Goal: Task Accomplishment & Management: Use online tool/utility

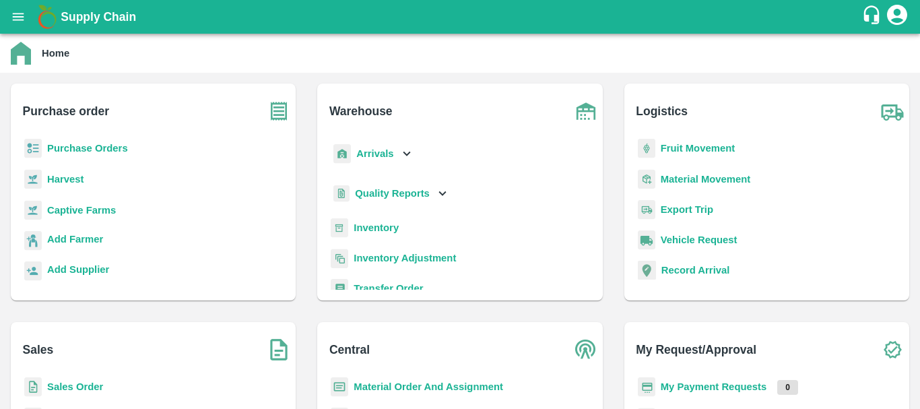
click at [366, 230] on b "Inventory" at bounding box center [376, 227] width 45 height 11
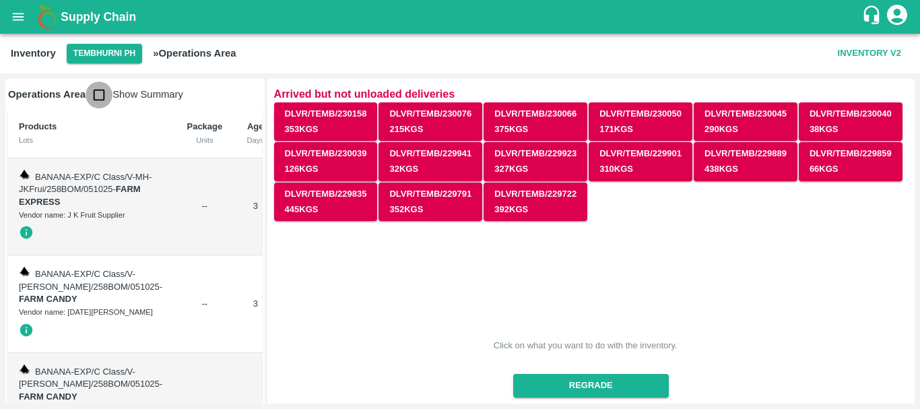
click at [100, 97] on input "checkbox" at bounding box center [99, 94] width 27 height 27
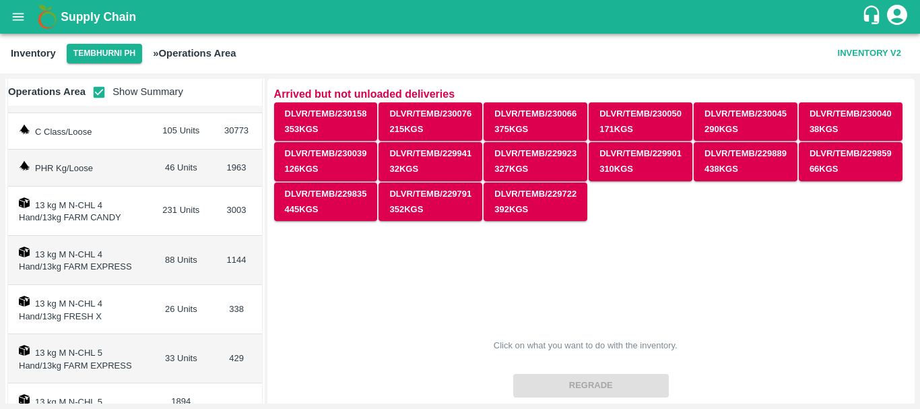
scroll to position [89, 0]
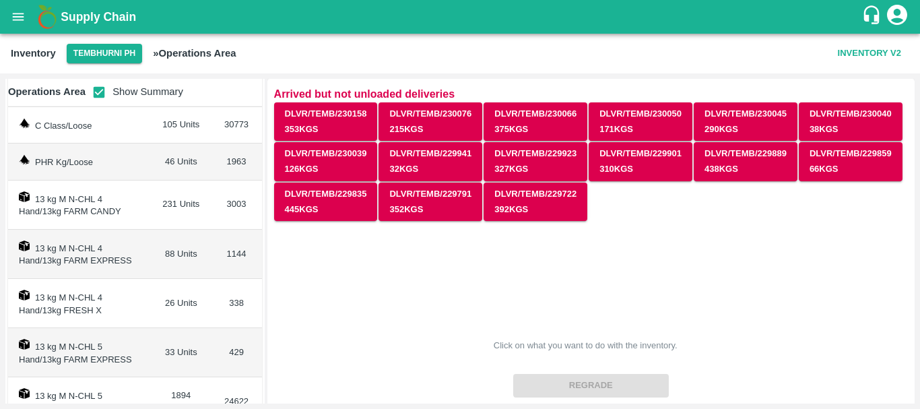
click at [166, 302] on td "26 Units" at bounding box center [181, 303] width 60 height 49
copy td "26"
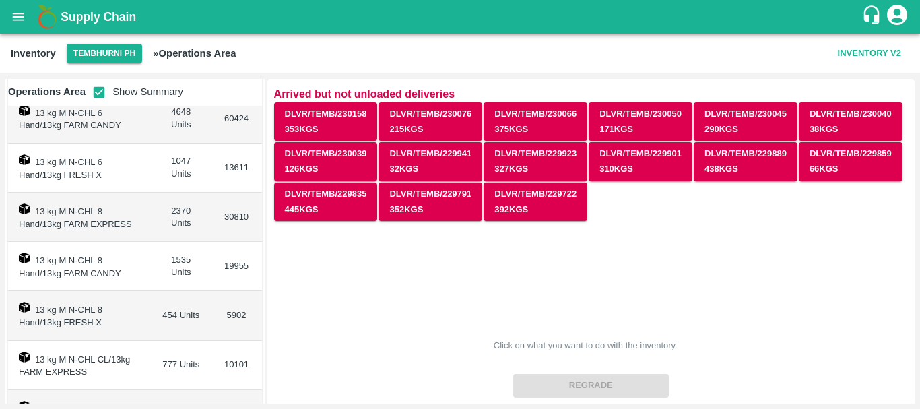
scroll to position [632, 0]
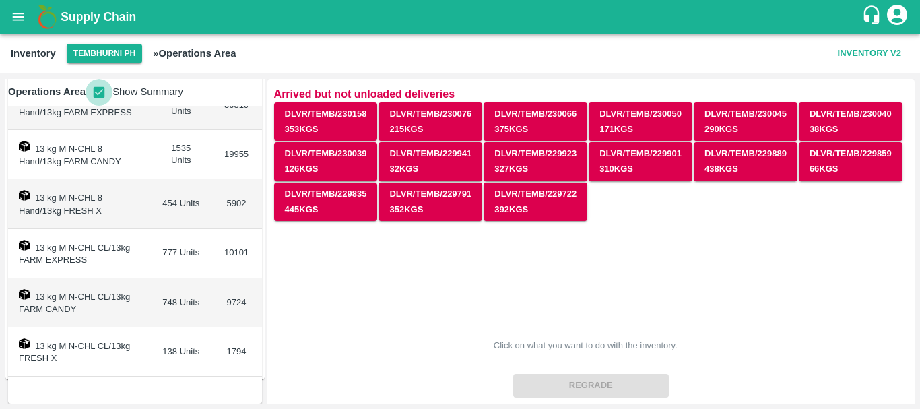
click at [97, 88] on input "checkbox" at bounding box center [99, 92] width 27 height 27
checkbox input "false"
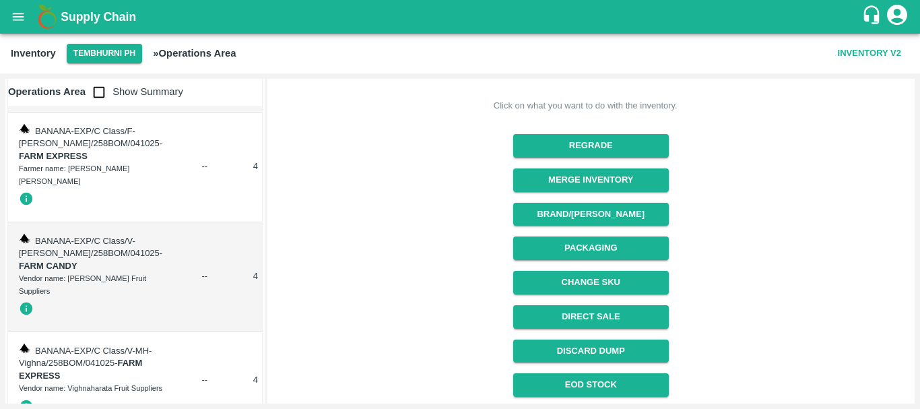
scroll to position [259, 0]
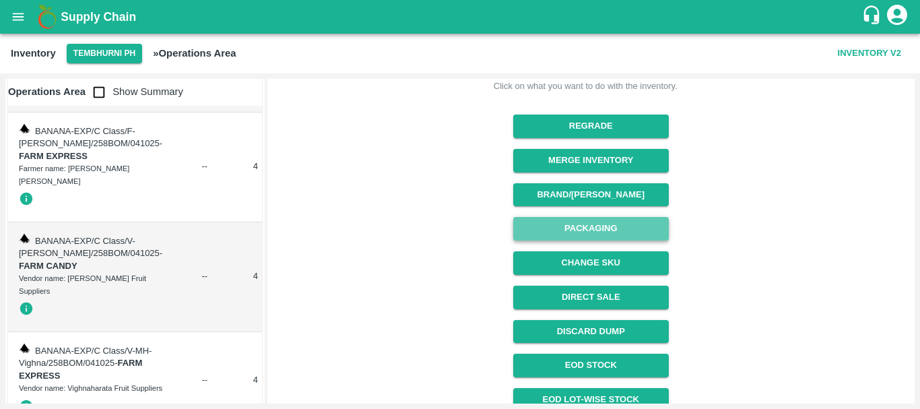
click at [565, 236] on button "Packaging" at bounding box center [591, 229] width 156 height 24
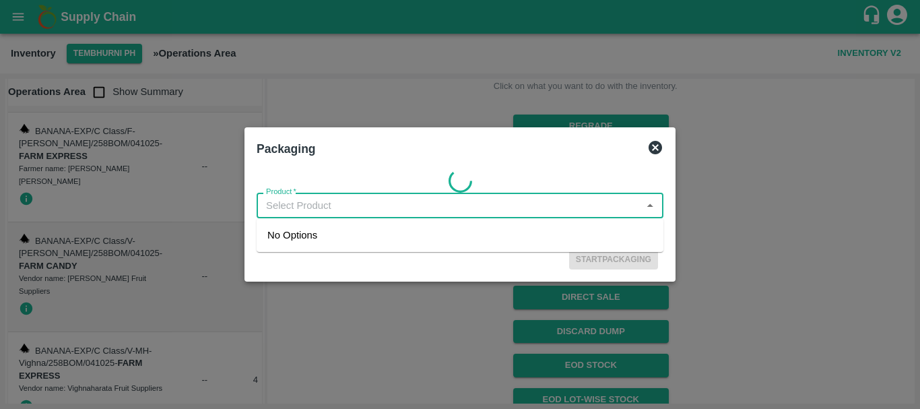
click at [348, 206] on input "Product   *" at bounding box center [449, 206] width 376 height 18
click at [330, 201] on input "Product   *" at bounding box center [449, 206] width 376 height 18
click at [321, 213] on input "Product   *" at bounding box center [449, 206] width 376 height 18
click at [329, 203] on input "Product   *" at bounding box center [449, 206] width 376 height 18
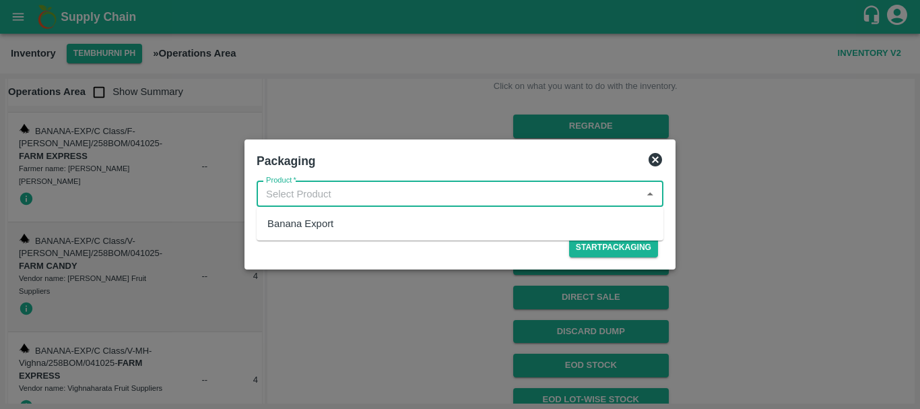
click at [327, 199] on input "Product   *" at bounding box center [449, 194] width 376 height 18
click at [324, 224] on div "Banana Export" at bounding box center [300, 223] width 66 height 15
type input "Banana Export"
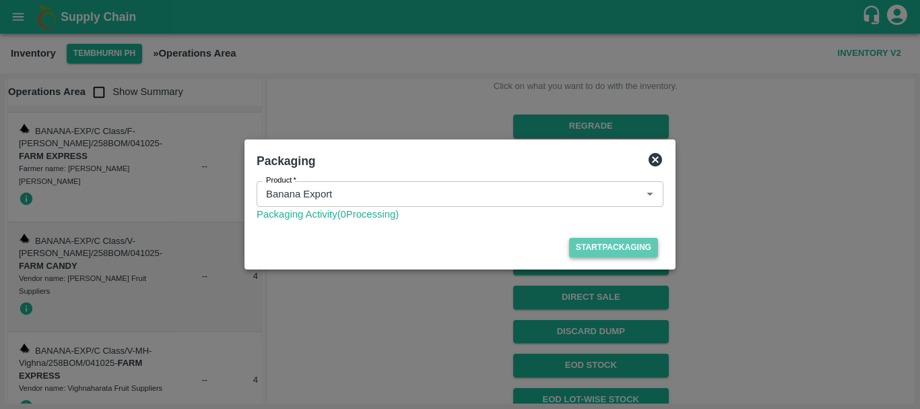
click at [577, 247] on button "Start Packaging" at bounding box center [613, 248] width 89 height 20
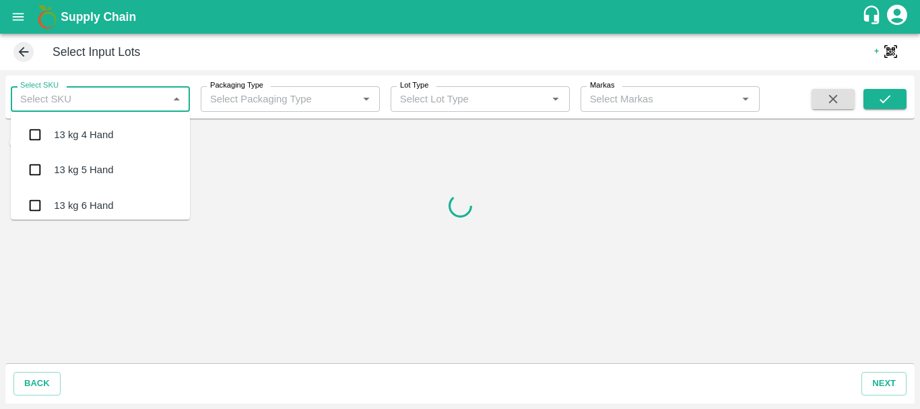
click at [100, 99] on input "Select SKU" at bounding box center [89, 99] width 149 height 18
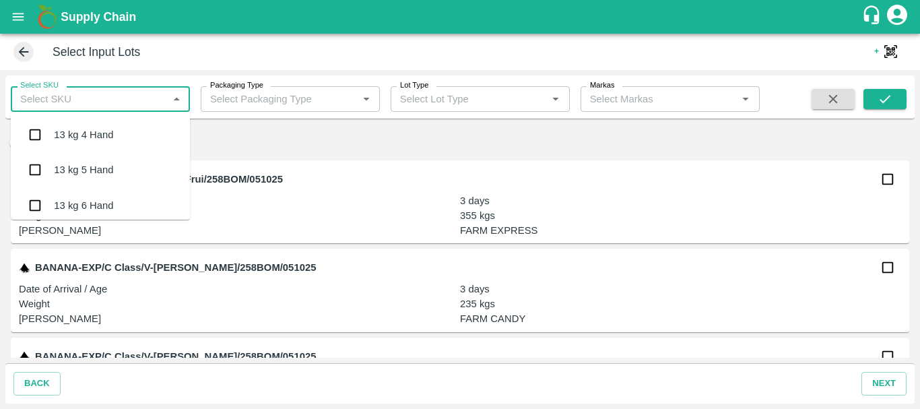
click at [317, 96] on input "Packaging Type" at bounding box center [279, 99] width 149 height 18
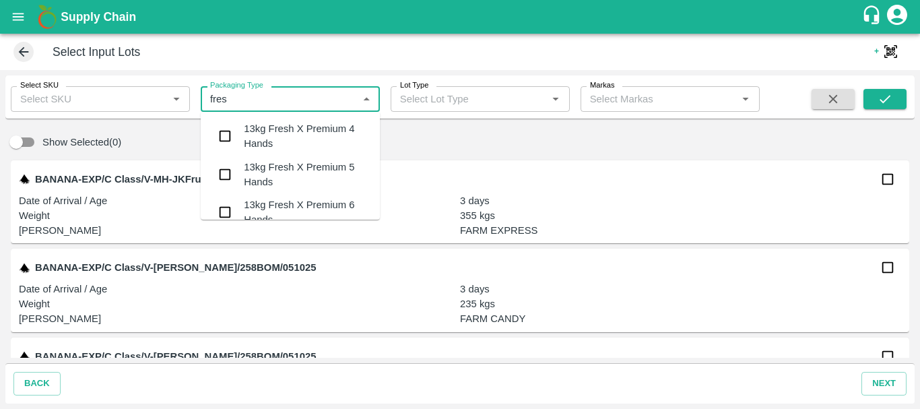
type input "fresh"
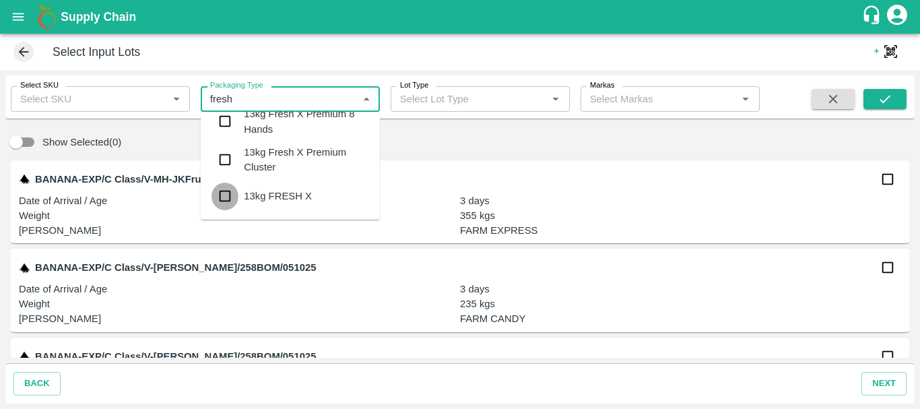
click at [229, 193] on input "checkbox" at bounding box center [224, 196] width 27 height 27
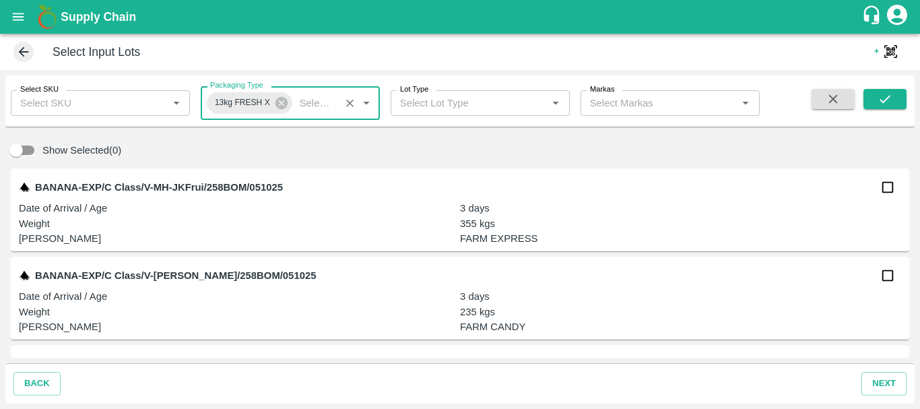
click at [110, 106] on input "Select SKU" at bounding box center [89, 103] width 149 height 18
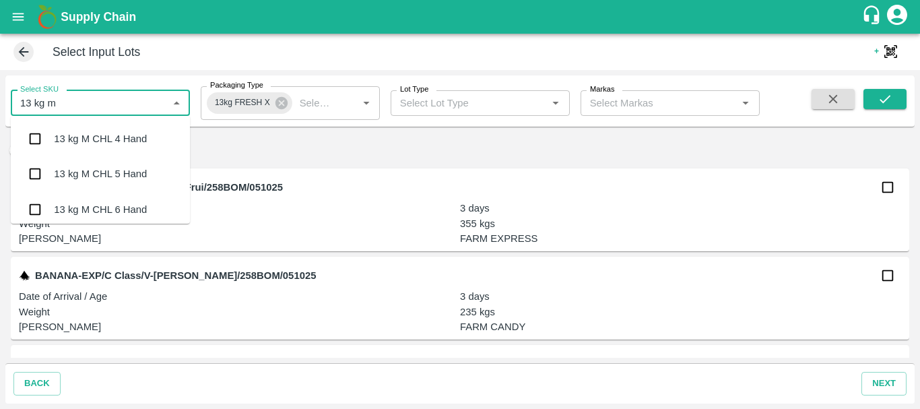
type input "13 kg m n"
click at [101, 138] on div "13 kg M N-CHL 4 Hand" at bounding box center [106, 138] width 104 height 15
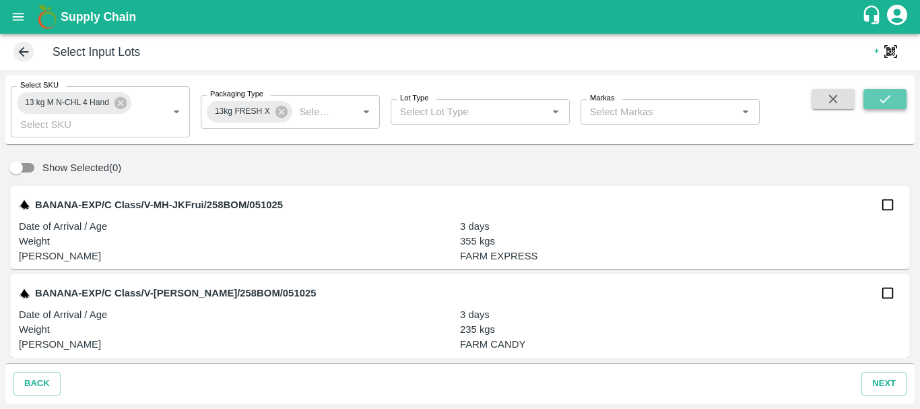
click at [890, 100] on icon "submit" at bounding box center [884, 99] width 15 height 15
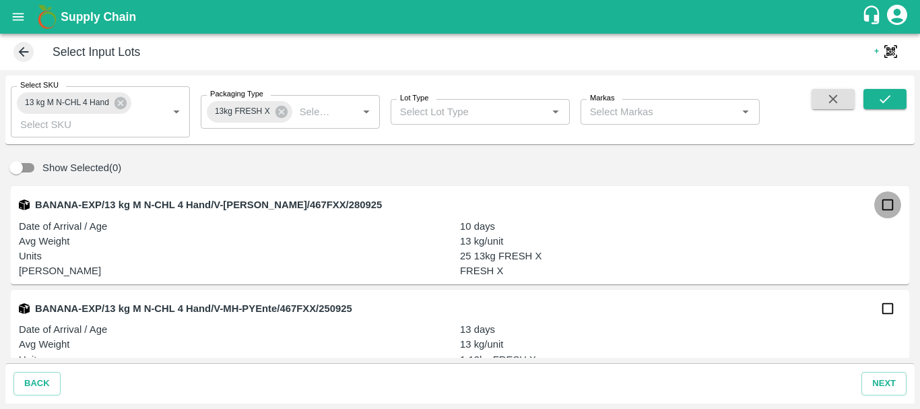
click at [883, 207] on input "checkbox" at bounding box center [887, 204] width 27 height 27
checkbox input "true"
click at [885, 311] on input "checkbox" at bounding box center [887, 308] width 27 height 27
checkbox input "true"
click at [768, 290] on div "BANANA-EXP/13 kg M N-CHL 4 Hand/V-MH-PYEnte/467FXX/250925 Date of Arrival / Age…" at bounding box center [460, 339] width 898 height 98
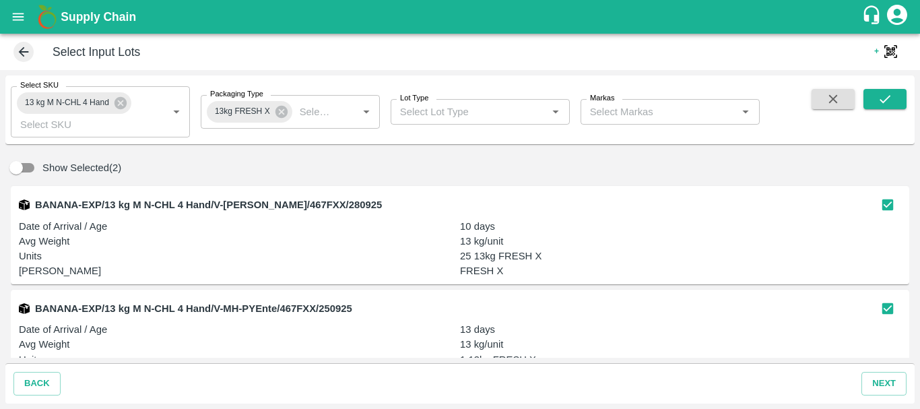
scroll to position [35, 0]
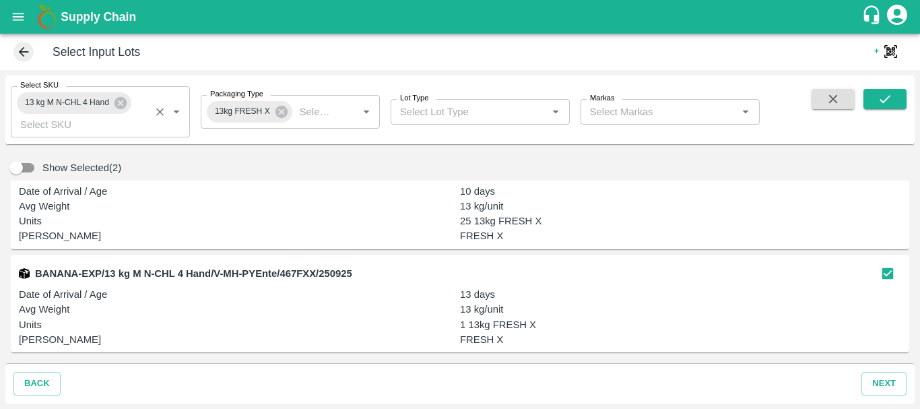
click at [100, 115] on div "13 kg M N-CHL 4 Hand Select SKU   *" at bounding box center [100, 111] width 179 height 51
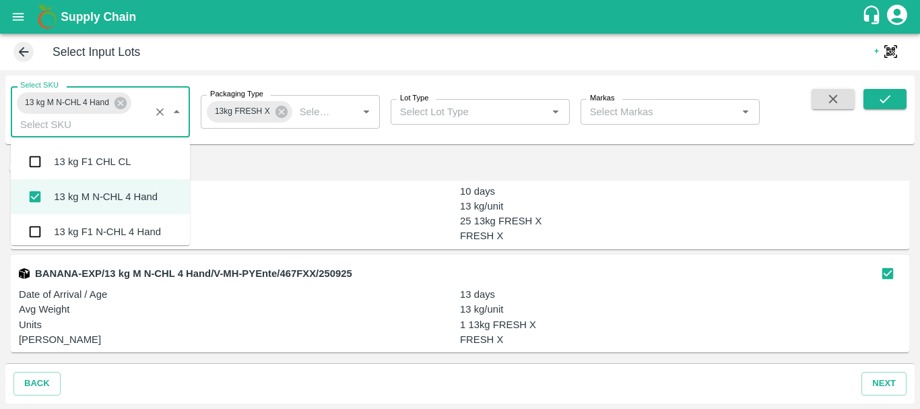
scroll to position [1133, 0]
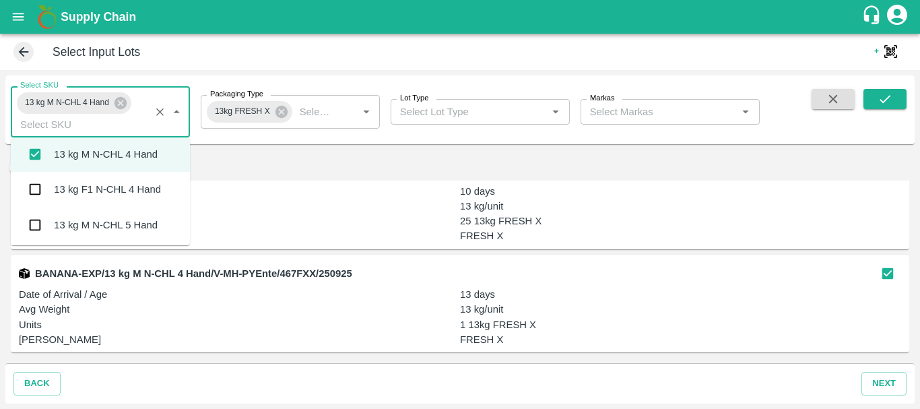
click at [103, 216] on div "13 kg M N-CHL 5 Hand" at bounding box center [100, 224] width 179 height 35
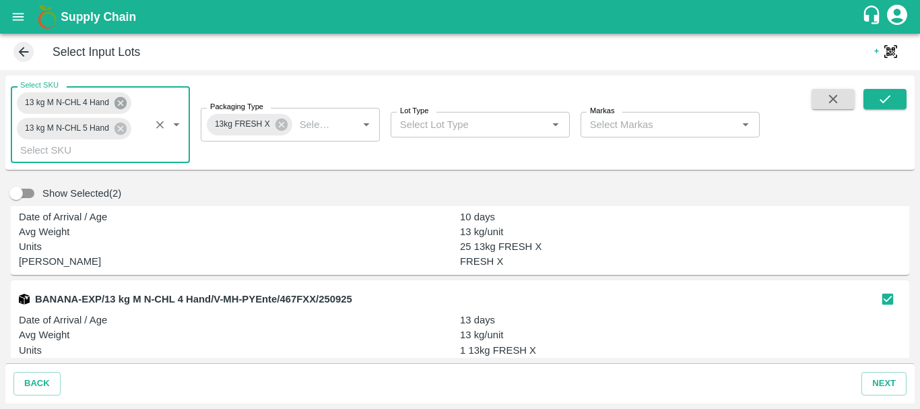
click at [121, 105] on icon at bounding box center [120, 103] width 12 height 12
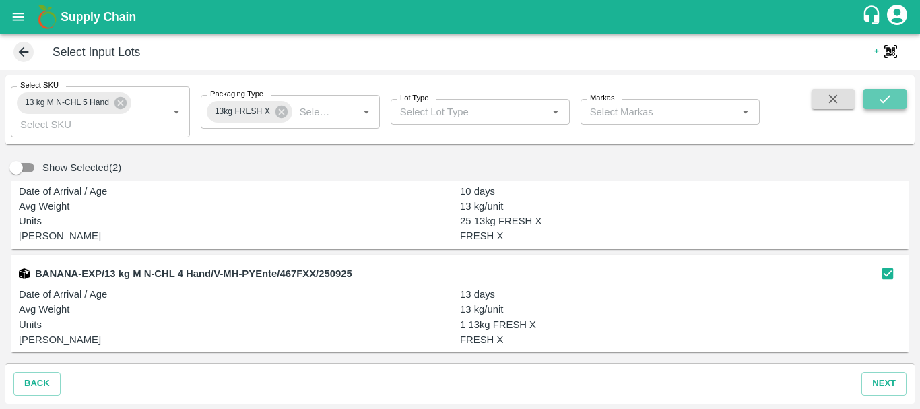
click at [873, 104] on button "submit" at bounding box center [884, 99] width 43 height 20
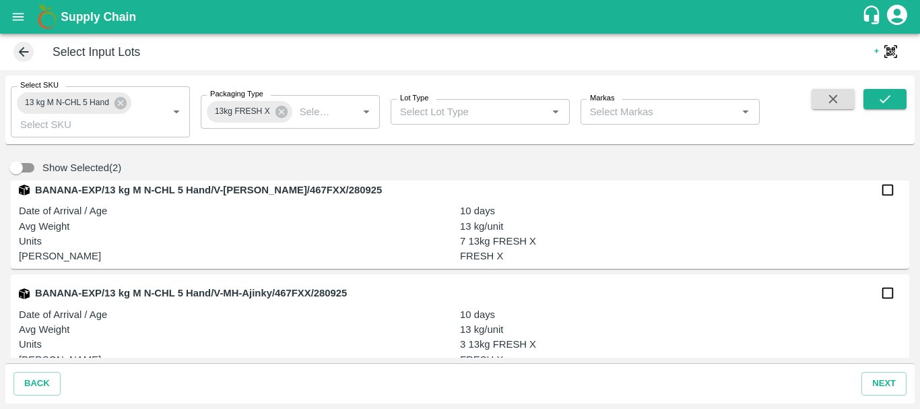
scroll to position [448, 0]
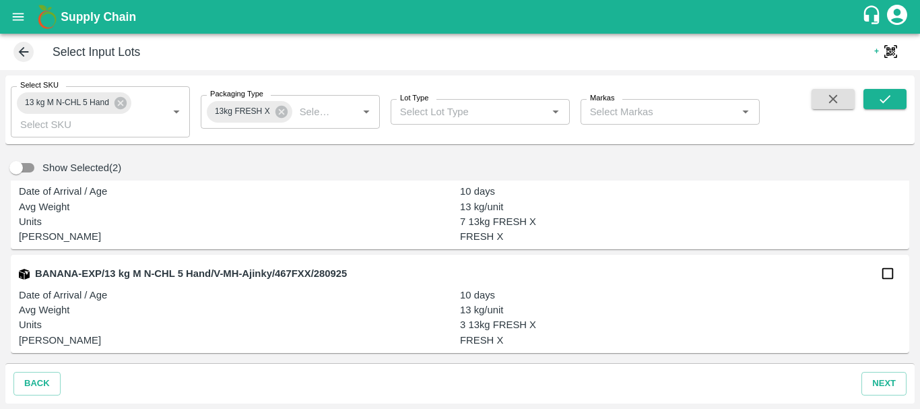
click at [877, 273] on input "checkbox" at bounding box center [887, 273] width 27 height 27
checkbox input "true"
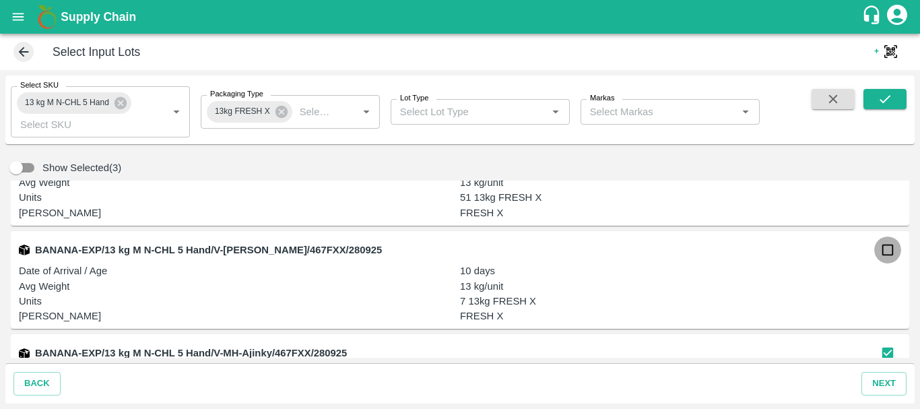
click at [890, 246] on input "checkbox" at bounding box center [887, 249] width 27 height 27
checkbox input "true"
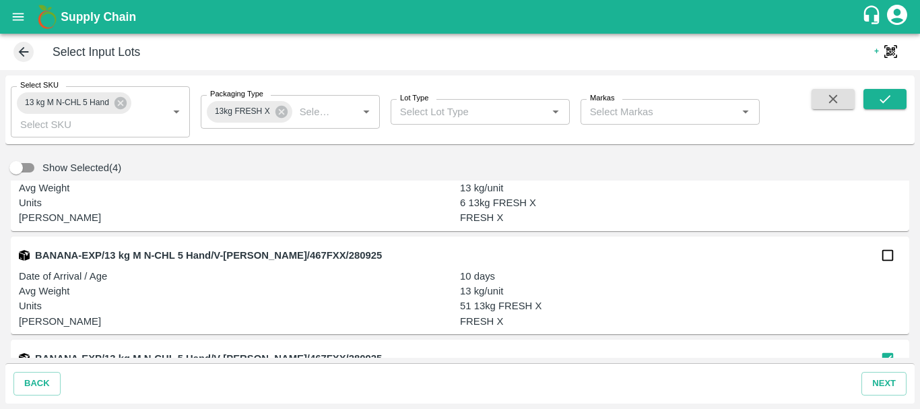
scroll to position [258, 0]
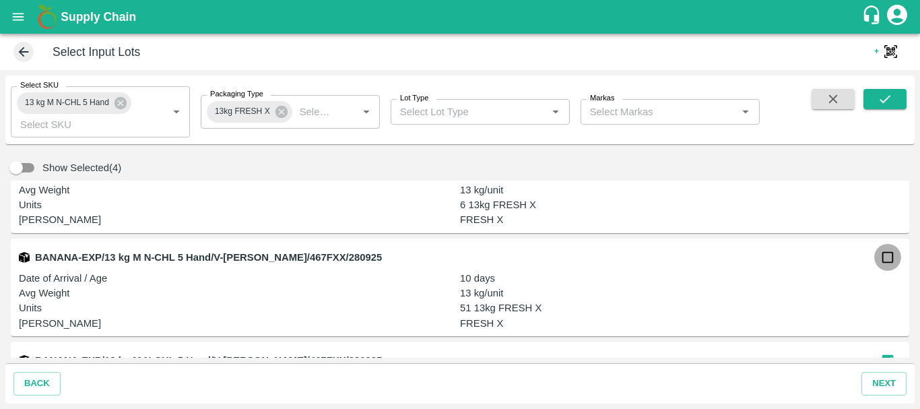
click at [888, 262] on input "checkbox" at bounding box center [887, 257] width 27 height 27
checkbox input "true"
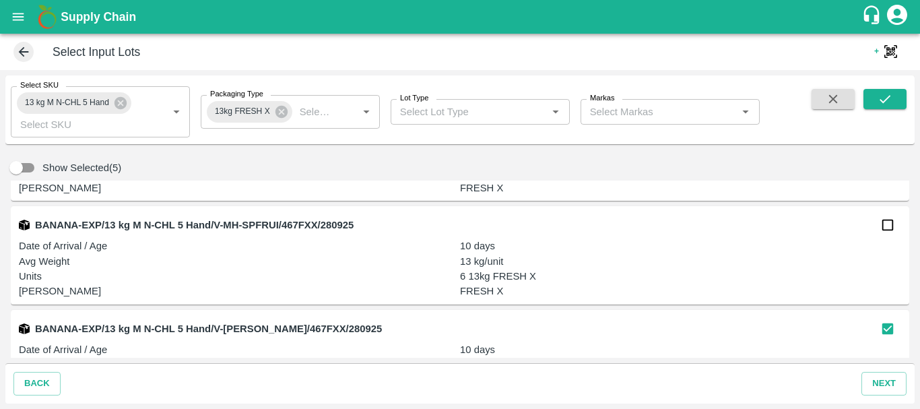
scroll to position [186, 0]
click at [889, 226] on input "checkbox" at bounding box center [887, 225] width 27 height 27
checkbox input "true"
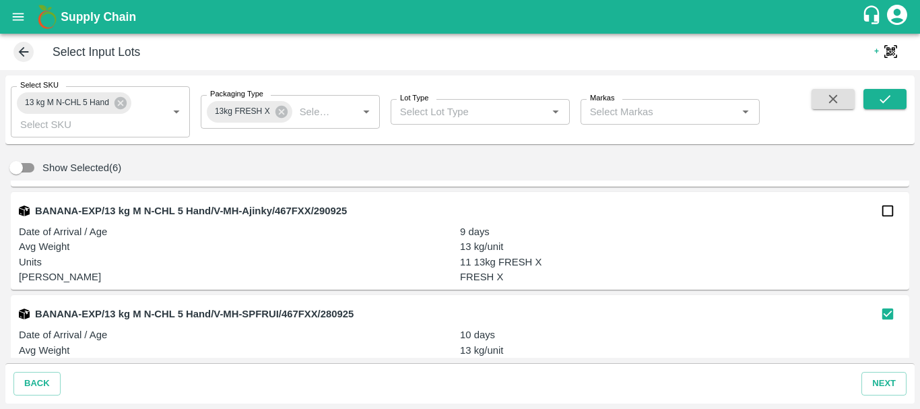
scroll to position [93, 0]
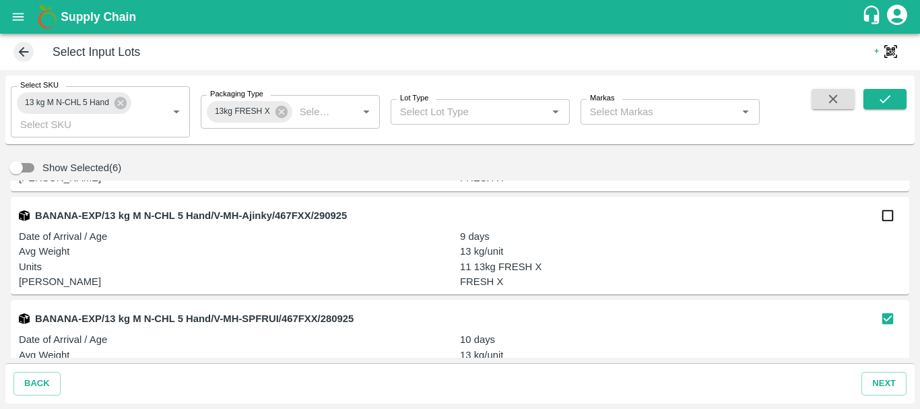
click at [889, 214] on input "checkbox" at bounding box center [887, 215] width 27 height 27
checkbox input "true"
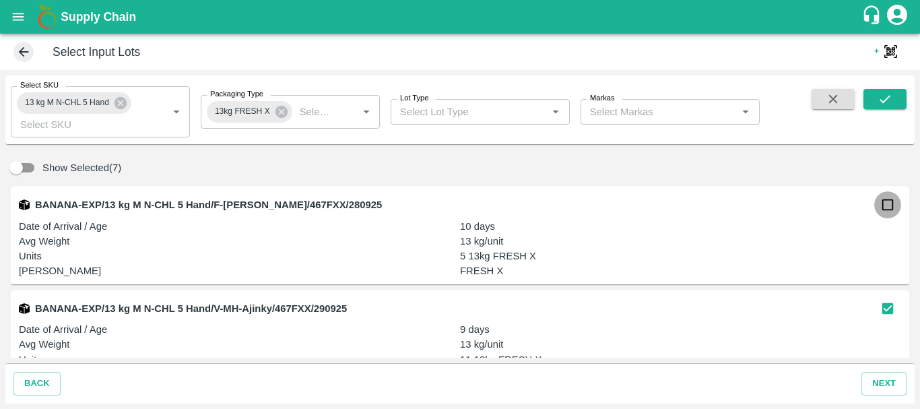
click at [880, 209] on input "checkbox" at bounding box center [887, 204] width 27 height 27
checkbox input "true"
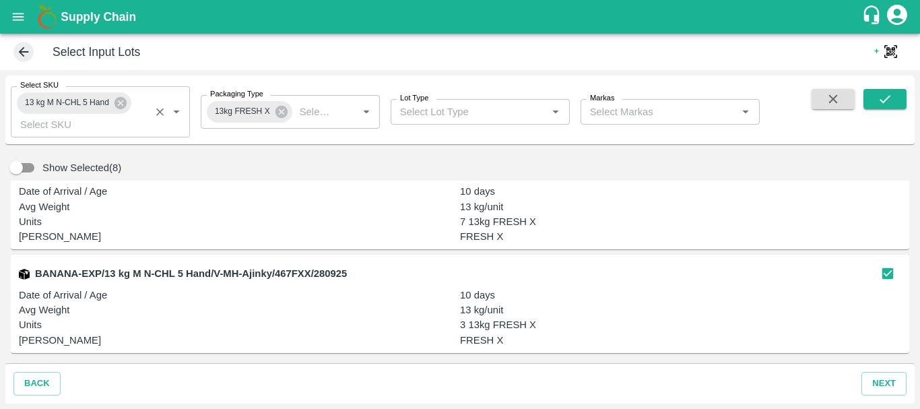
click at [92, 122] on input "Select SKU" at bounding box center [80, 125] width 131 height 18
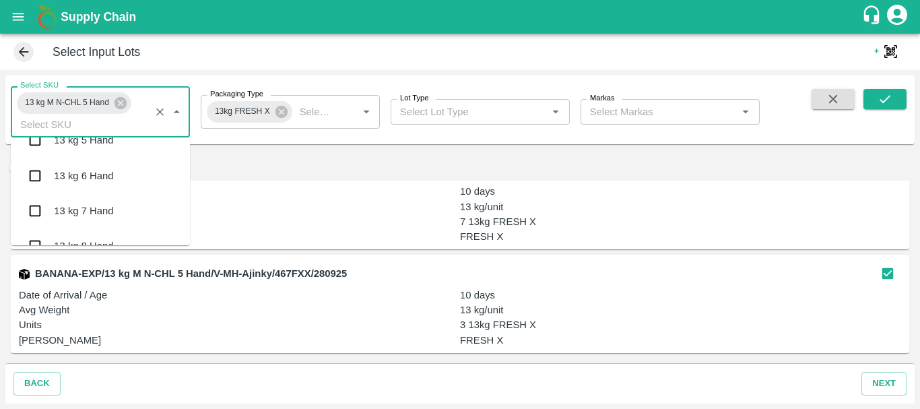
scroll to position [0, 0]
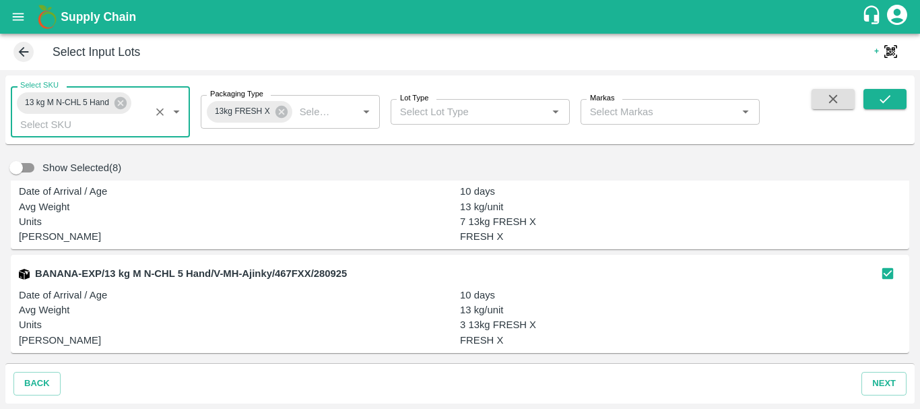
click at [79, 131] on input "Select SKU" at bounding box center [80, 125] width 131 height 18
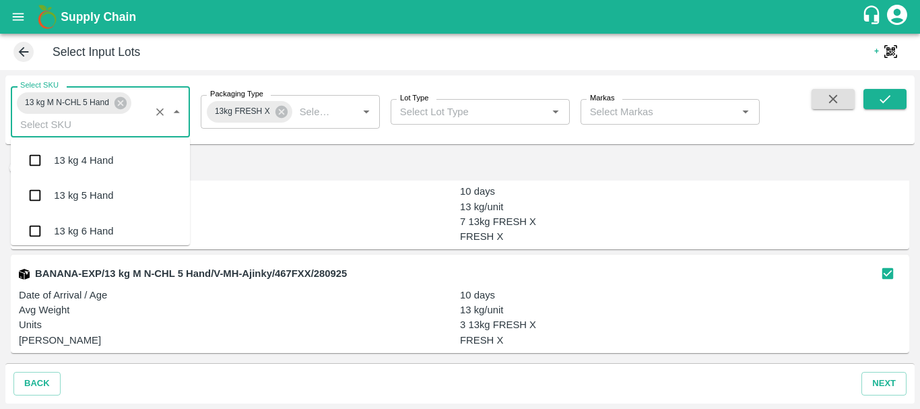
click at [78, 126] on input "Select SKU" at bounding box center [80, 125] width 131 height 18
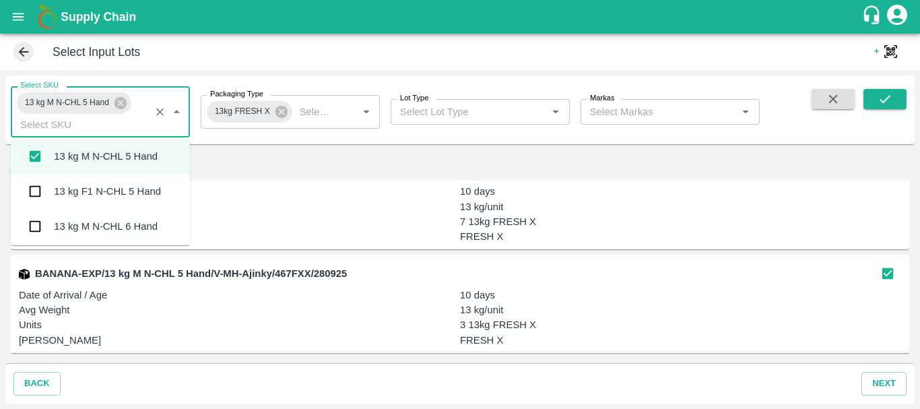
scroll to position [1202, 0]
click at [105, 226] on div "13 kg M N-CHL 6 Hand" at bounding box center [106, 225] width 104 height 15
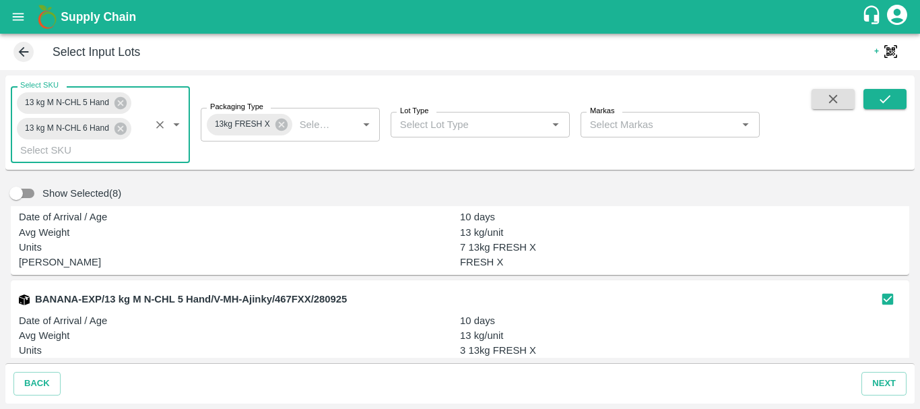
click at [119, 112] on div "13 kg M N-CHL 5 Hand" at bounding box center [74, 103] width 114 height 22
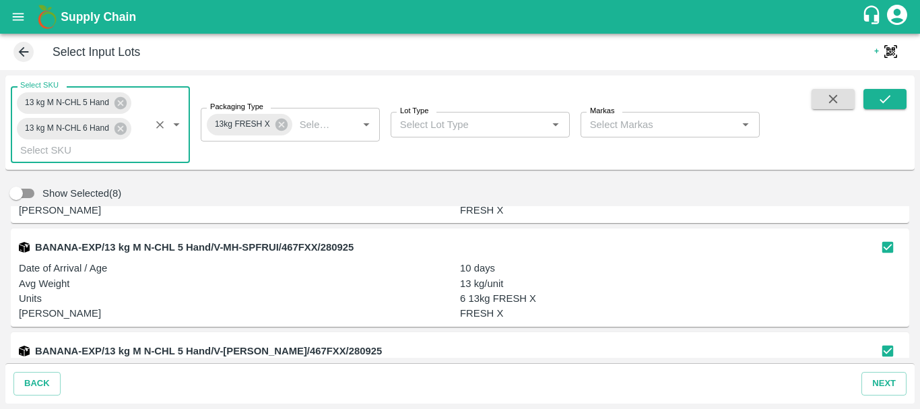
scroll to position [0, 0]
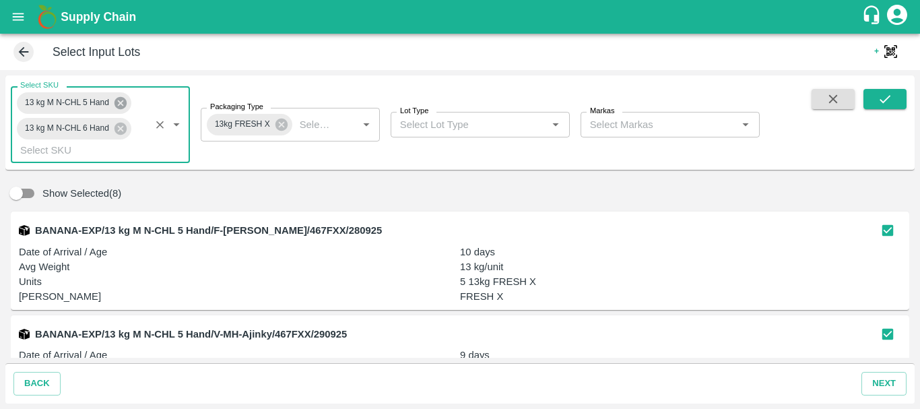
click at [122, 104] on icon at bounding box center [120, 103] width 15 height 15
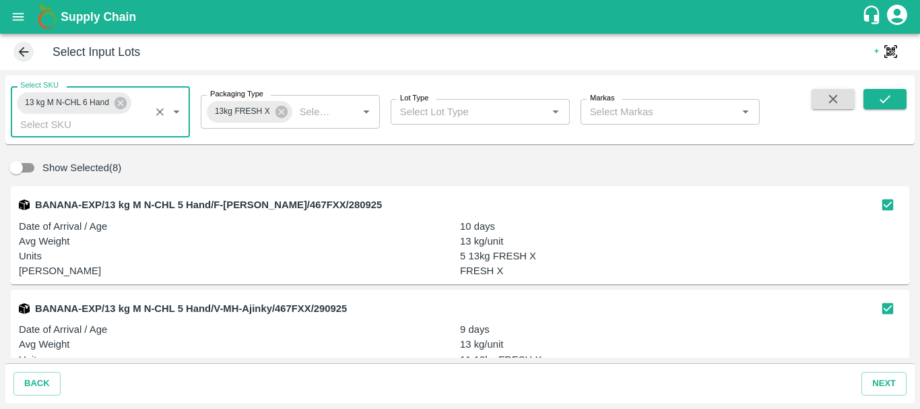
scroll to position [1, 0]
click at [882, 97] on icon "submit" at bounding box center [884, 99] width 15 height 15
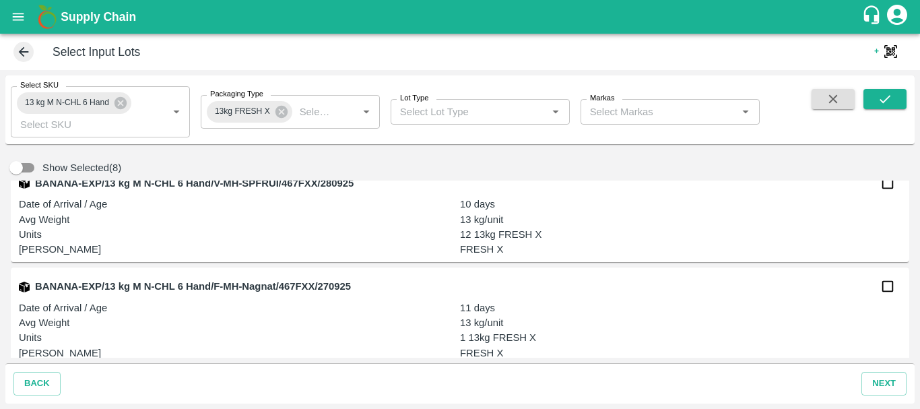
scroll to position [655, 0]
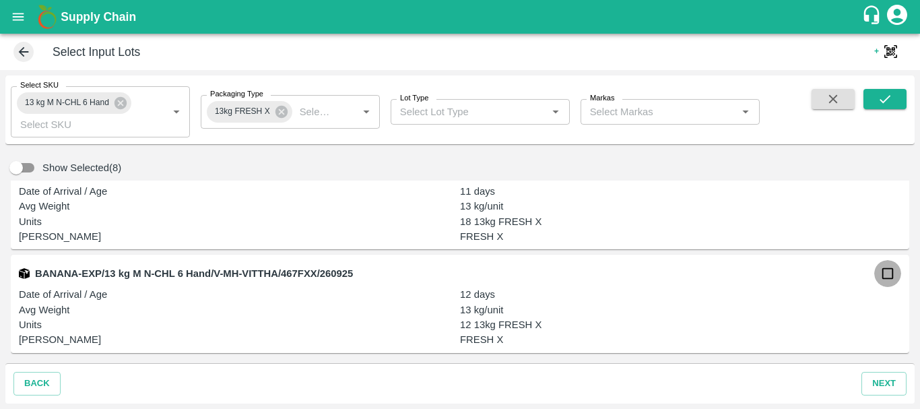
click at [886, 273] on input "checkbox" at bounding box center [887, 273] width 27 height 27
checkbox input "true"
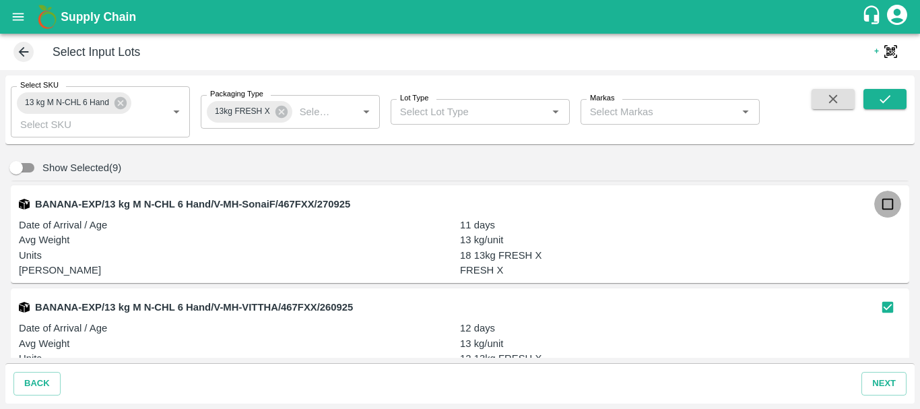
click at [888, 208] on input "checkbox" at bounding box center [887, 204] width 27 height 27
checkbox input "true"
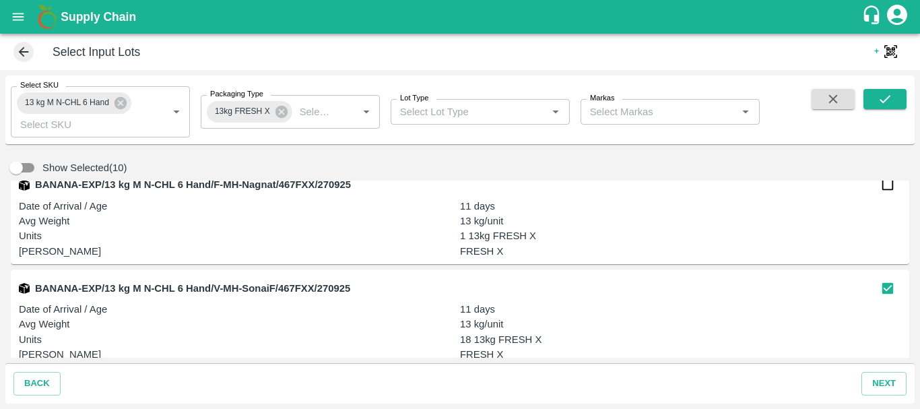
scroll to position [488, 0]
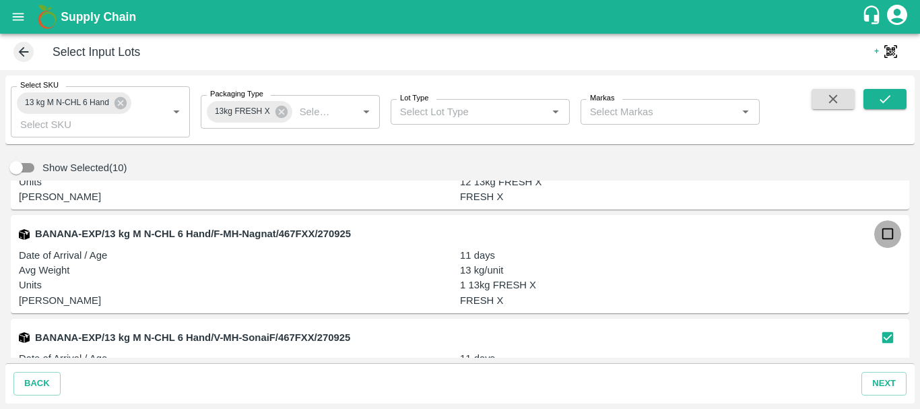
click at [880, 227] on input "checkbox" at bounding box center [887, 233] width 27 height 27
checkbox input "true"
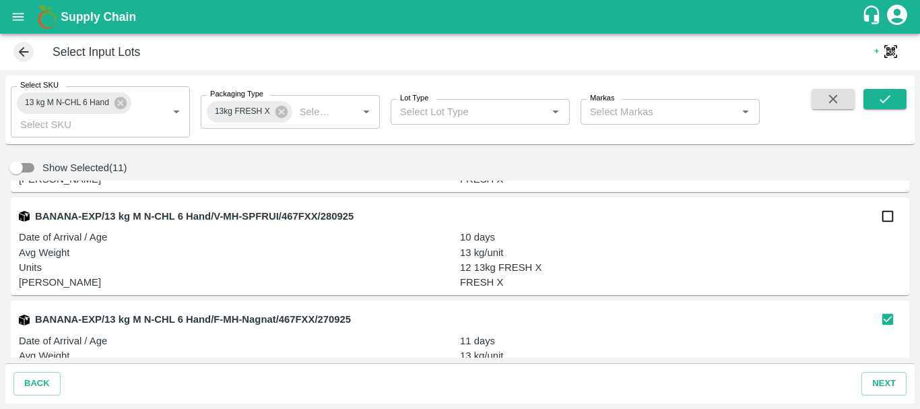
scroll to position [401, 0]
click at [890, 214] on input "checkbox" at bounding box center [887, 216] width 27 height 27
checkbox input "true"
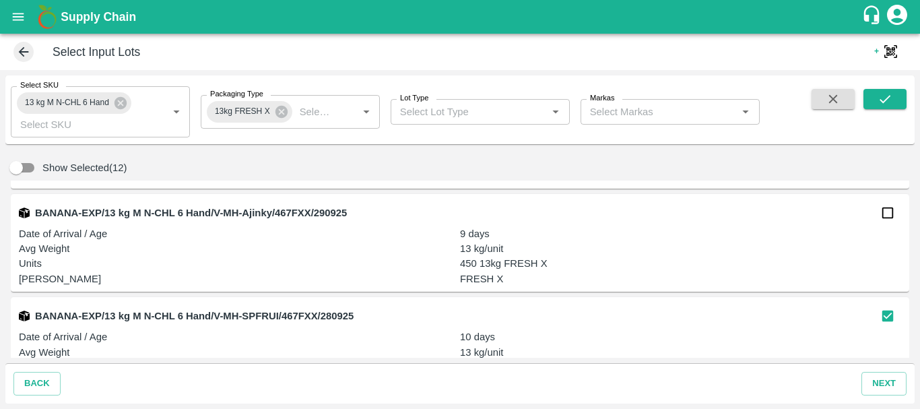
scroll to position [302, 0]
click at [881, 213] on input "checkbox" at bounding box center [887, 213] width 27 height 27
checkbox input "true"
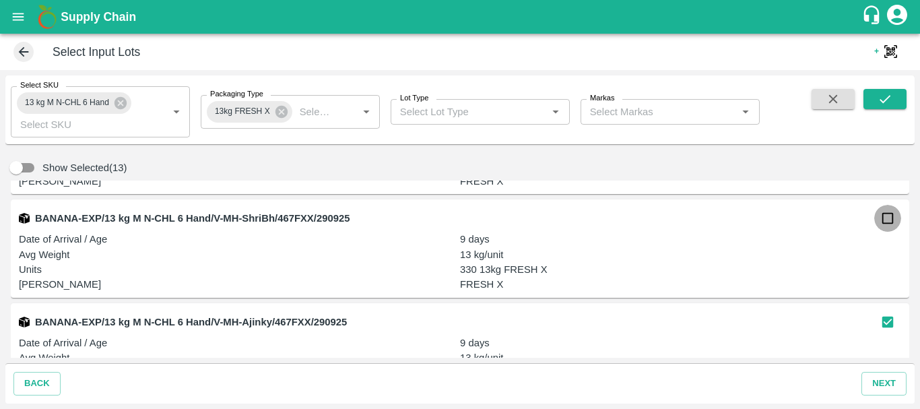
click at [886, 220] on input "checkbox" at bounding box center [887, 218] width 27 height 27
checkbox input "true"
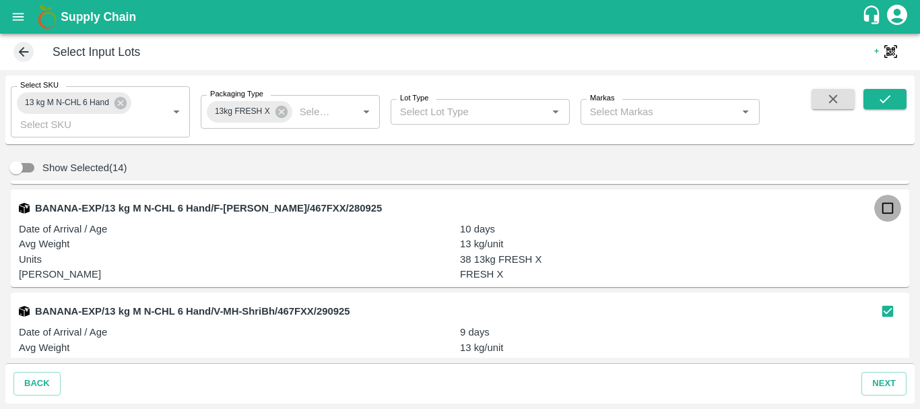
click at [892, 210] on input "checkbox" at bounding box center [887, 208] width 27 height 27
checkbox input "true"
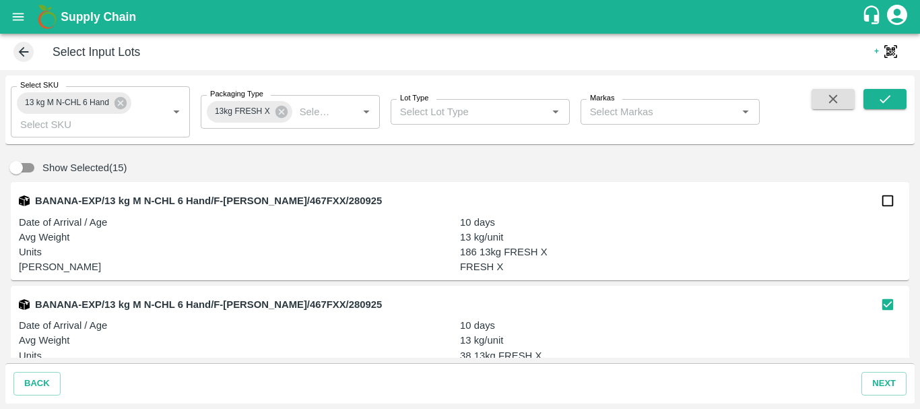
scroll to position [3, 0]
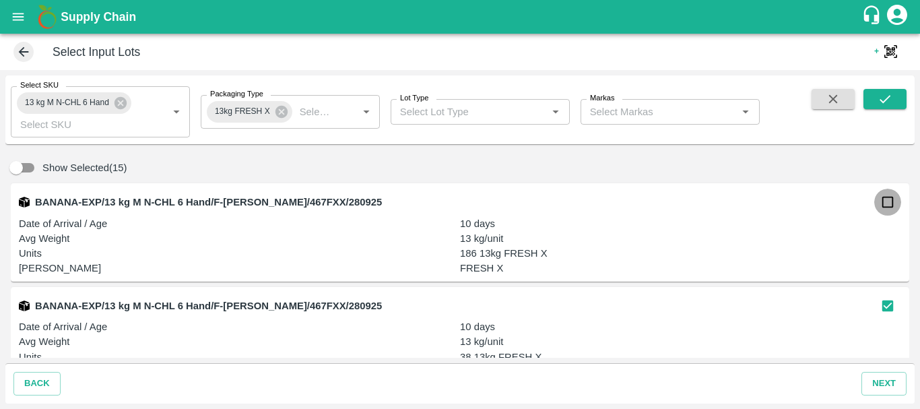
click at [881, 205] on input "checkbox" at bounding box center [887, 202] width 27 height 27
checkbox input "true"
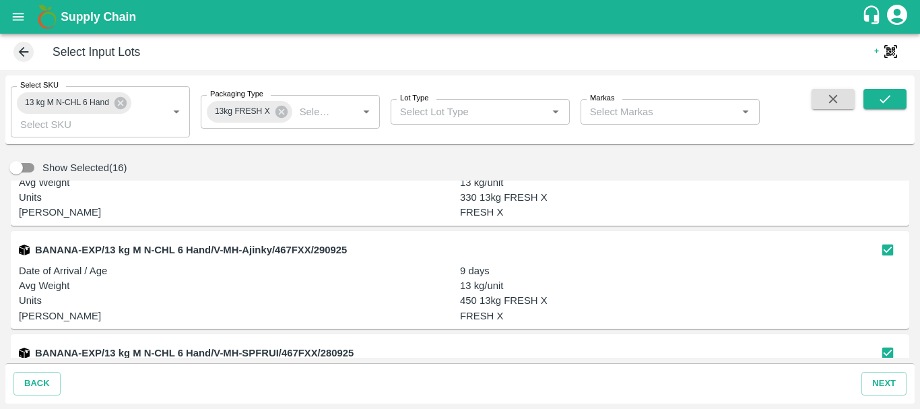
scroll to position [0, 0]
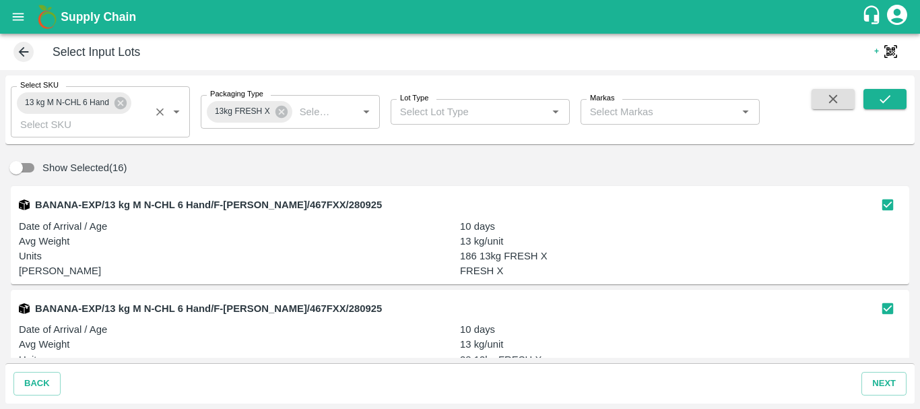
click at [108, 125] on input "Select SKU" at bounding box center [80, 125] width 131 height 18
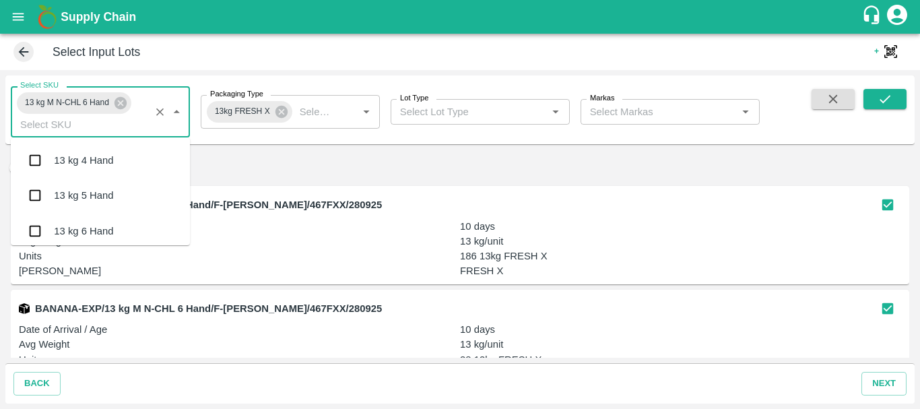
click at [108, 125] on input "Select SKU" at bounding box center [80, 125] width 131 height 18
click at [102, 126] on input "Select SKU" at bounding box center [80, 125] width 131 height 18
click at [143, 100] on div "13 kg M N-CHL 6 Hand Select SKU   *" at bounding box center [100, 111] width 179 height 51
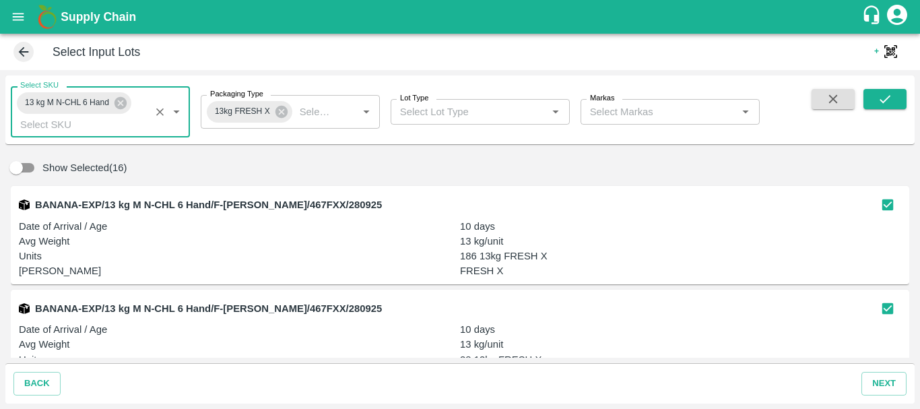
click at [136, 107] on div "13 kg M N-CHL 6 Hand Select SKU   *" at bounding box center [100, 111] width 179 height 51
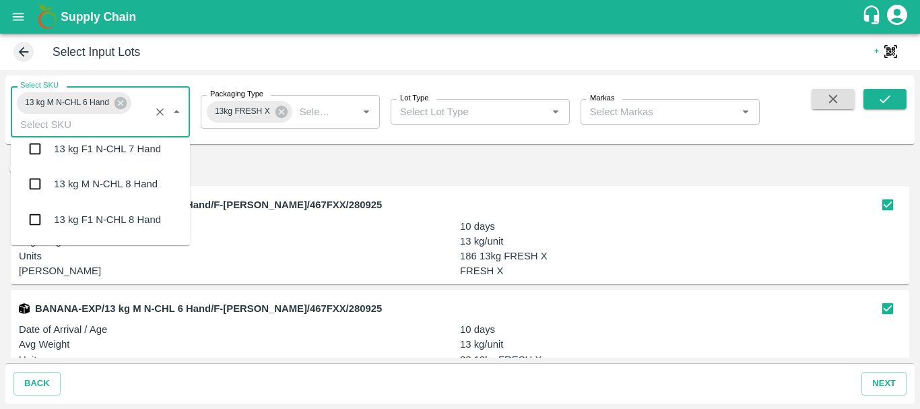
scroll to position [1385, 0]
click at [88, 185] on div "13 kg M N-CHL 8 Hand" at bounding box center [106, 183] width 104 height 15
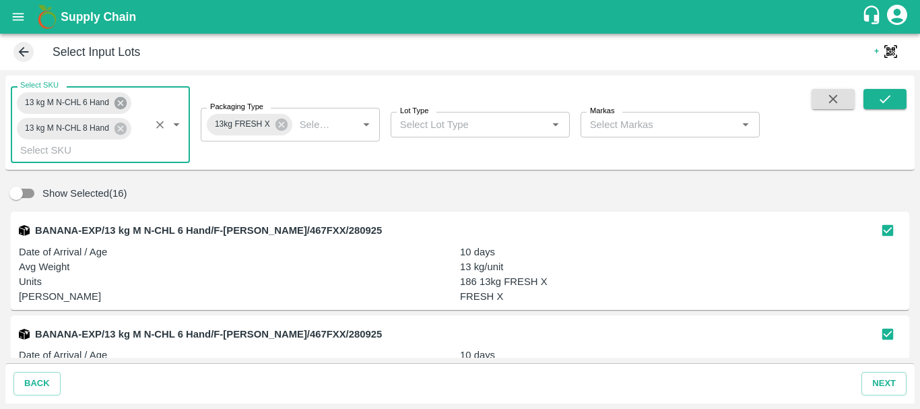
click at [120, 104] on icon at bounding box center [120, 103] width 15 height 15
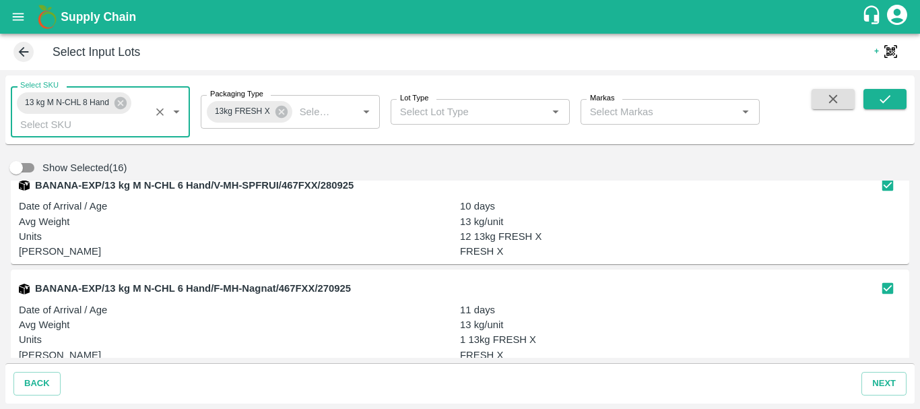
scroll to position [0, 0]
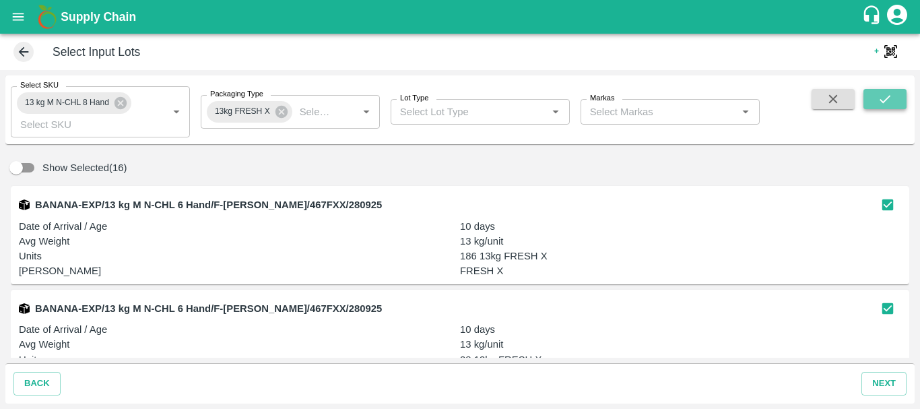
click at [894, 96] on button "submit" at bounding box center [884, 99] width 43 height 20
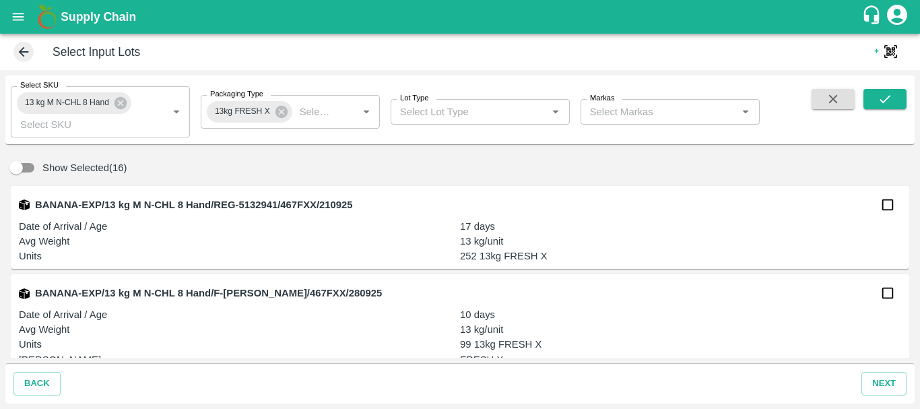
scroll to position [226, 0]
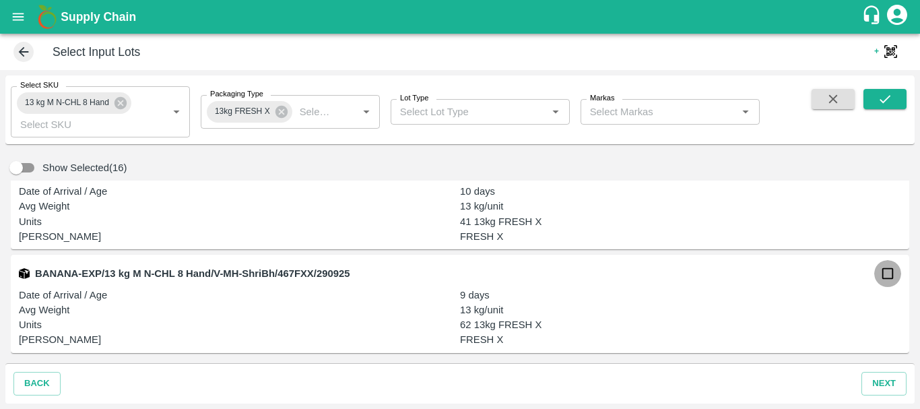
click at [886, 273] on input "checkbox" at bounding box center [887, 273] width 27 height 27
checkbox input "true"
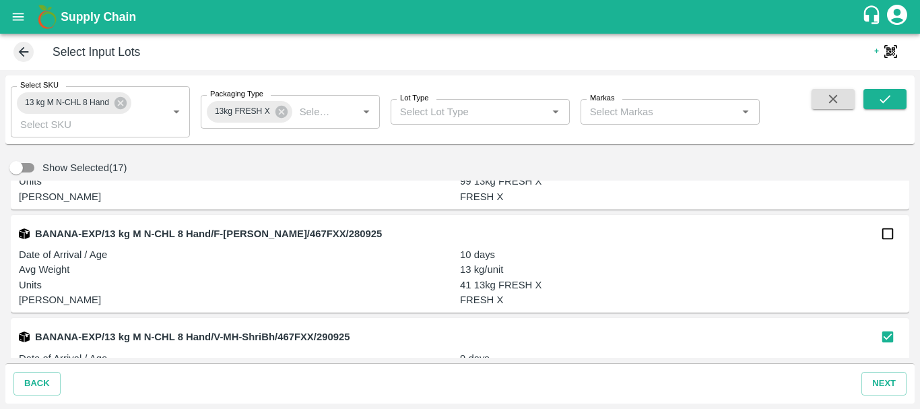
scroll to position [162, 0]
click at [890, 228] on input "checkbox" at bounding box center [887, 234] width 27 height 27
checkbox input "true"
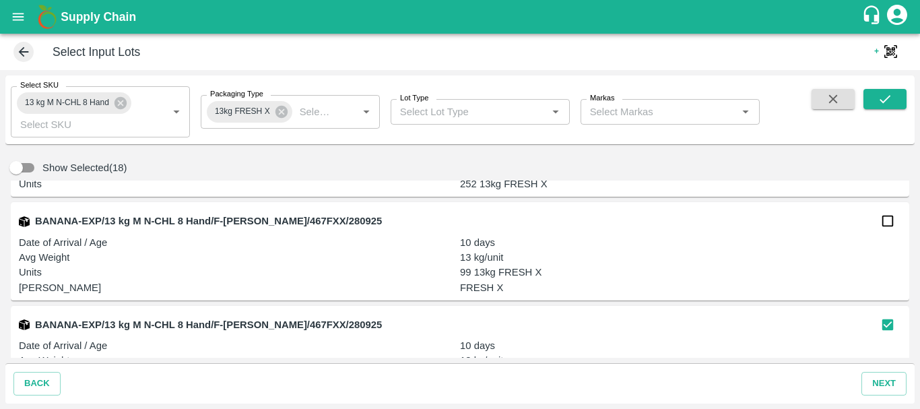
scroll to position [71, 0]
click at [884, 220] on input "checkbox" at bounding box center [887, 221] width 27 height 27
checkbox input "true"
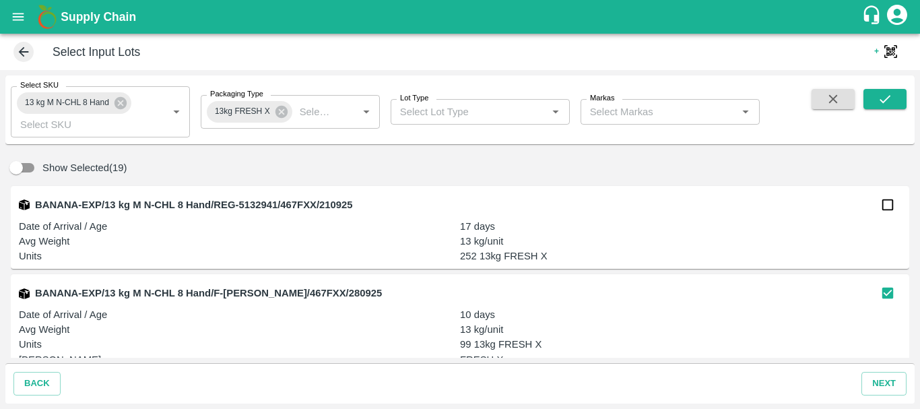
click at [884, 199] on input "checkbox" at bounding box center [887, 204] width 27 height 27
checkbox input "true"
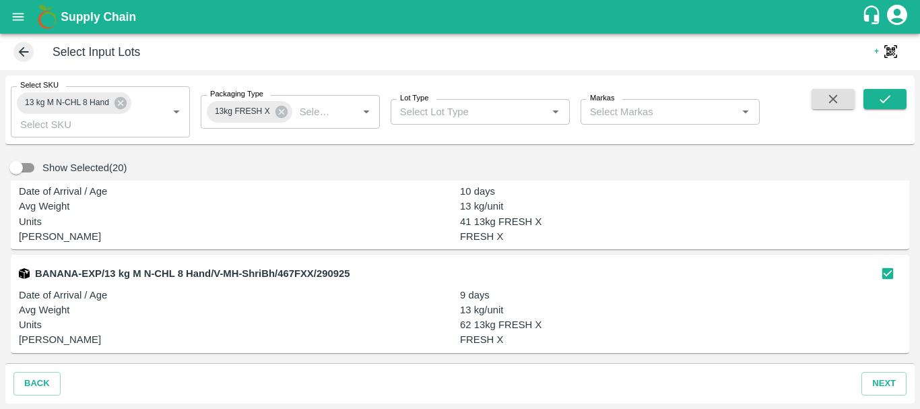
click at [653, 296] on p "9 days" at bounding box center [680, 295] width 441 height 15
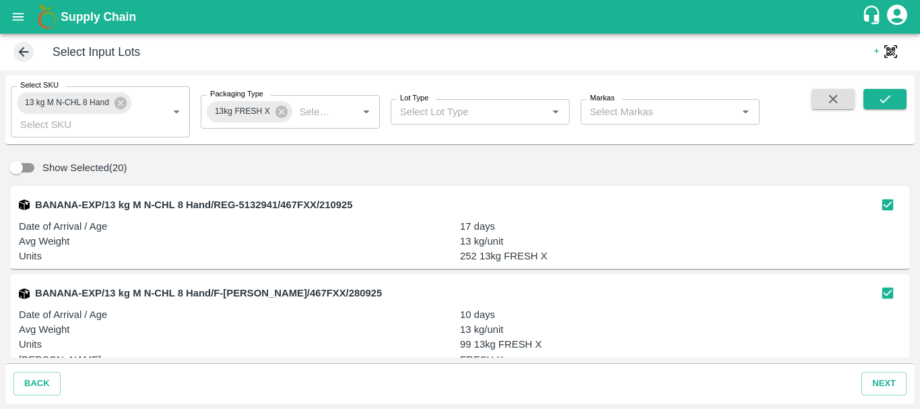
scroll to position [116, 0]
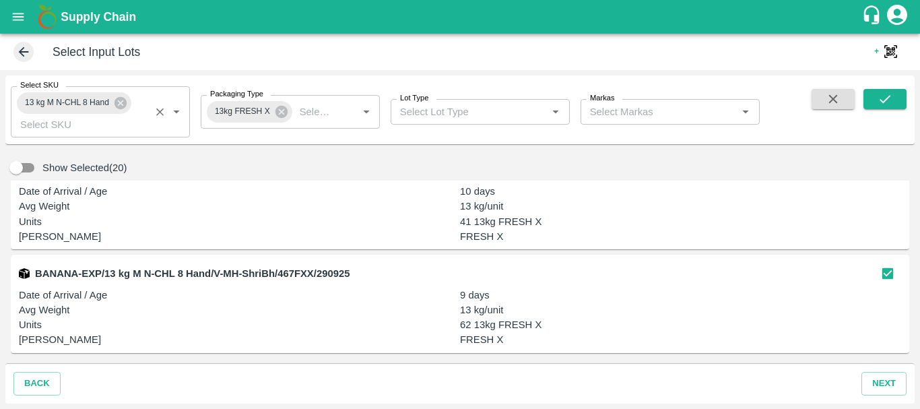
click at [81, 125] on input "Select SKU" at bounding box center [80, 125] width 131 height 18
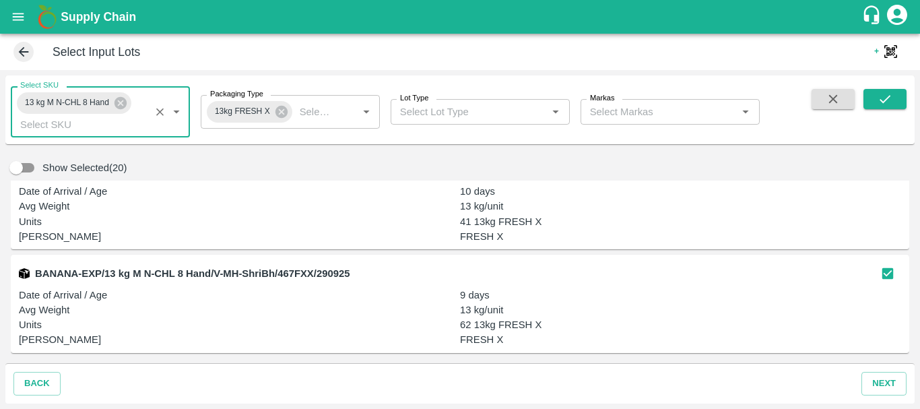
click at [81, 125] on input "Select SKU" at bounding box center [80, 125] width 131 height 18
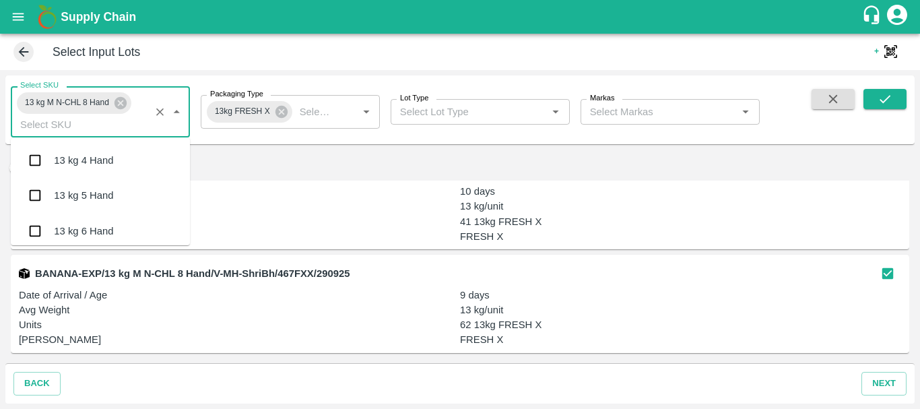
click at [81, 125] on input "Select SKU" at bounding box center [80, 125] width 131 height 18
click at [136, 100] on div "13 kg M N-CHL 8 Hand Select SKU   *" at bounding box center [100, 111] width 179 height 51
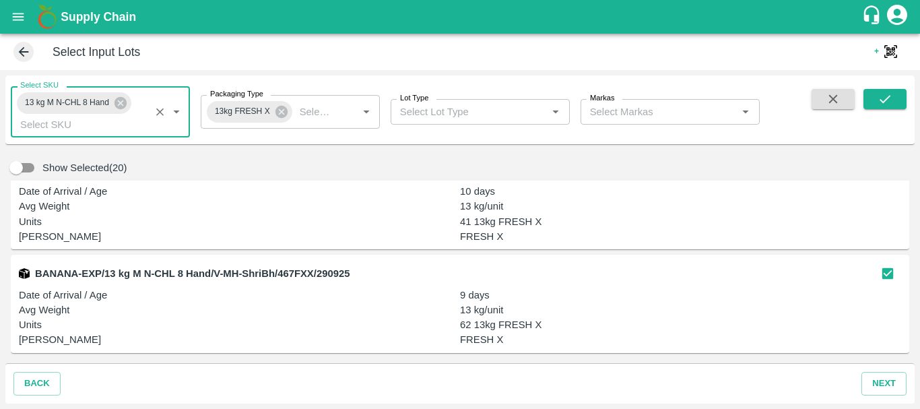
click at [136, 100] on div "13 kg M N-CHL 8 Hand Select SKU   *" at bounding box center [100, 111] width 179 height 51
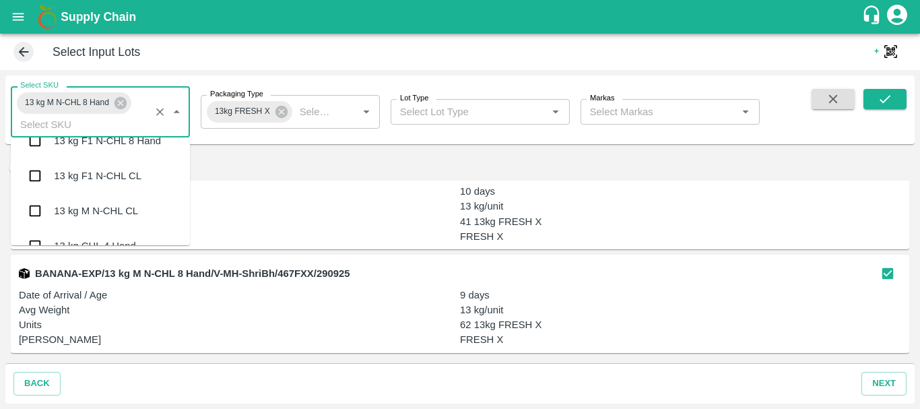
click at [97, 206] on div "13 kg M N-CHL CL" at bounding box center [96, 210] width 84 height 15
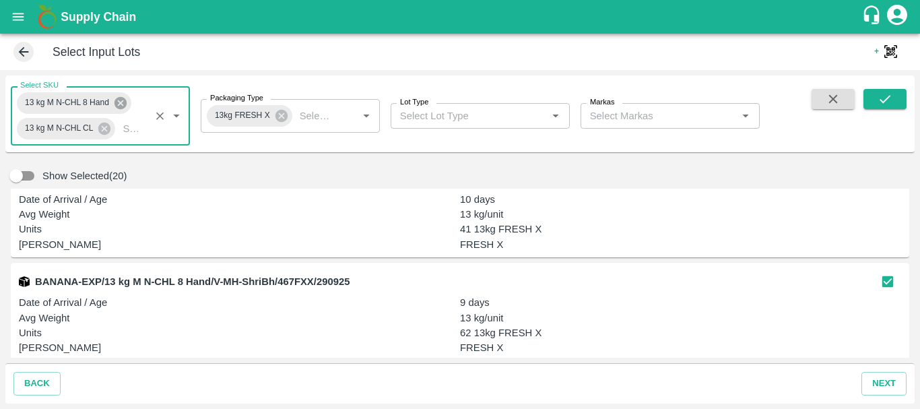
click at [121, 103] on icon at bounding box center [120, 103] width 15 height 15
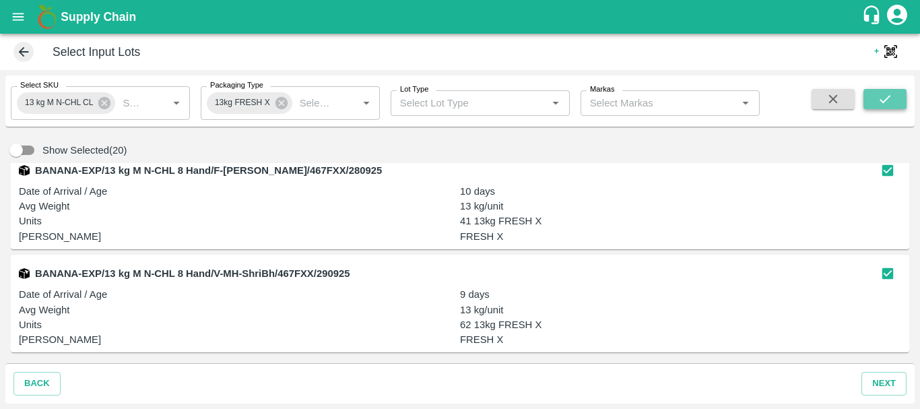
click at [881, 103] on icon "submit" at bounding box center [884, 99] width 15 height 15
click at [886, 270] on input "checkbox" at bounding box center [887, 272] width 27 height 27
checkbox input "true"
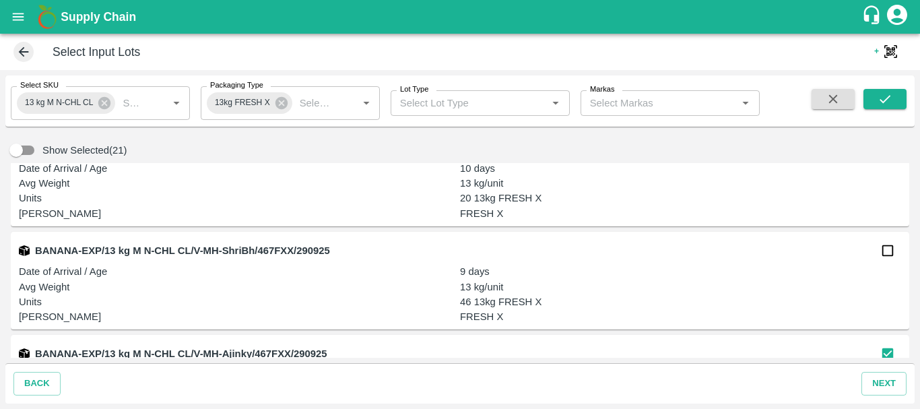
click at [869, 250] on div "BANANA-EXP/13 kg M N-CHL CL/V-MH-ShriBh/467FXX/290925" at bounding box center [460, 250] width 882 height 27
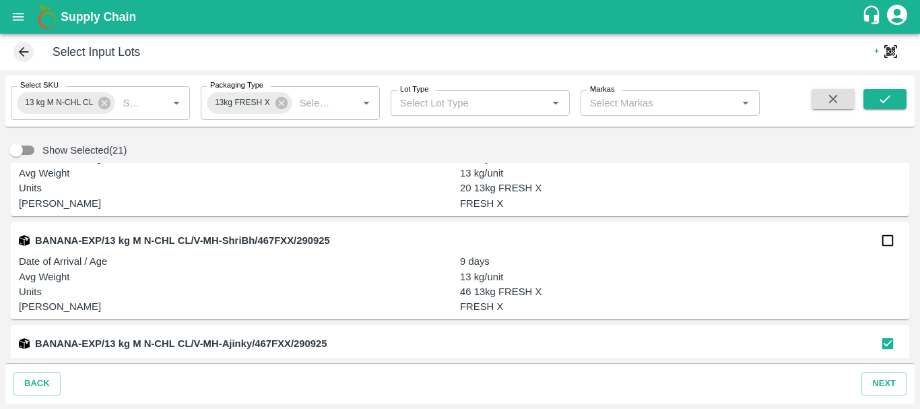
scroll to position [237, 0]
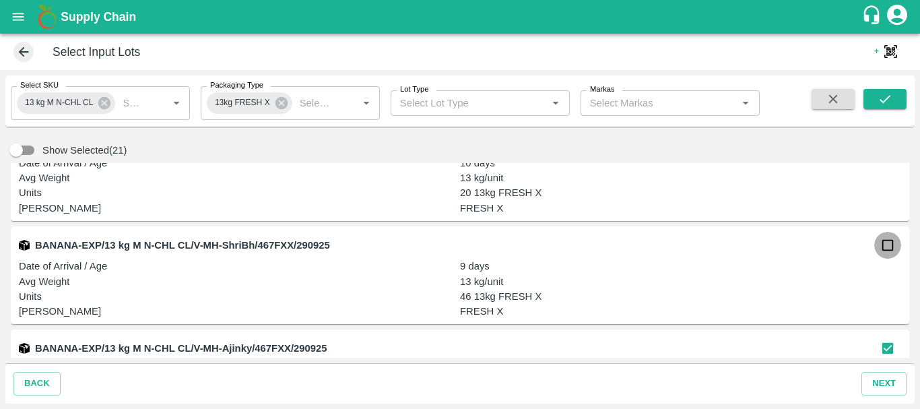
click at [874, 245] on input "checkbox" at bounding box center [887, 245] width 27 height 27
checkbox input "true"
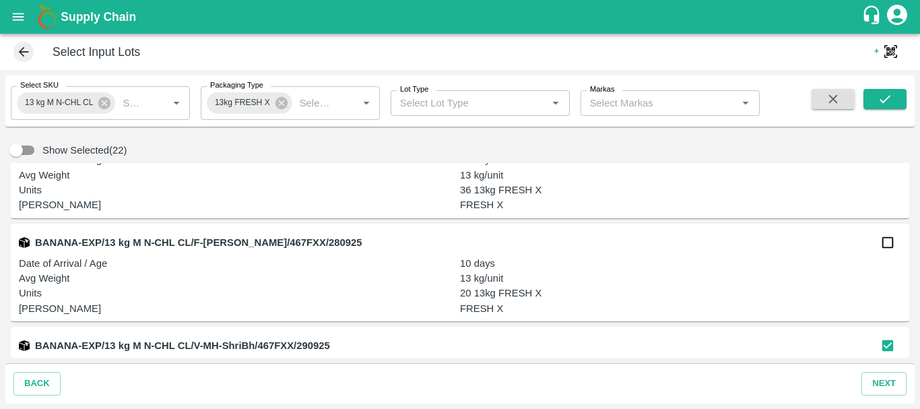
scroll to position [134, 0]
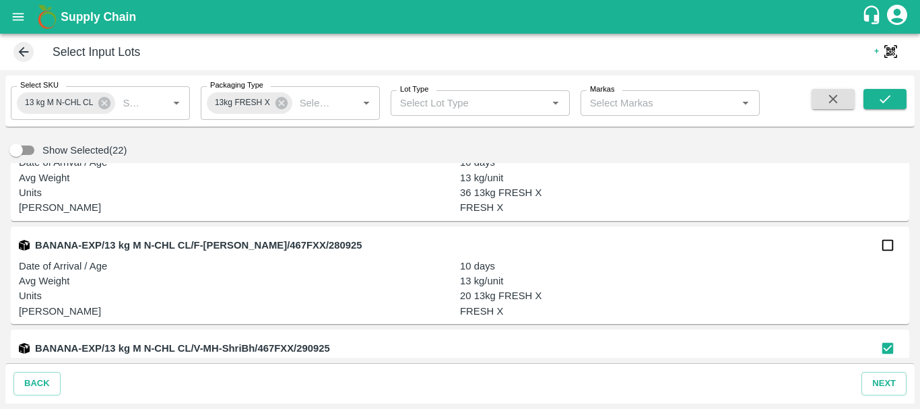
click at [875, 245] on input "checkbox" at bounding box center [887, 245] width 27 height 27
checkbox input "true"
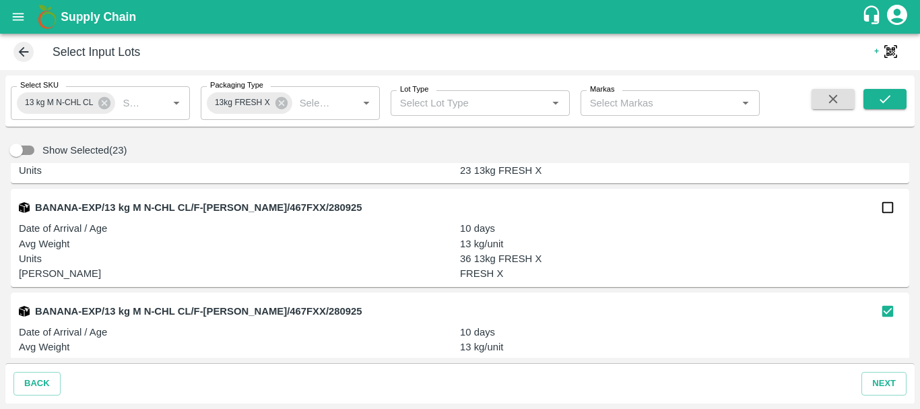
scroll to position [28, 0]
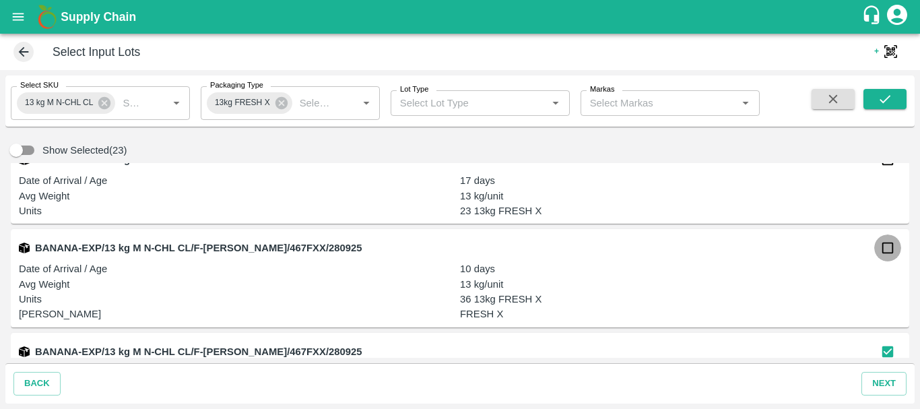
click at [880, 243] on input "checkbox" at bounding box center [887, 247] width 27 height 27
checkbox input "true"
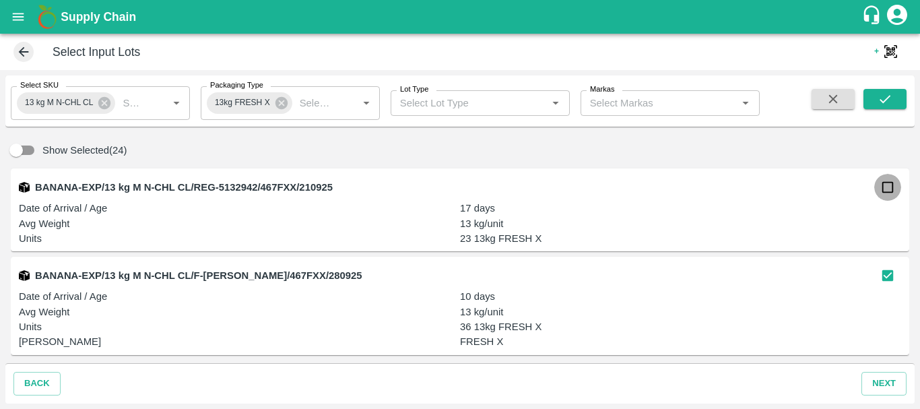
click at [882, 184] on input "checkbox" at bounding box center [887, 187] width 27 height 27
checkbox input "true"
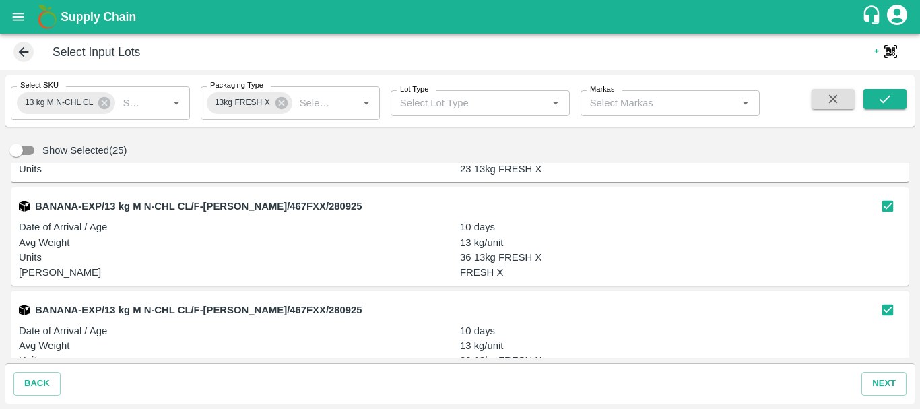
scroll to position [312, 0]
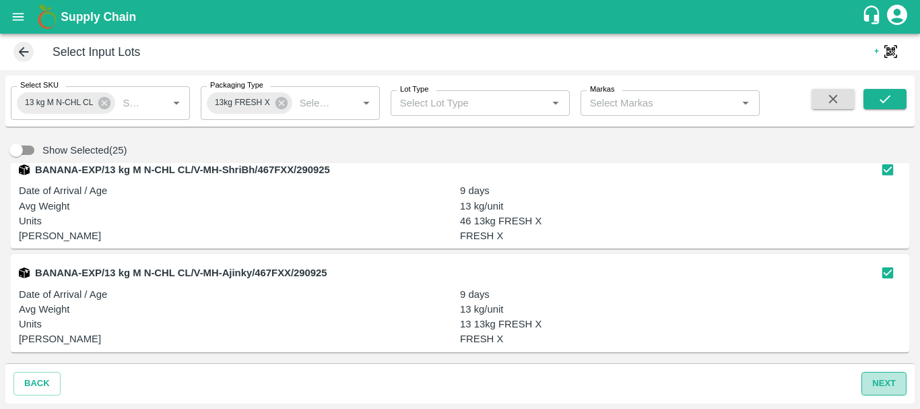
click at [898, 381] on button "next" at bounding box center [883, 384] width 45 height 24
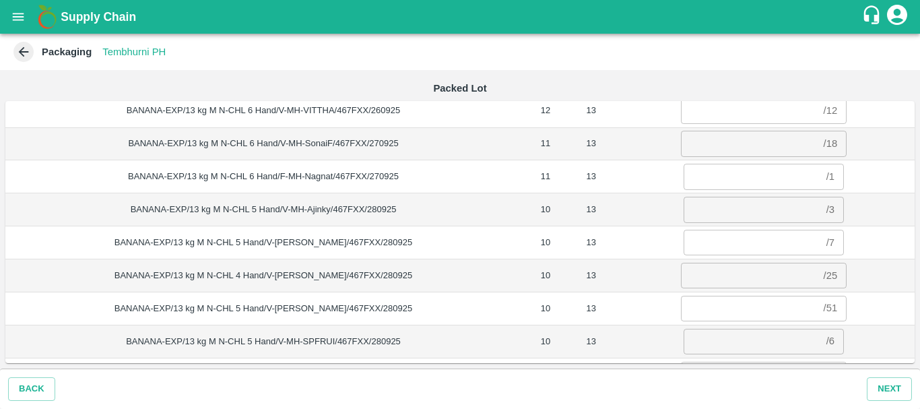
scroll to position [0, 0]
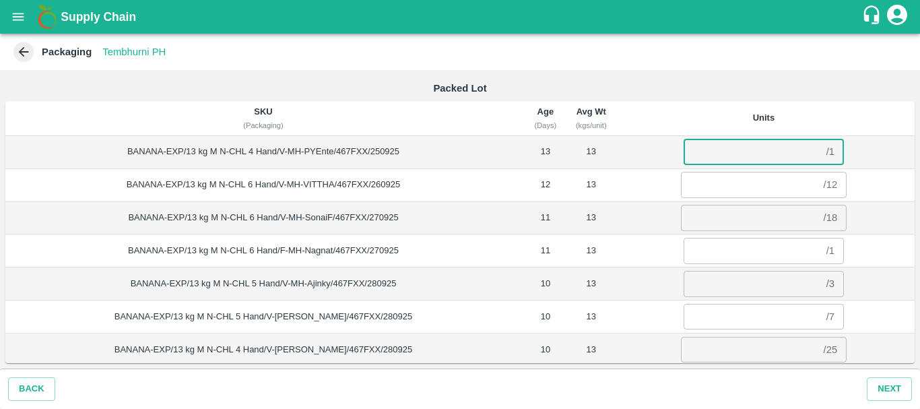
click at [738, 155] on input "number" at bounding box center [752, 152] width 137 height 26
type input "1"
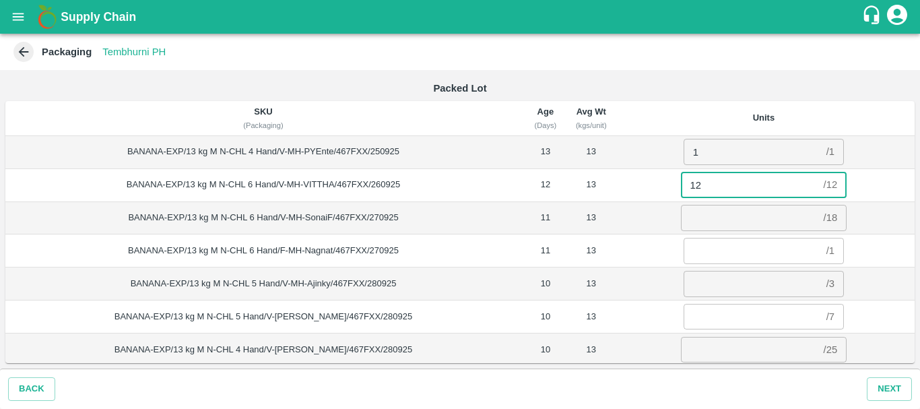
type input "12"
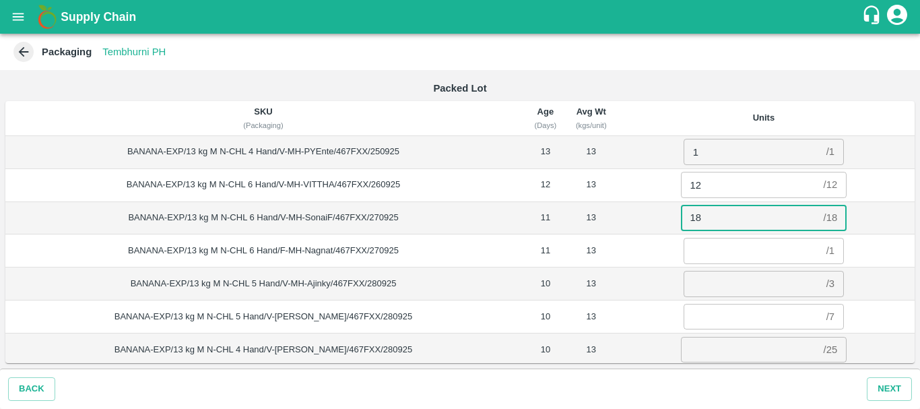
type input "18"
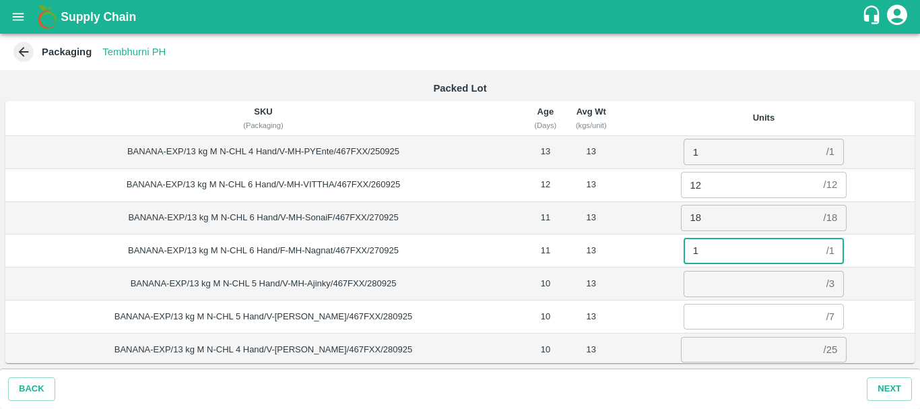
type input "1"
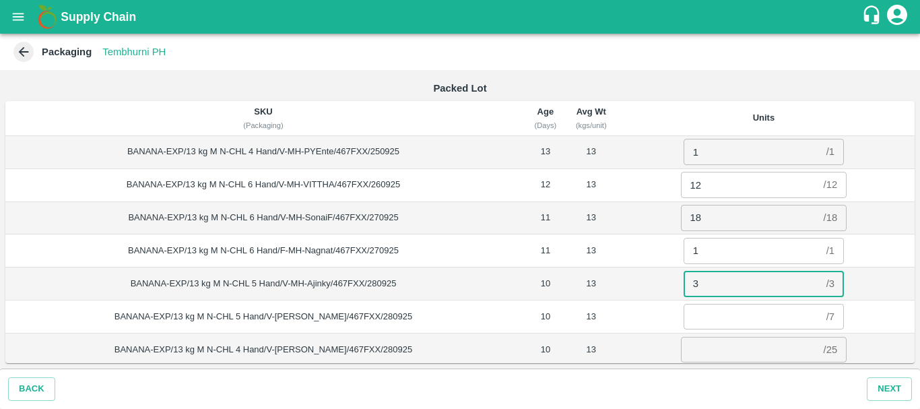
type input "3"
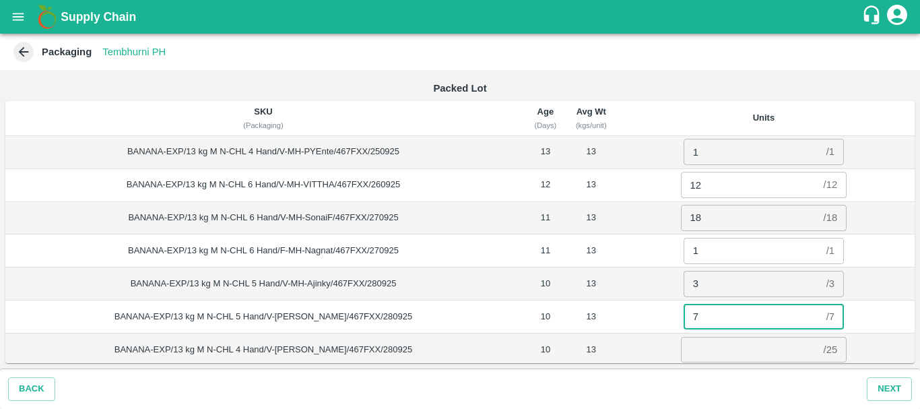
type input "7"
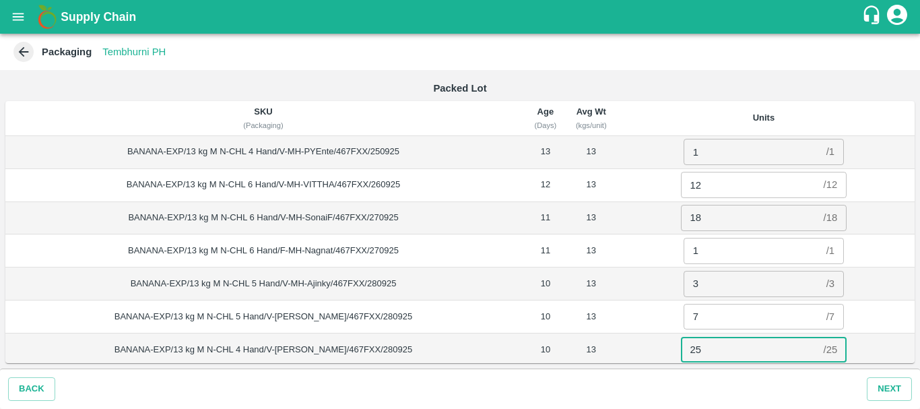
type input "25"
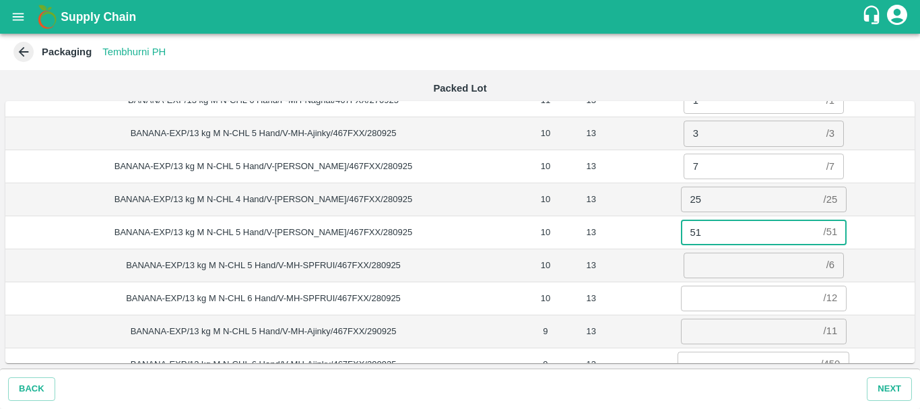
type input "51"
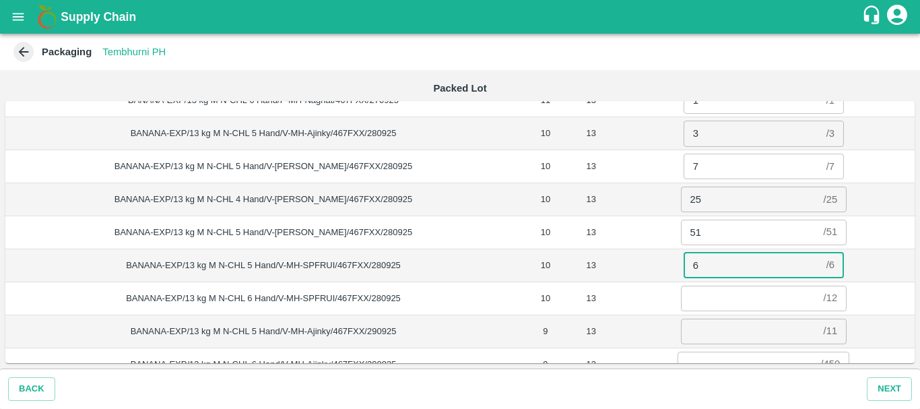
type input "6"
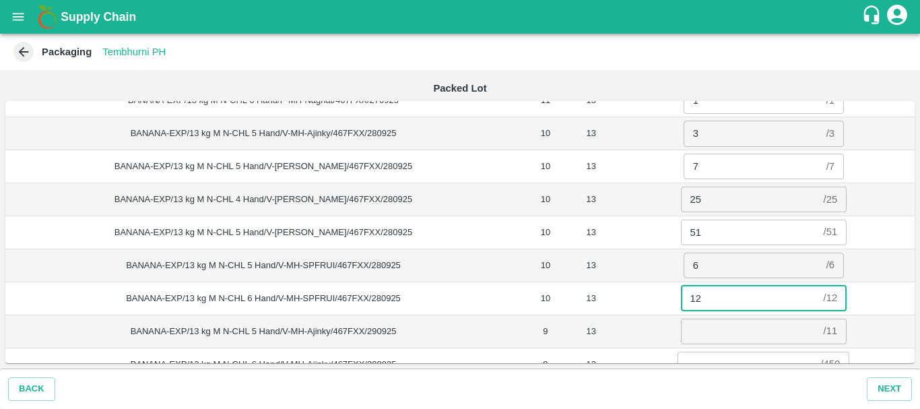
type input "12"
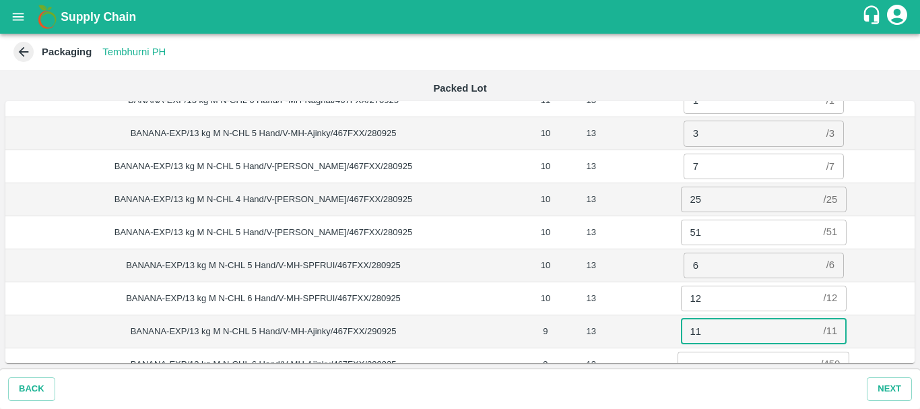
type input "11"
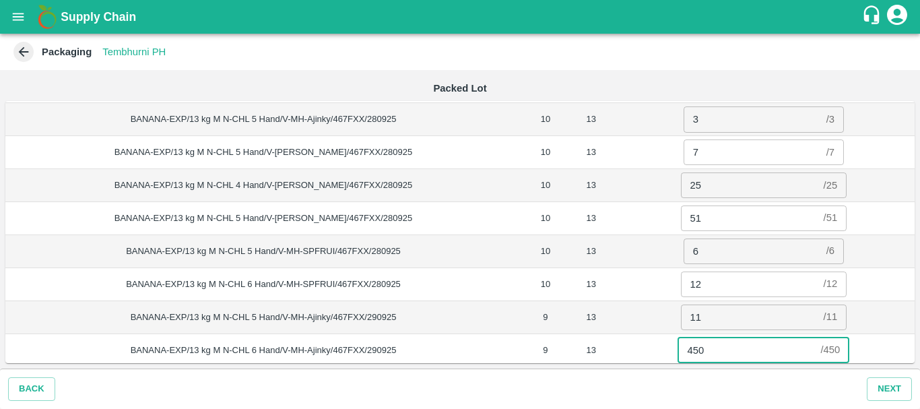
type input "450"
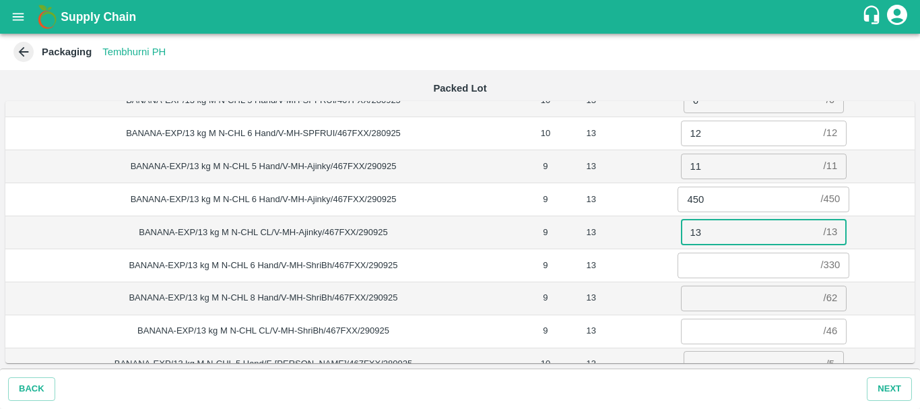
type input "13"
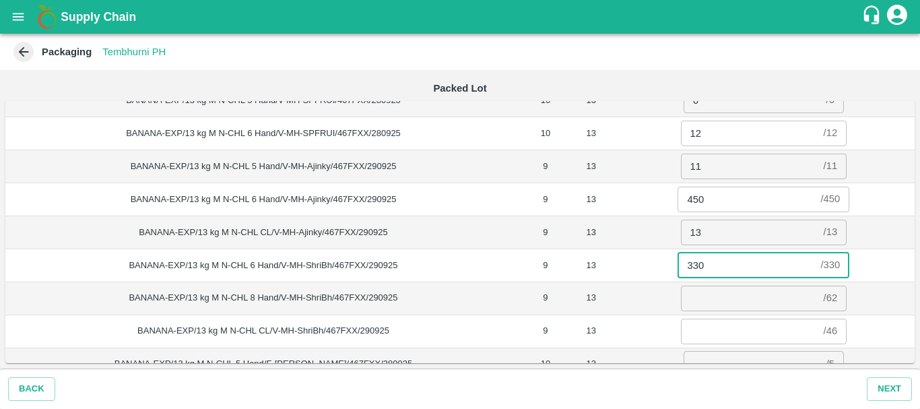
type input "330"
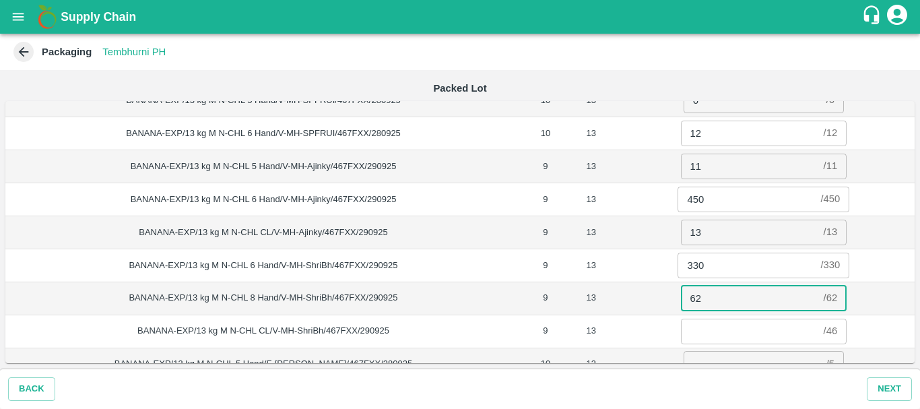
type input "62"
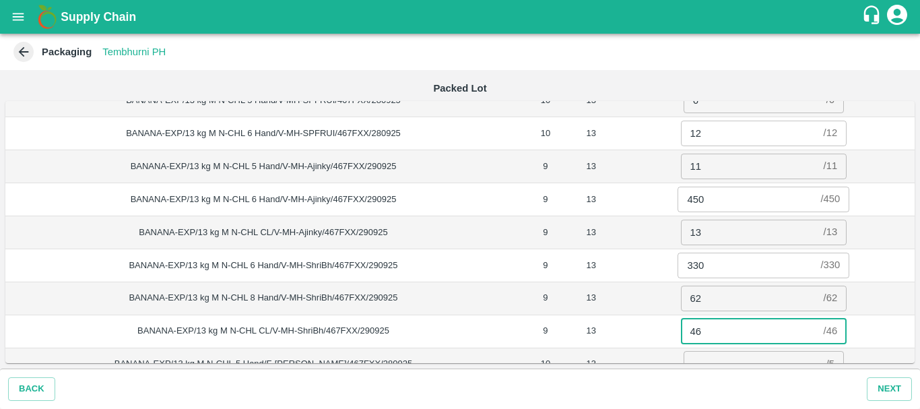
type input "46"
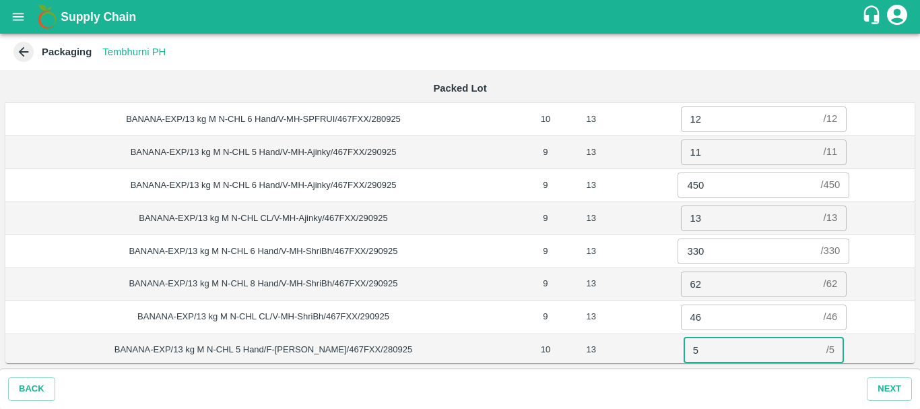
type input "5"
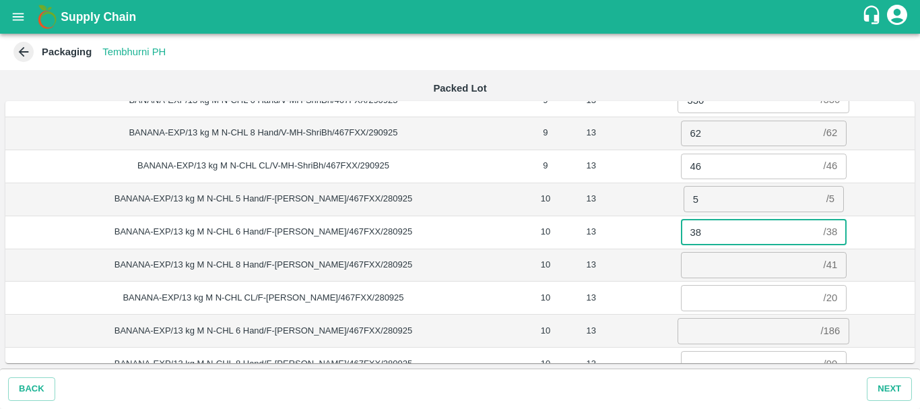
type input "38"
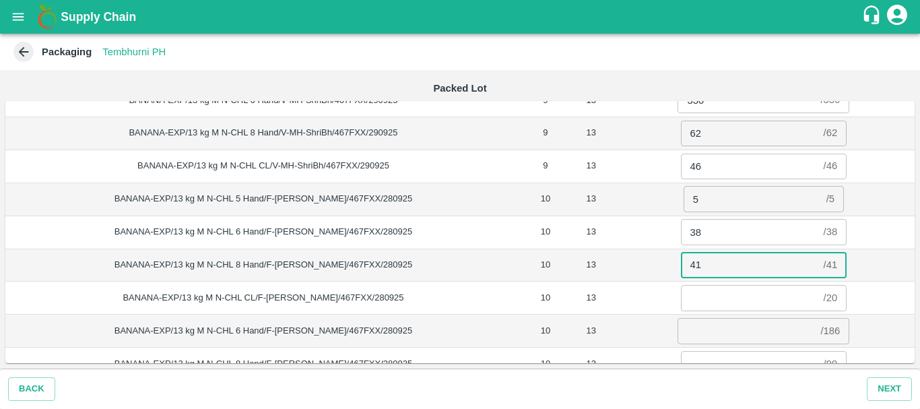
type input "41"
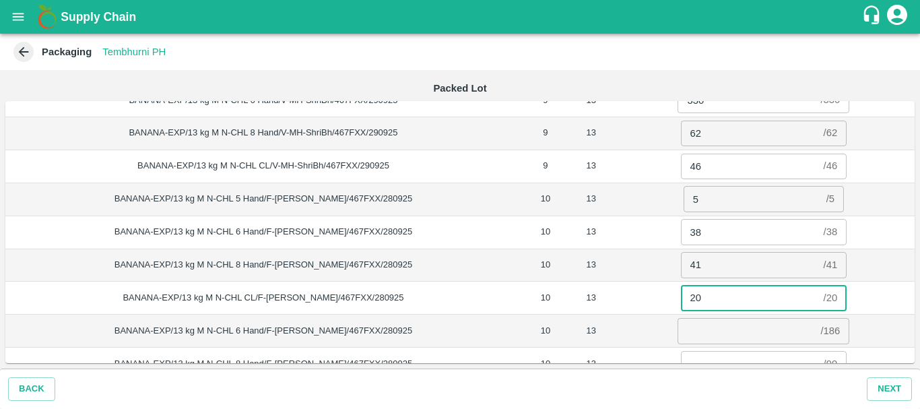
type input "20"
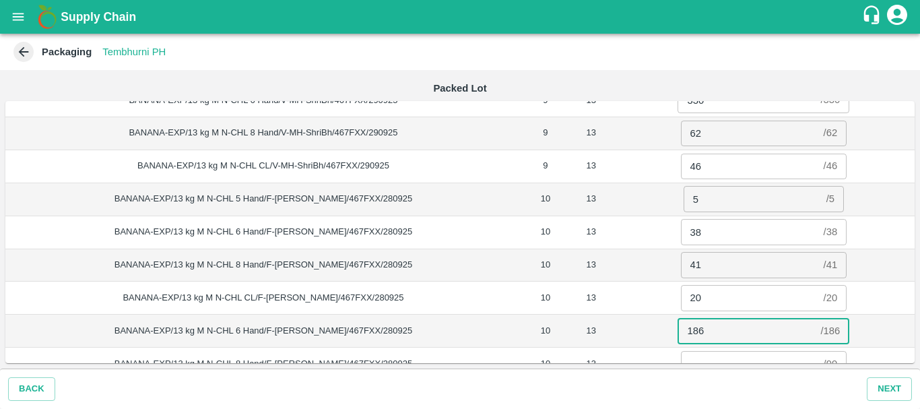
type input "186"
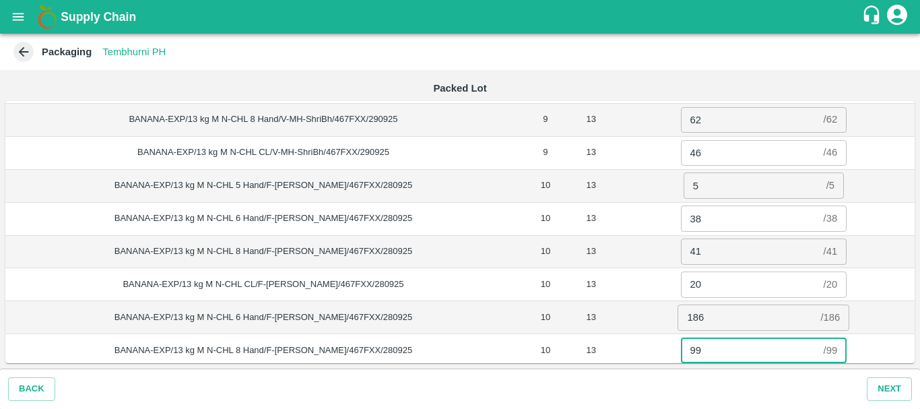
type input "99"
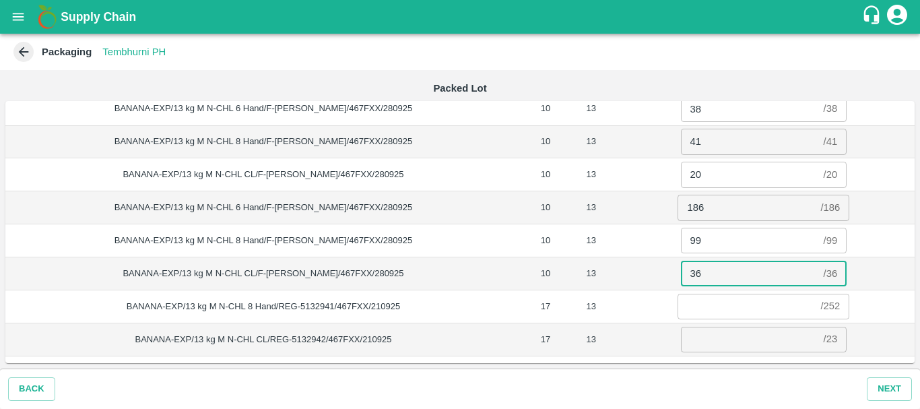
type input "36"
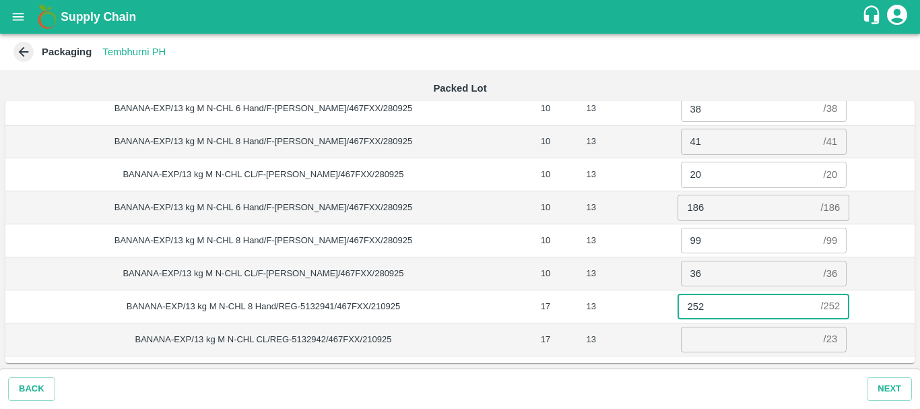
type input "252"
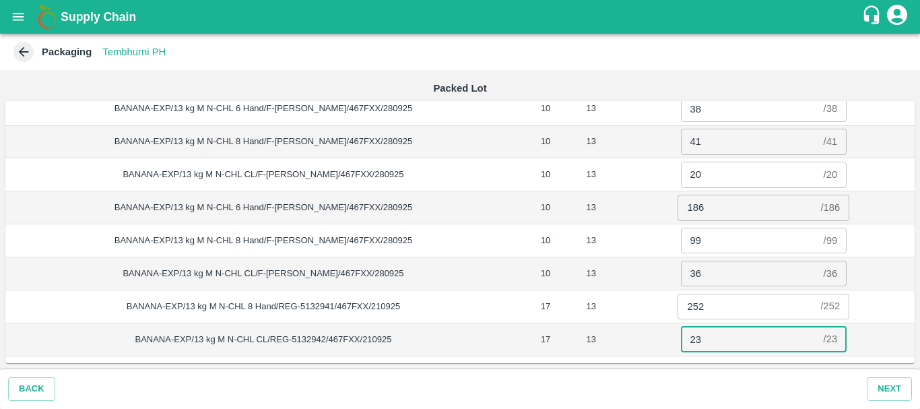
type input "23"
click at [666, 199] on td "186 / 186 ​" at bounding box center [764, 207] width 302 height 33
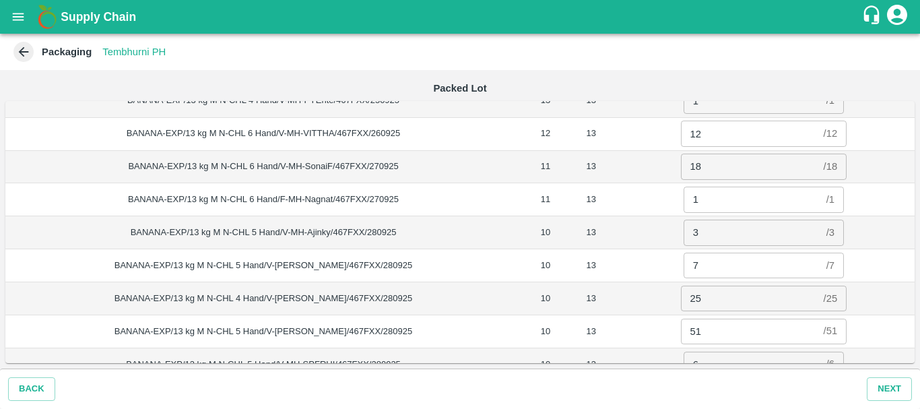
scroll to position [0, 0]
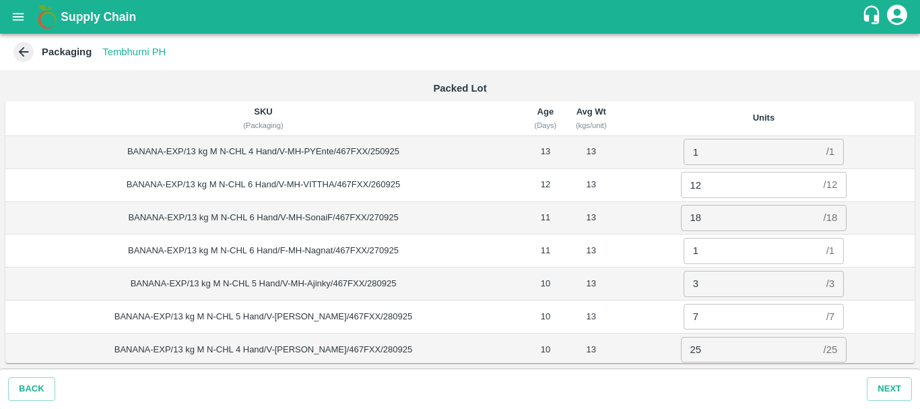
click at [671, 228] on td "18 / 18 ​" at bounding box center [764, 217] width 302 height 33
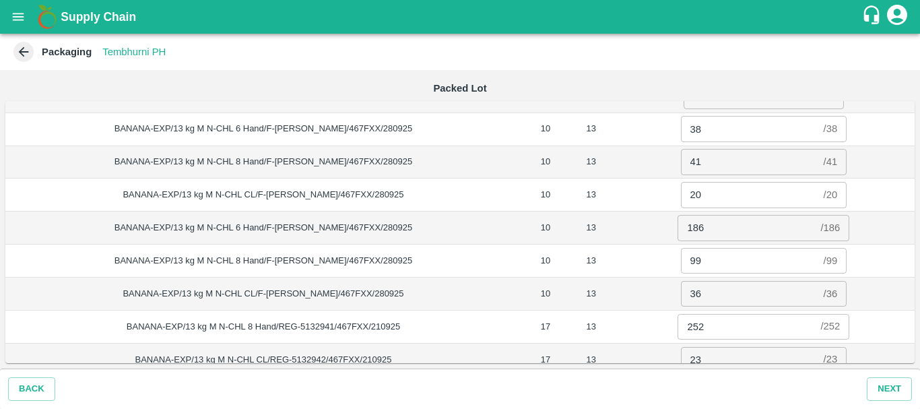
scroll to position [603, 0]
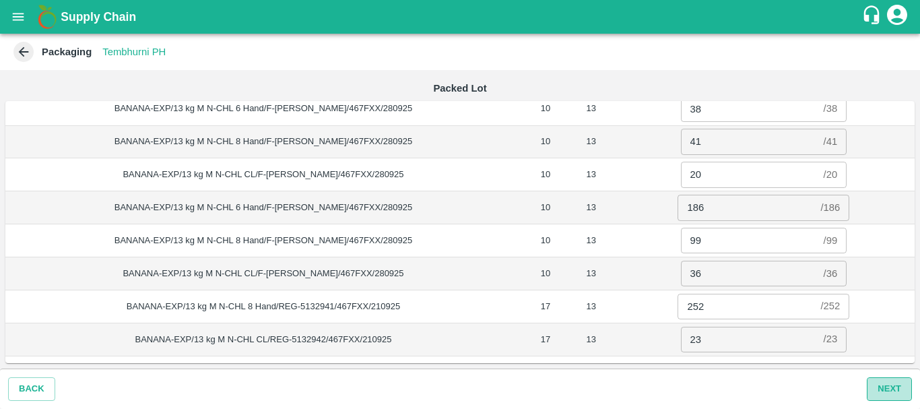
click at [880, 385] on button "Next" at bounding box center [889, 389] width 45 height 24
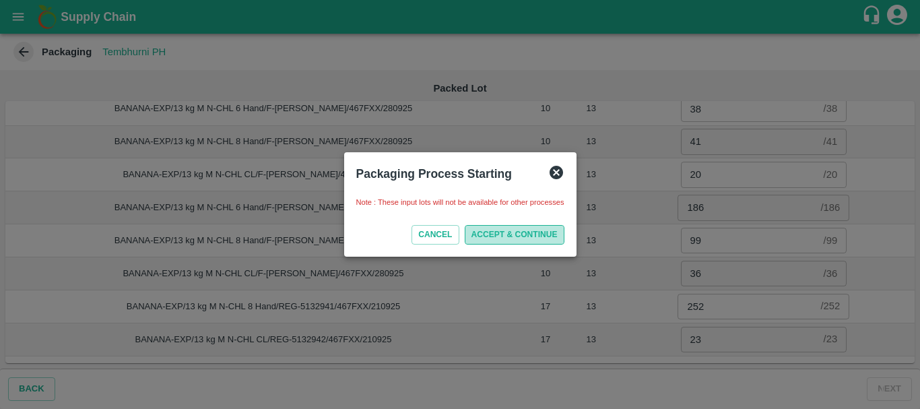
click at [535, 232] on button "ACCEPT & CONTINUE" at bounding box center [515, 235] width 100 height 20
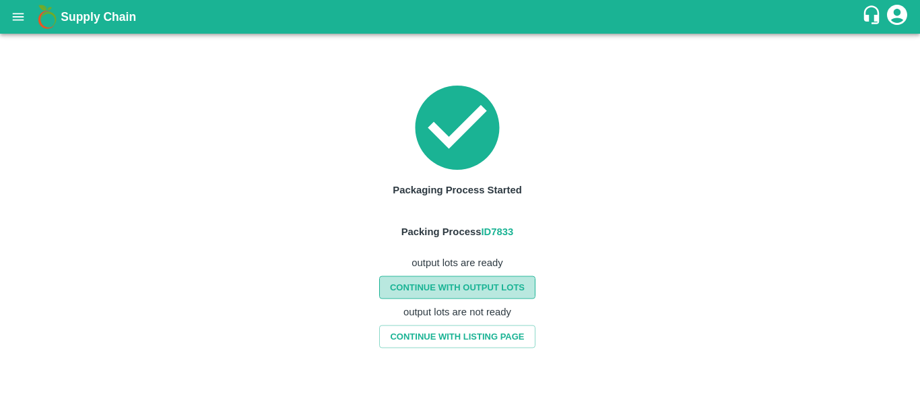
click at [464, 282] on link "CONTINUE WITH OUTPUT LOTS" at bounding box center [457, 287] width 156 height 24
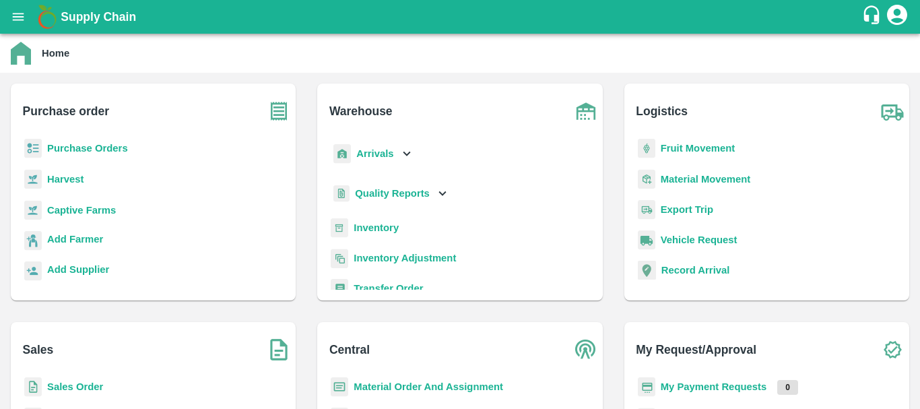
scroll to position [18, 0]
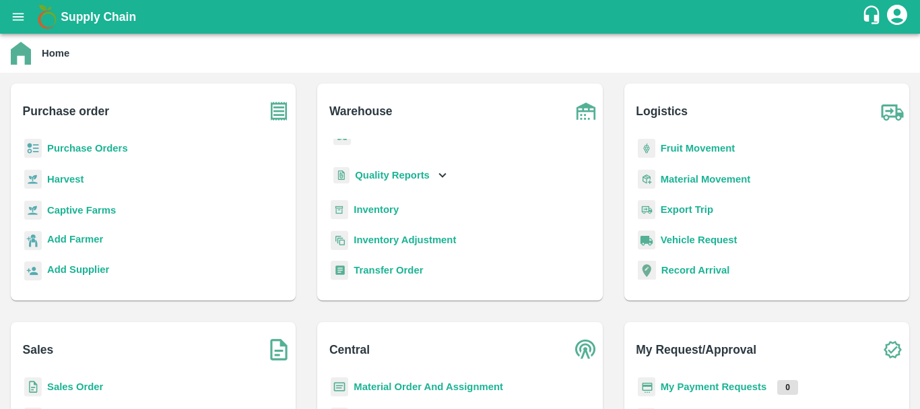
click at [371, 211] on b "Inventory" at bounding box center [376, 209] width 45 height 11
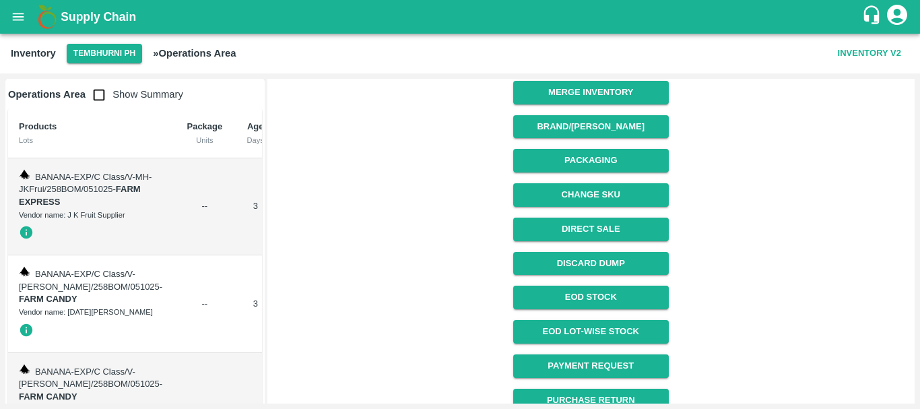
scroll to position [342, 0]
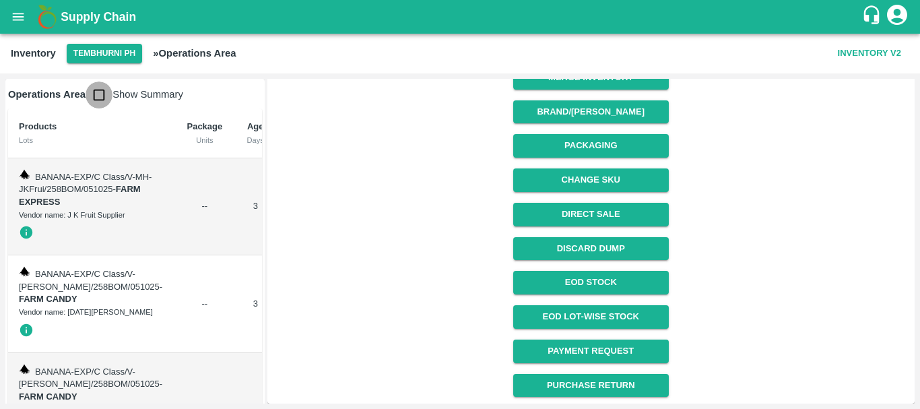
click at [102, 94] on input "checkbox" at bounding box center [99, 94] width 27 height 27
checkbox input "true"
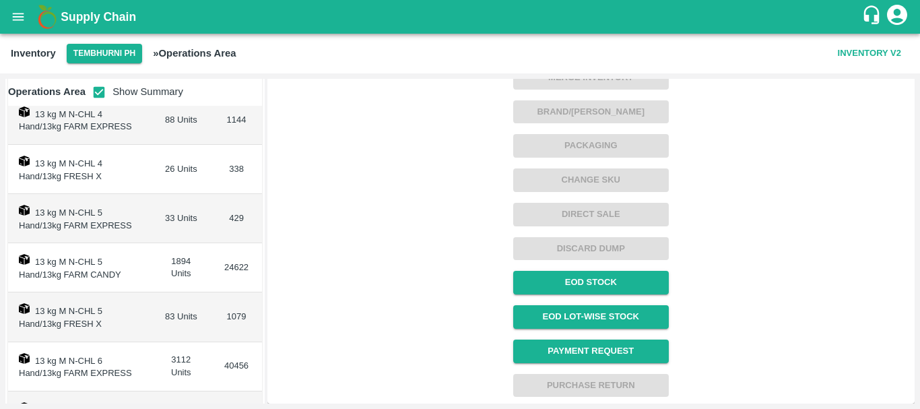
scroll to position [269, 0]
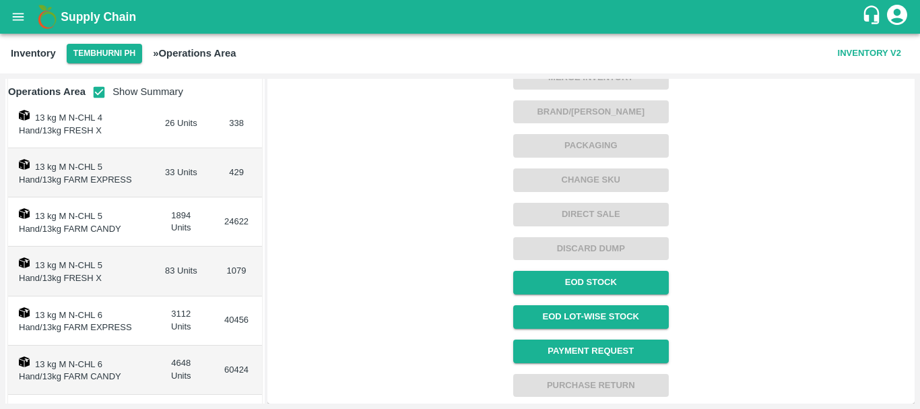
click at [163, 269] on td "83 Units" at bounding box center [181, 270] width 60 height 49
copy td "83"
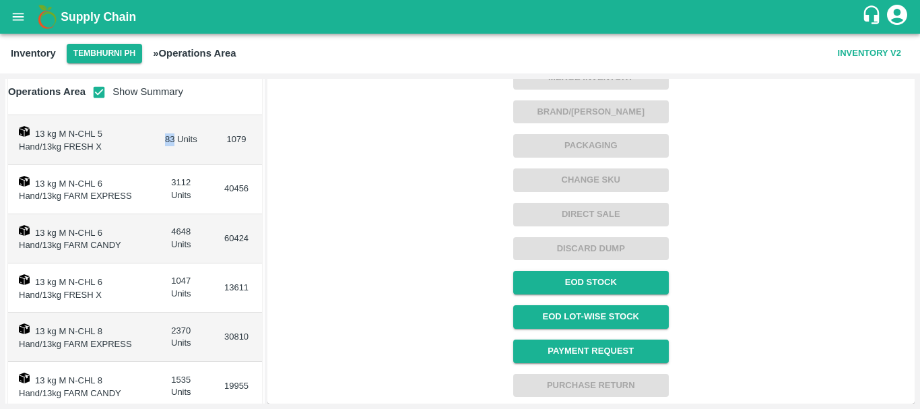
scroll to position [395, 0]
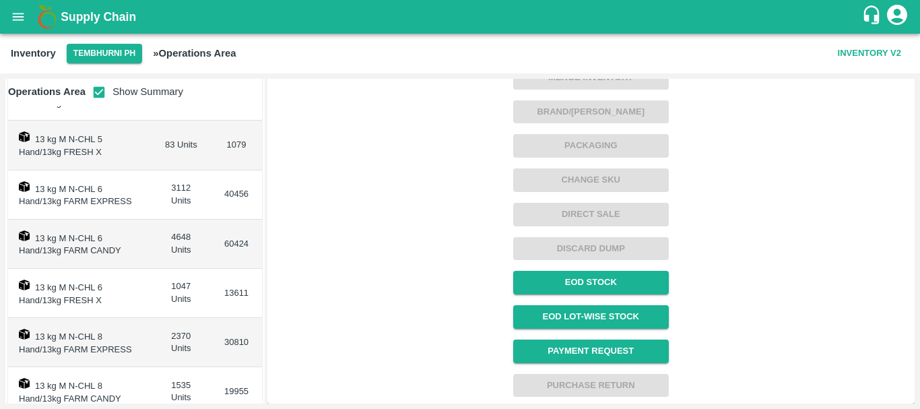
click at [178, 289] on td "1047 Units" at bounding box center [181, 293] width 60 height 49
copy td "1047"
click at [222, 325] on td "30810" at bounding box center [236, 342] width 51 height 49
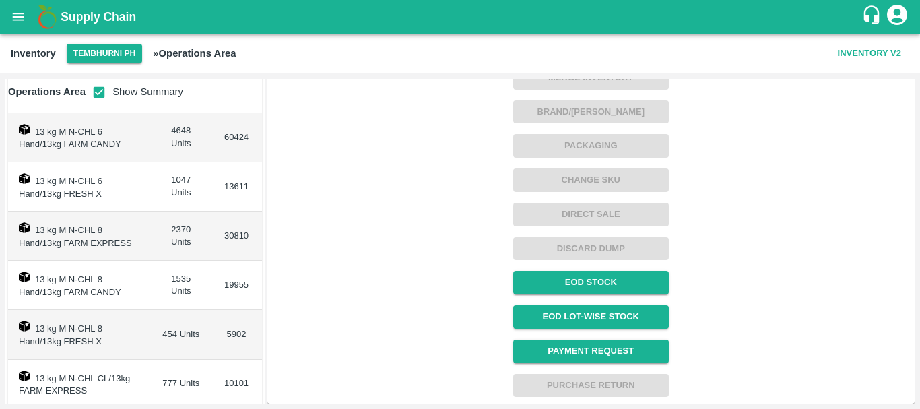
scroll to position [521, 0]
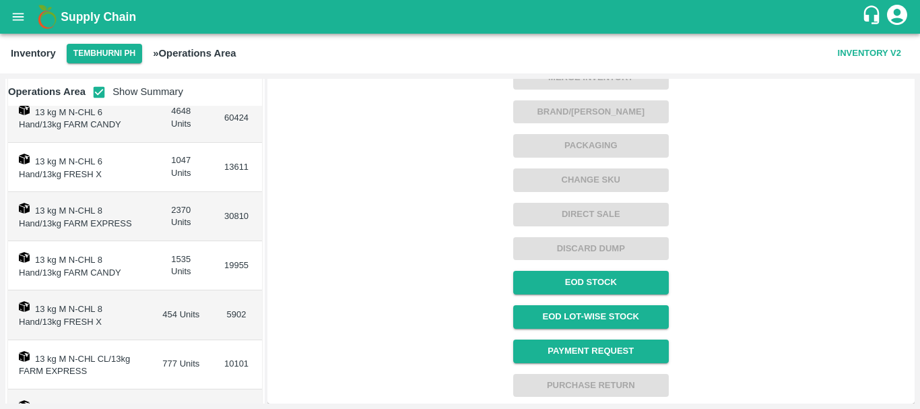
click at [166, 312] on td "454 Units" at bounding box center [181, 314] width 60 height 49
copy td "454"
click at [127, 263] on td "13 kg M N-CHL 8 Hand/13kg FARM CANDY" at bounding box center [79, 265] width 143 height 49
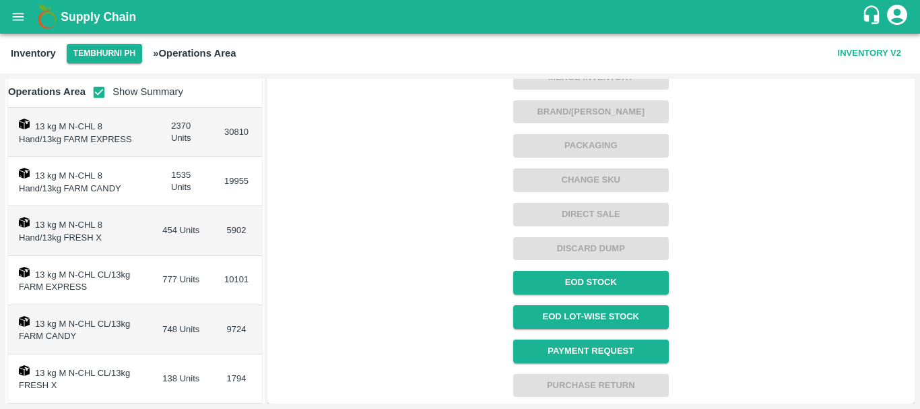
scroll to position [632, 0]
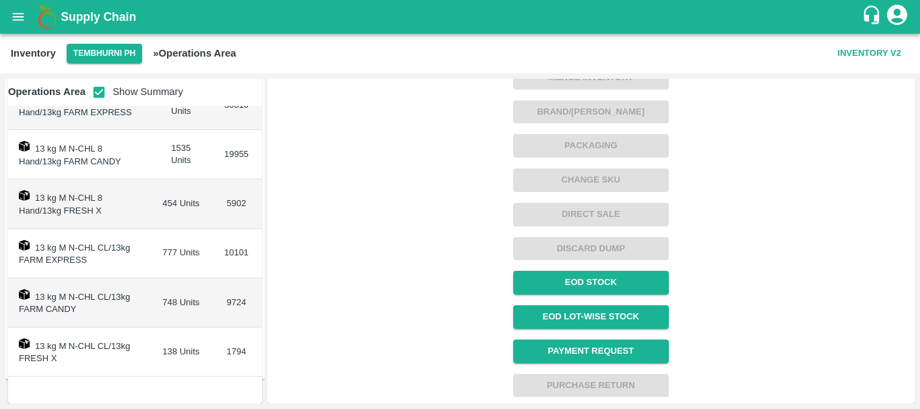
click at [167, 350] on td "138 Units" at bounding box center [181, 351] width 60 height 49
copy td "138"
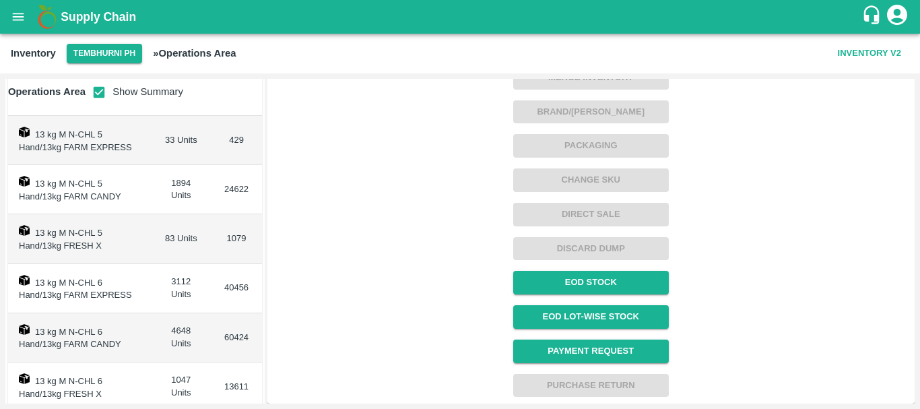
scroll to position [389, 0]
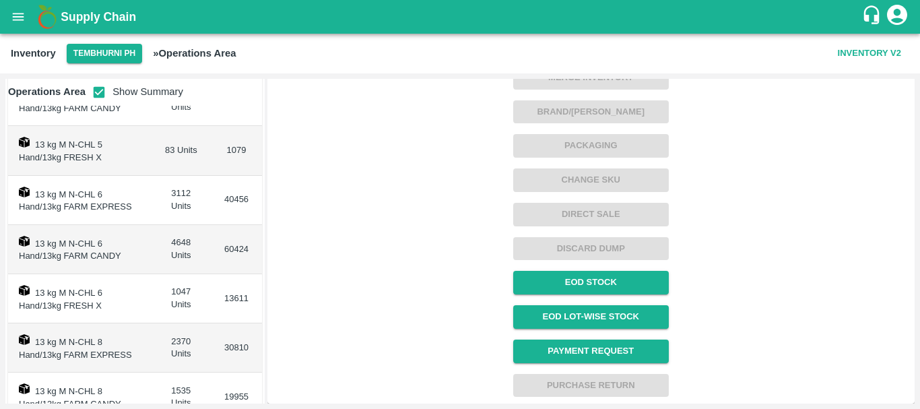
click at [180, 239] on td "4648 Units" at bounding box center [181, 249] width 60 height 49
click at [174, 290] on td "1047 Units" at bounding box center [181, 298] width 60 height 49
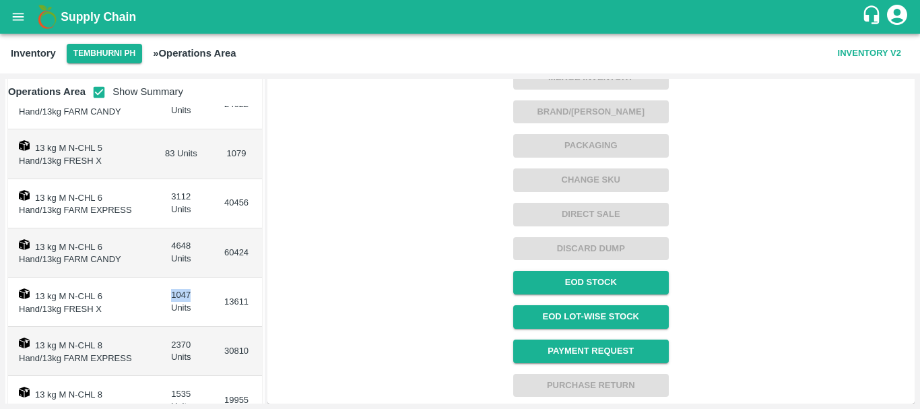
scroll to position [378, 0]
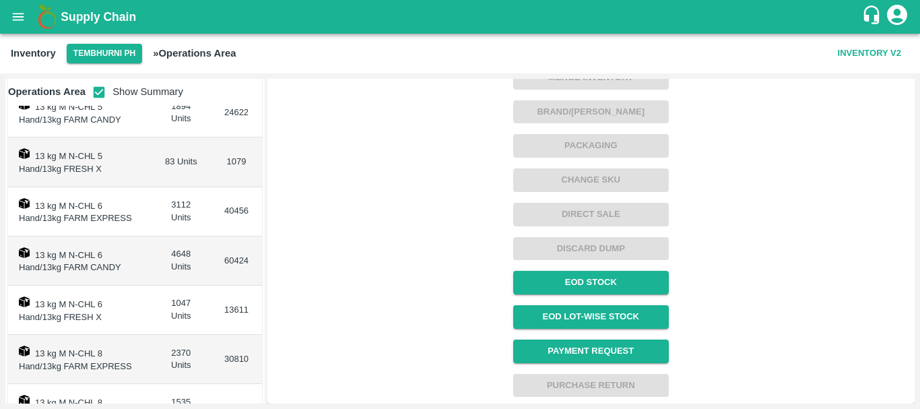
click at [183, 200] on td "3112 Units" at bounding box center [181, 211] width 60 height 49
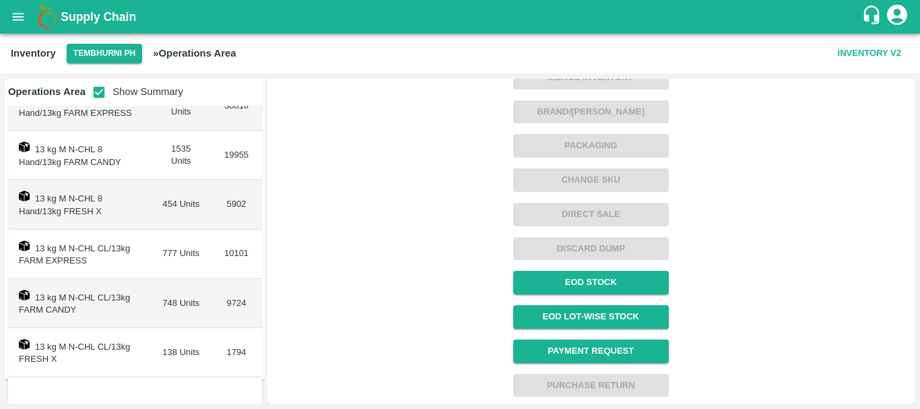
scroll to position [632, 0]
click at [166, 253] on td "777 Units" at bounding box center [181, 253] width 60 height 49
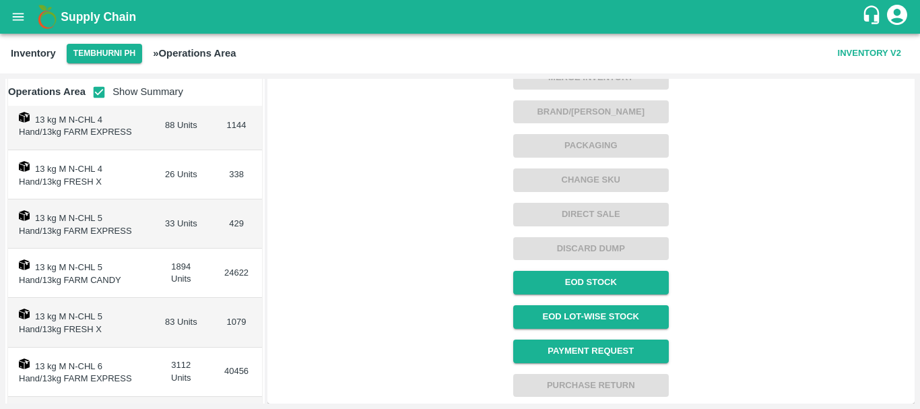
scroll to position [258, 0]
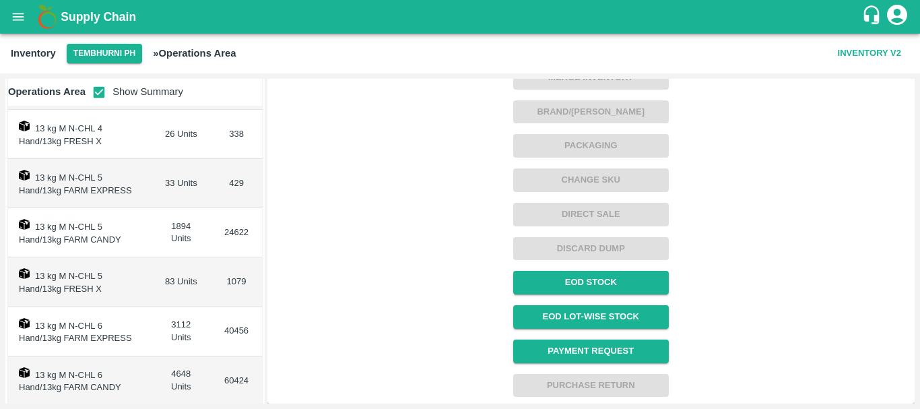
click at [164, 277] on td "83 Units" at bounding box center [181, 281] width 60 height 49
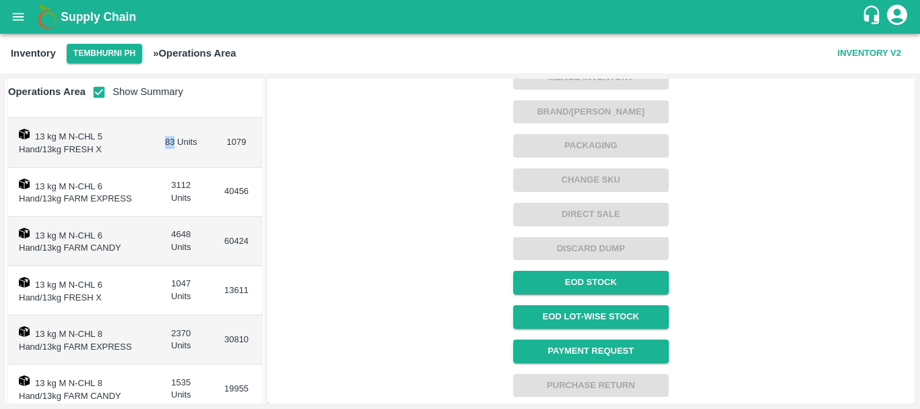
scroll to position [428, 0]
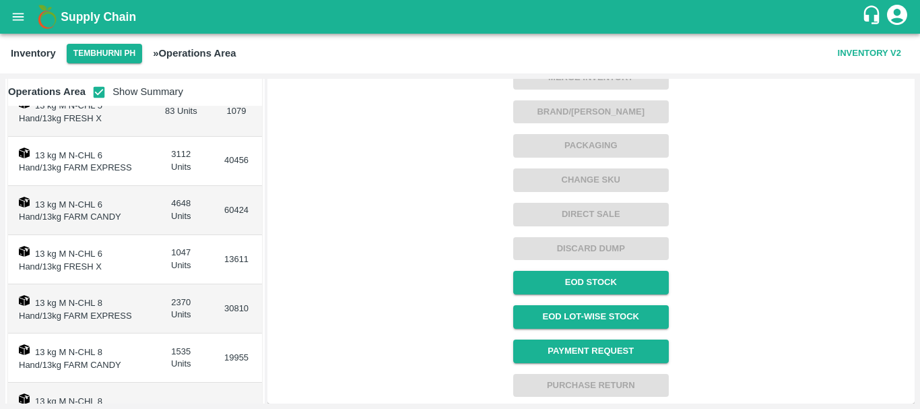
click at [178, 249] on td "1047 Units" at bounding box center [181, 259] width 60 height 49
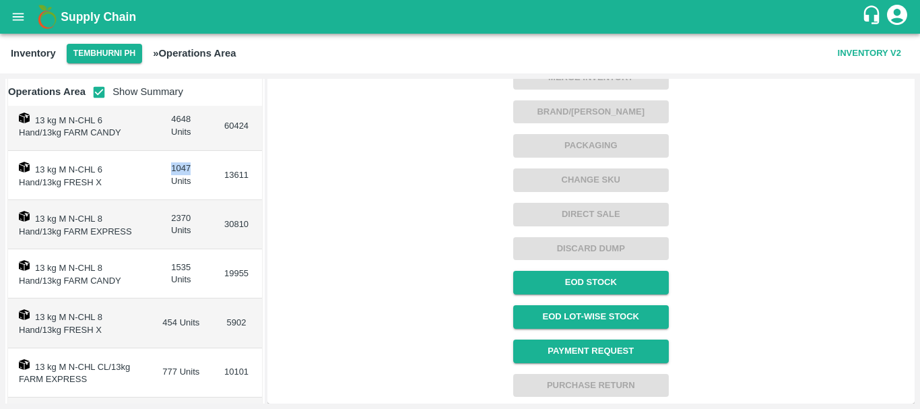
scroll to position [548, 0]
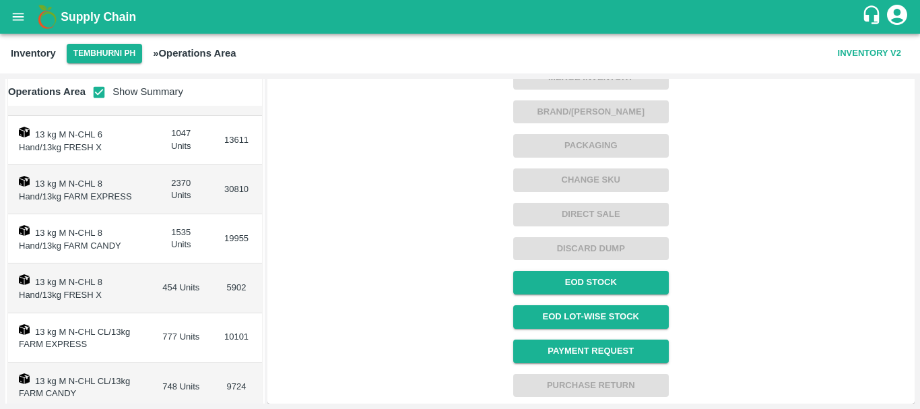
click at [166, 284] on td "454 Units" at bounding box center [181, 287] width 60 height 49
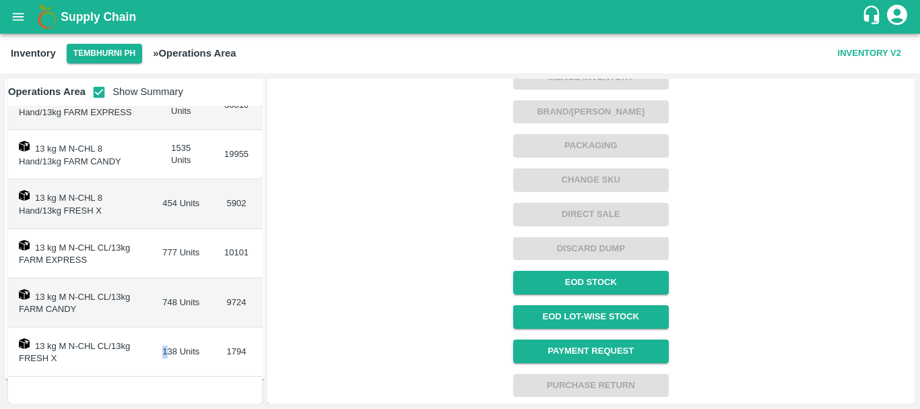
drag, startPoint x: 154, startPoint y: 345, endPoint x: 164, endPoint y: 347, distance: 11.0
click at [164, 347] on td "138 Units" at bounding box center [181, 351] width 60 height 49
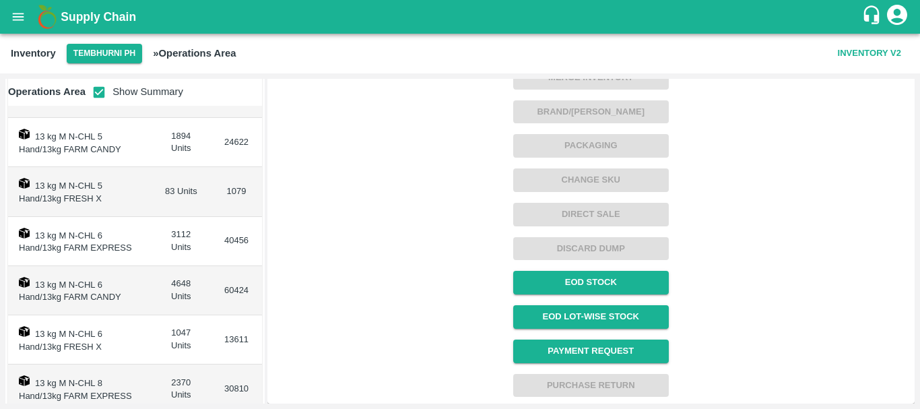
scroll to position [347, 0]
click at [179, 234] on td "3112 Units" at bounding box center [181, 242] width 60 height 49
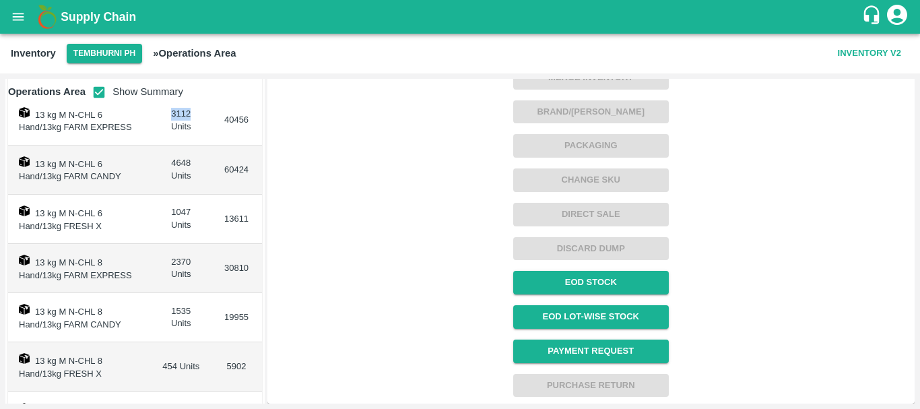
scroll to position [473, 0]
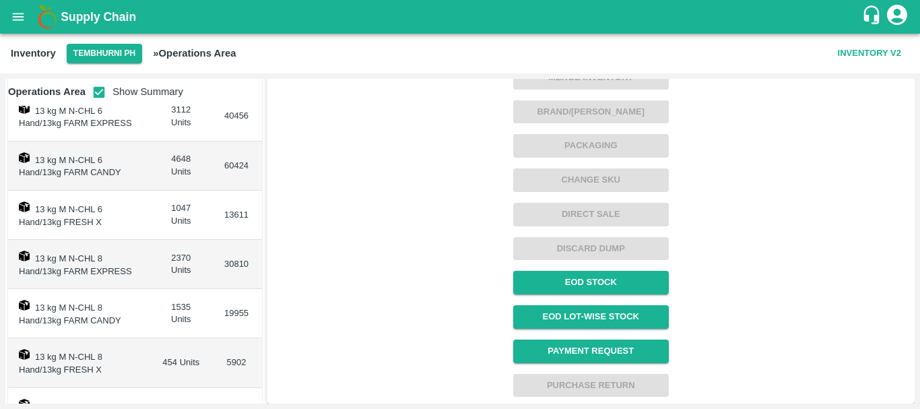
click at [173, 256] on td "2370 Units" at bounding box center [181, 264] width 60 height 49
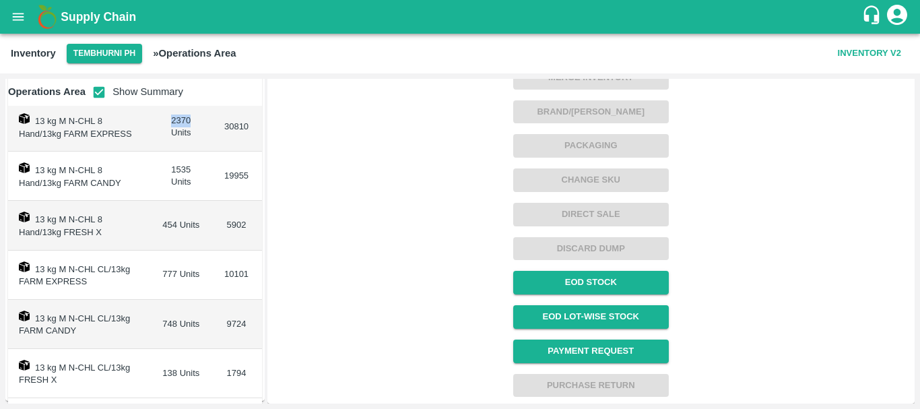
scroll to position [592, 0]
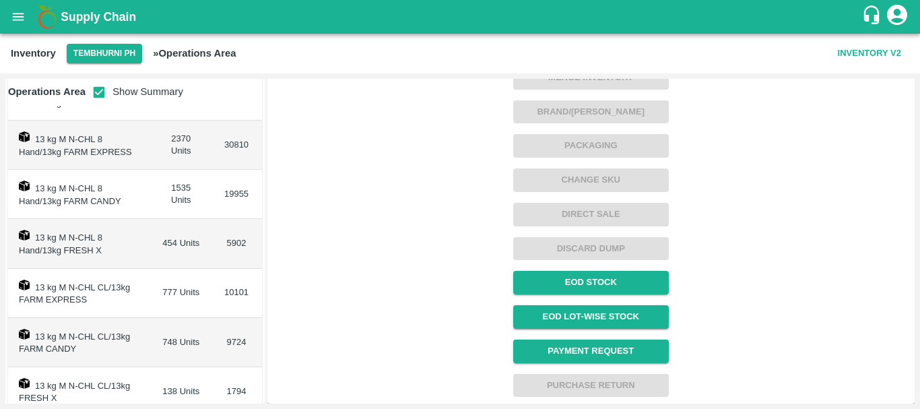
click at [160, 237] on td "454 Units" at bounding box center [181, 243] width 60 height 49
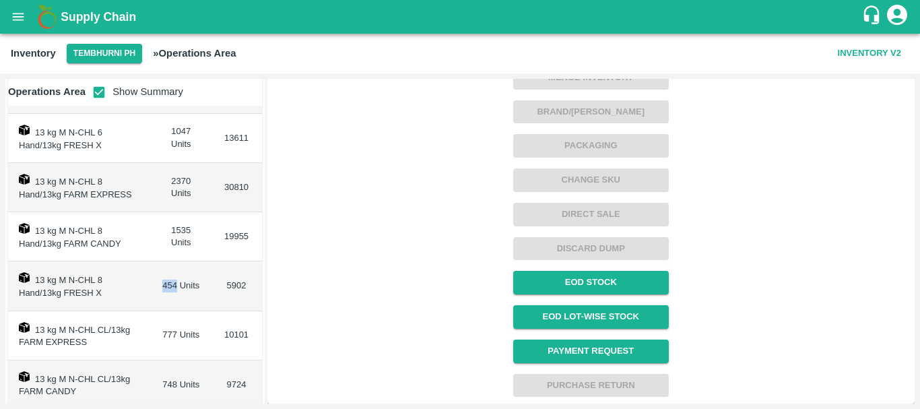
scroll to position [549, 0]
click at [128, 294] on td "13 kg M N-CHL 8 Hand/13kg FRESH X" at bounding box center [79, 286] width 143 height 49
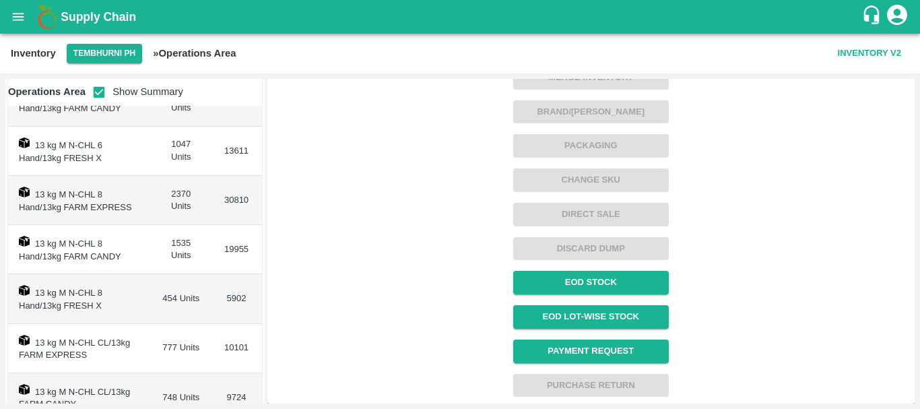
scroll to position [589, 0]
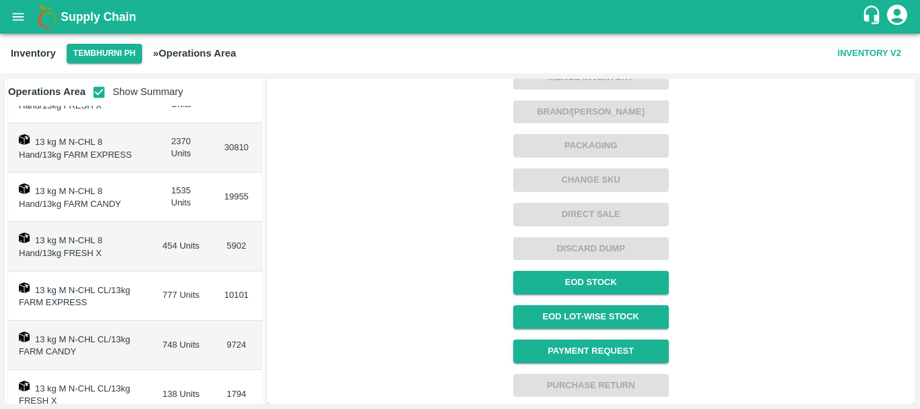
click at [154, 292] on td "777 Units" at bounding box center [181, 295] width 60 height 49
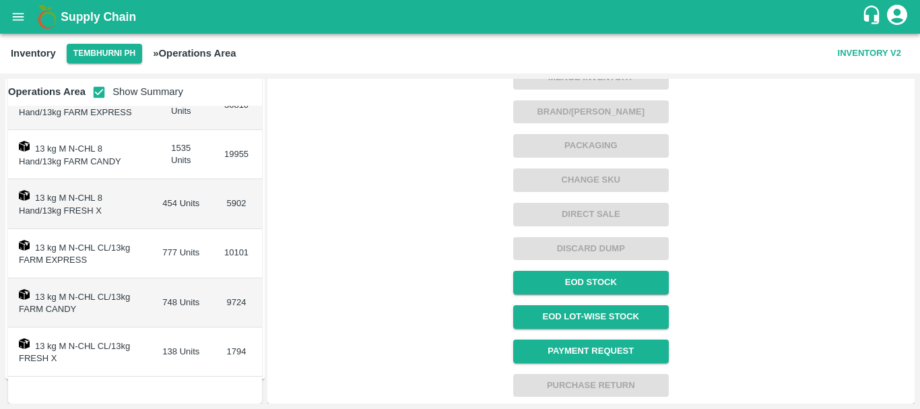
click at [164, 350] on td "138 Units" at bounding box center [181, 351] width 60 height 49
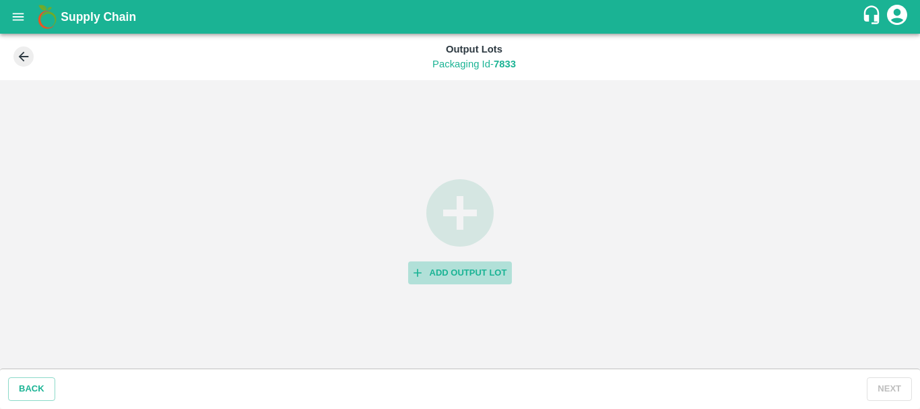
click at [459, 277] on button "Add Output Lot" at bounding box center [460, 273] width 104 height 24
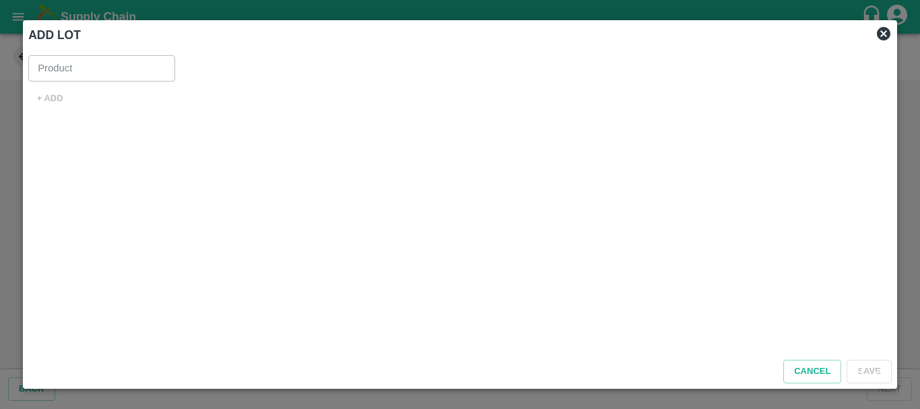
type input "Banana Export"
click at [55, 94] on button "+ ADD" at bounding box center [49, 99] width 43 height 24
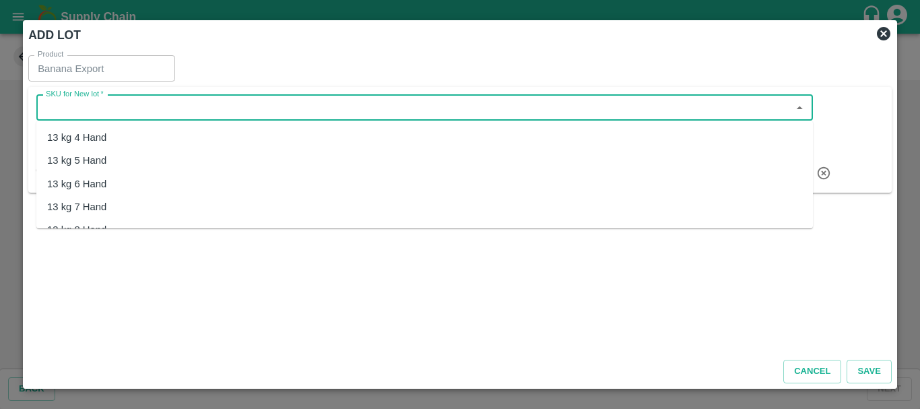
click at [139, 112] on input "SKU for New lot   *" at bounding box center [413, 108] width 746 height 18
click at [88, 140] on div "13 kg M N-CHL 4 Hand" at bounding box center [99, 137] width 104 height 15
click at [47, 106] on input "SKU for New lot   *" at bounding box center [404, 108] width 729 height 18
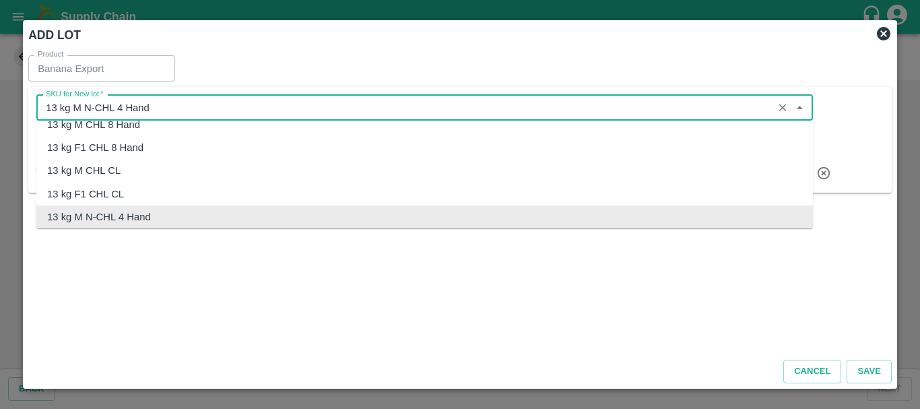
click at [47, 106] on input "SKU for New lot   *" at bounding box center [404, 108] width 729 height 18
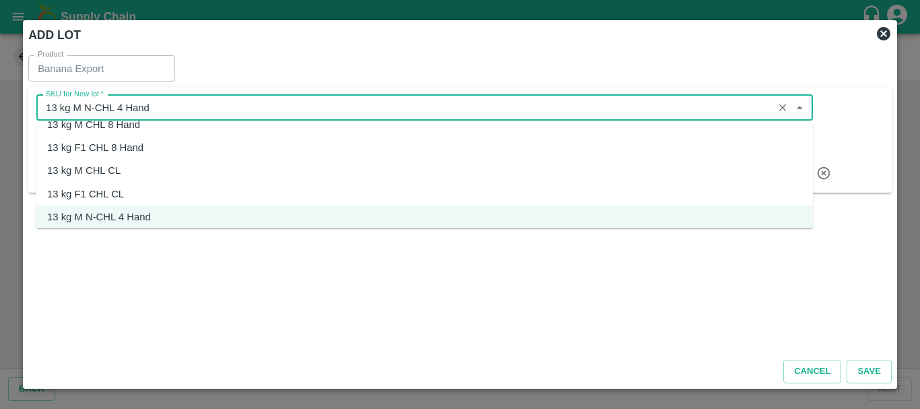
click at [234, 143] on div "13 kg F1 CHL 8 Hand" at bounding box center [424, 147] width 776 height 23
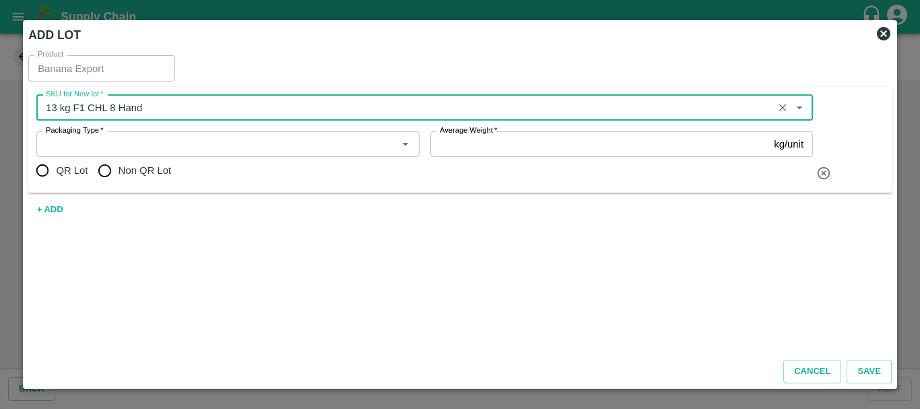
type input "13 kg F1 CHL 8 Hand"
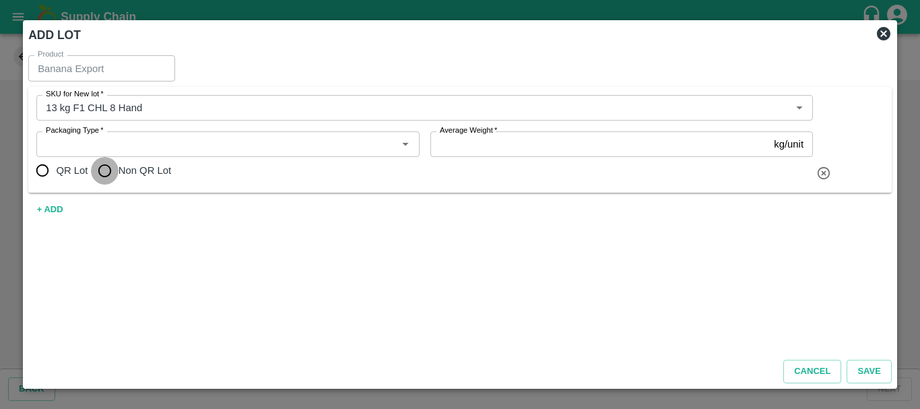
click at [102, 168] on input "Non QR Lot" at bounding box center [104, 170] width 27 height 27
radio input "true"
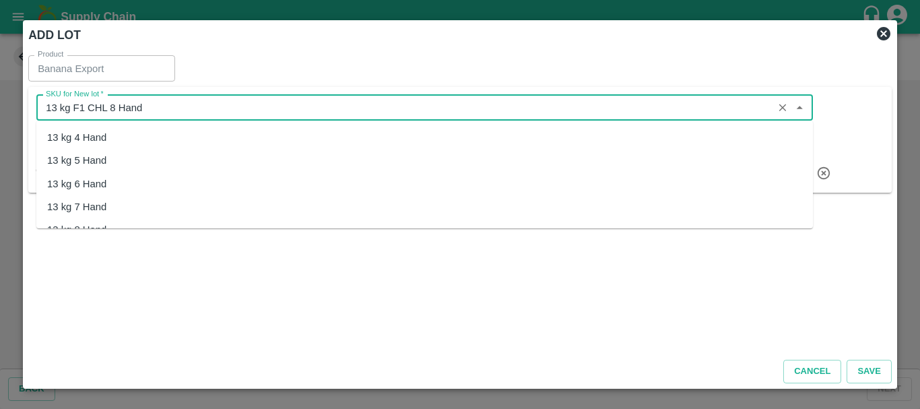
click at [81, 103] on input "SKU for New lot   *" at bounding box center [404, 108] width 729 height 18
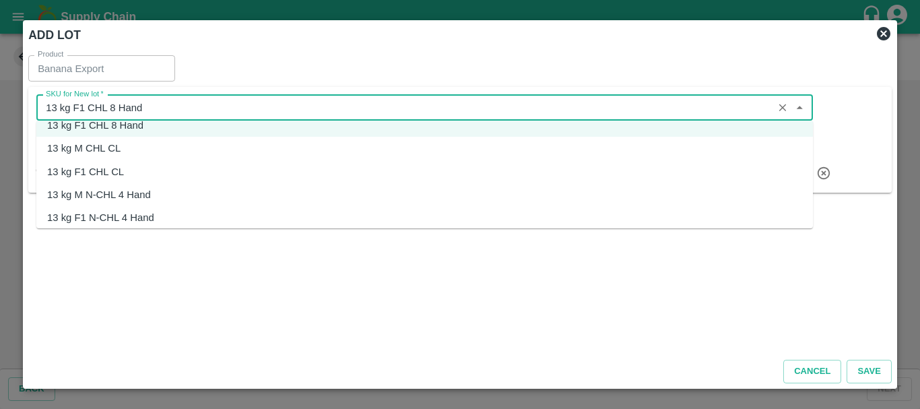
scroll to position [692, 0]
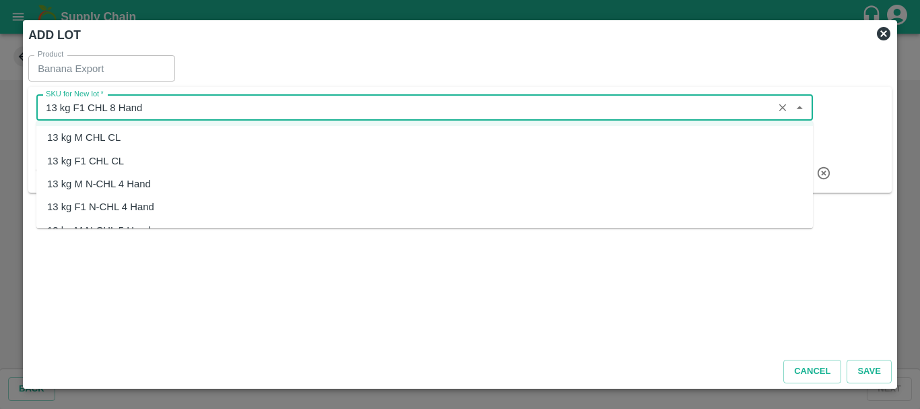
click at [65, 187] on div "13 kg M N-CHL 4 Hand" at bounding box center [99, 183] width 104 height 15
type input "13 kg M N-CHL 4 Hand"
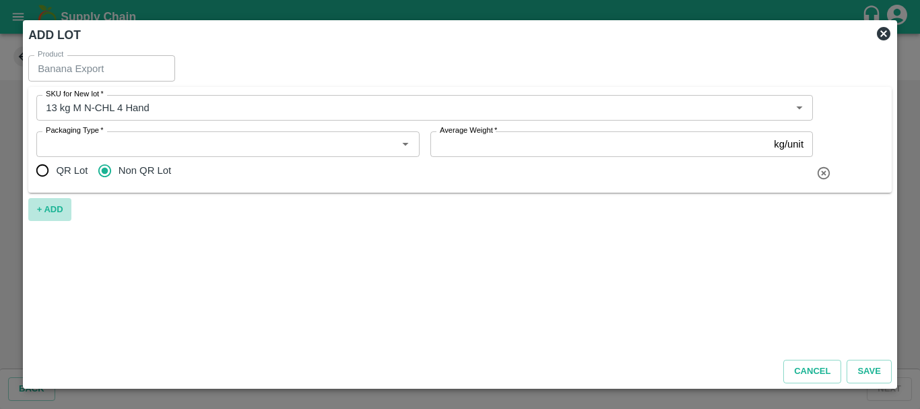
click at [45, 207] on button "+ ADD" at bounding box center [49, 210] width 43 height 24
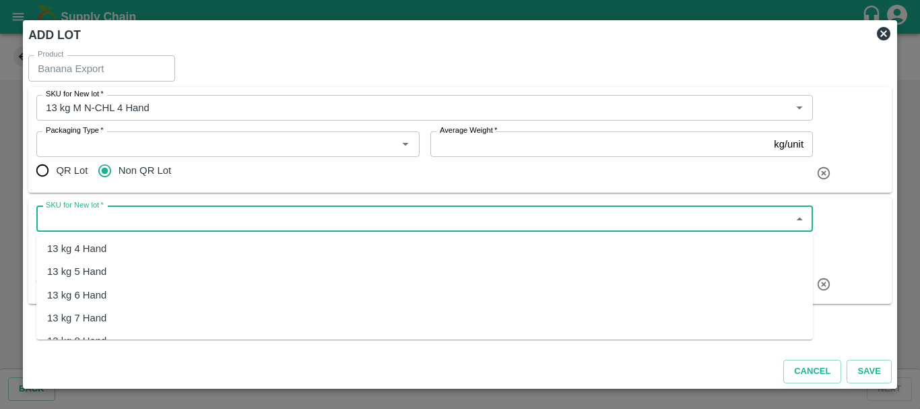
click at [134, 211] on input "SKU for New lot   *" at bounding box center [413, 219] width 746 height 18
paste input "13 kg M N-CHL"
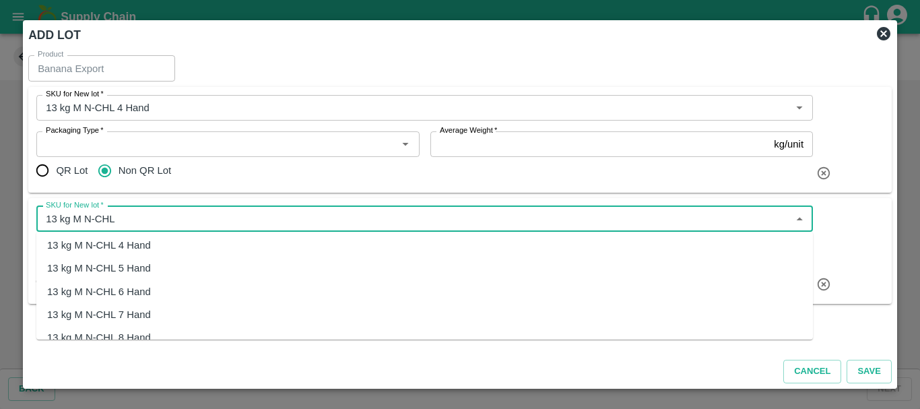
scroll to position [4, 0]
click at [84, 270] on div "13 kg M N-CHL 5 Hand" at bounding box center [99, 267] width 104 height 15
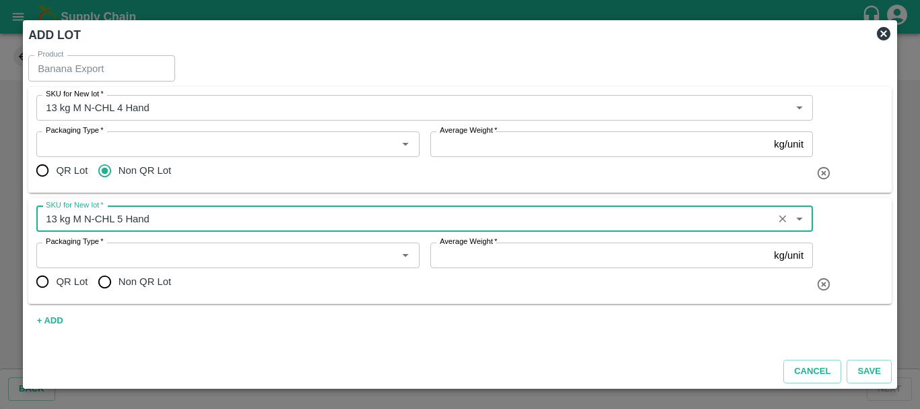
type input "13 kg M N-CHL 5 Hand"
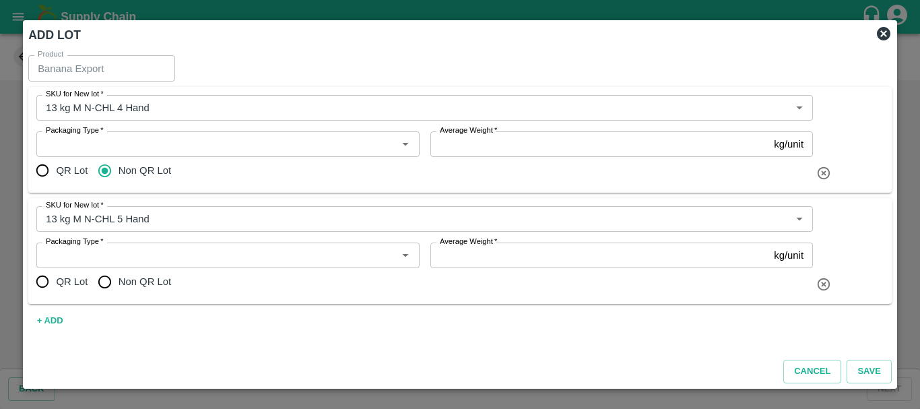
click at [202, 316] on span "+ ADD" at bounding box center [459, 321] width 863 height 24
click at [55, 322] on button "+ ADD" at bounding box center [49, 321] width 43 height 24
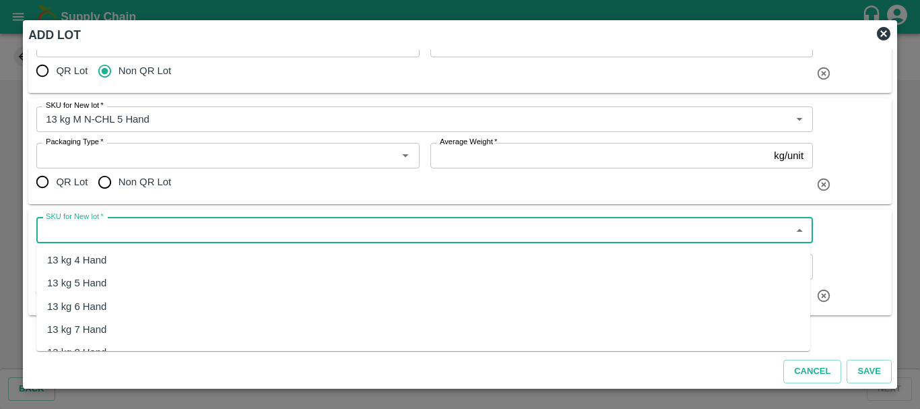
click at [84, 228] on input "SKU for New lot   *" at bounding box center [413, 231] width 746 height 18
paste input "13 kg M N-CHL"
click at [96, 310] on div "13 kg M N-CHL 6 Hand" at bounding box center [99, 306] width 104 height 15
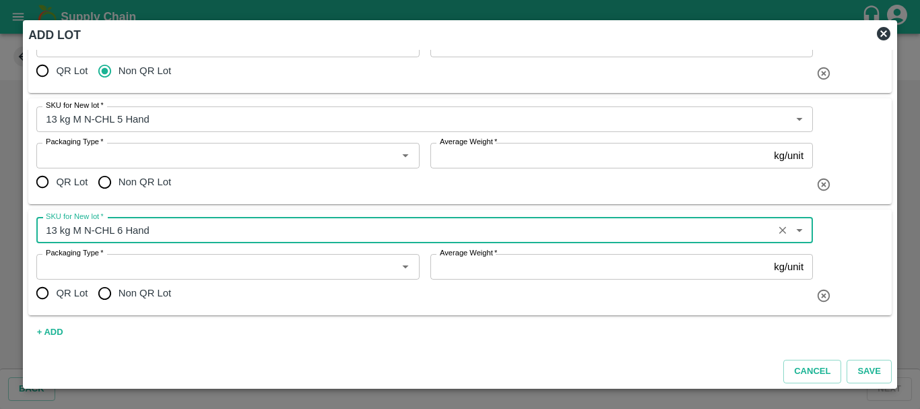
type input "13 kg M N-CHL 6 Hand"
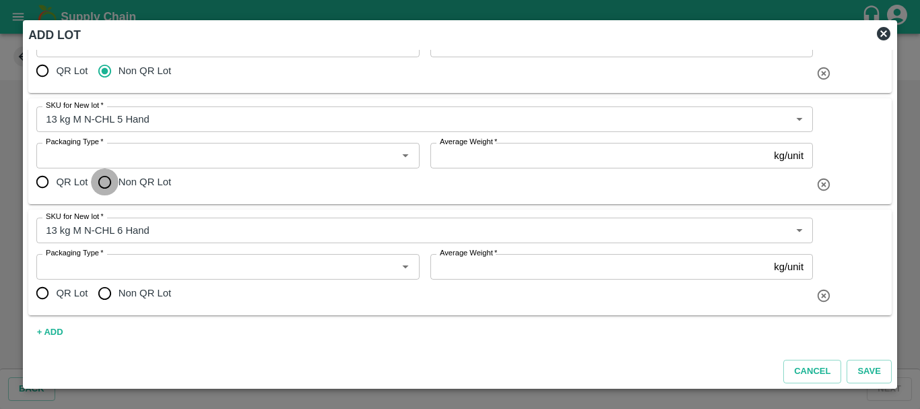
click at [107, 177] on input "Non QR Lot" at bounding box center [104, 181] width 27 height 27
radio input "true"
click at [104, 289] on input "Non QR Lot" at bounding box center [104, 292] width 27 height 27
radio input "true"
click at [55, 328] on button "+ ADD" at bounding box center [49, 333] width 43 height 24
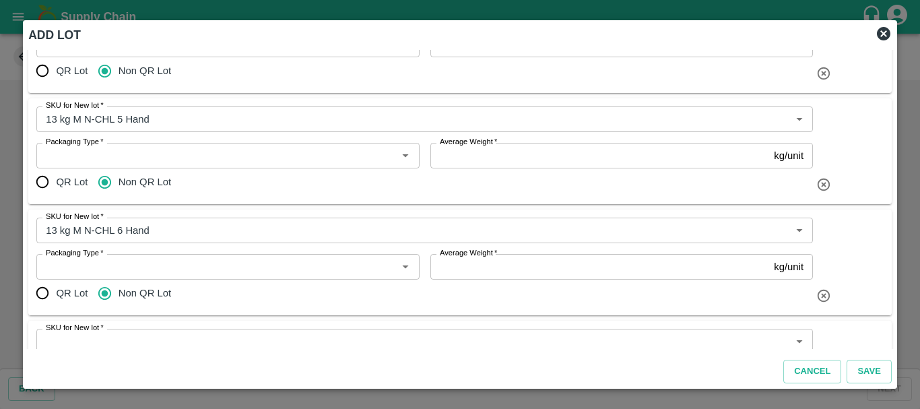
scroll to position [211, 0]
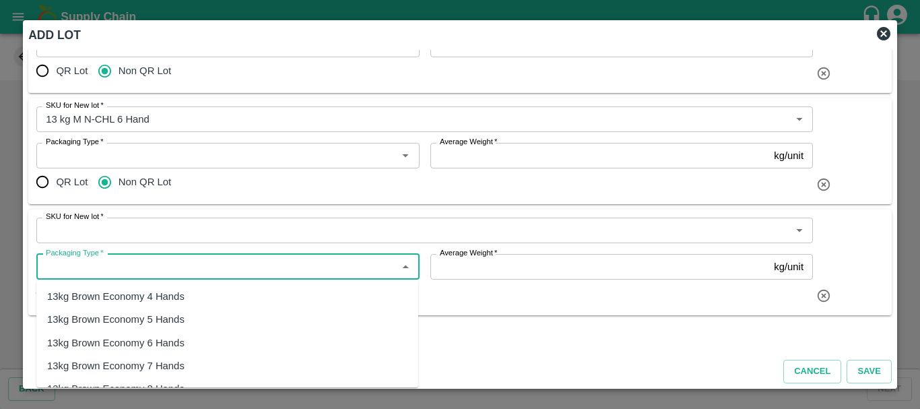
click at [123, 262] on input "Packaging Type   *" at bounding box center [216, 267] width 352 height 18
paste input "13 kg M N-CHL"
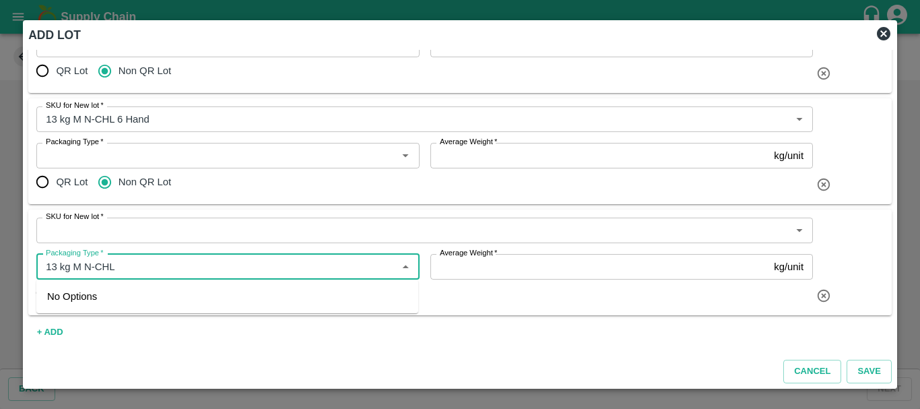
type input "13 kg M N-CHL"
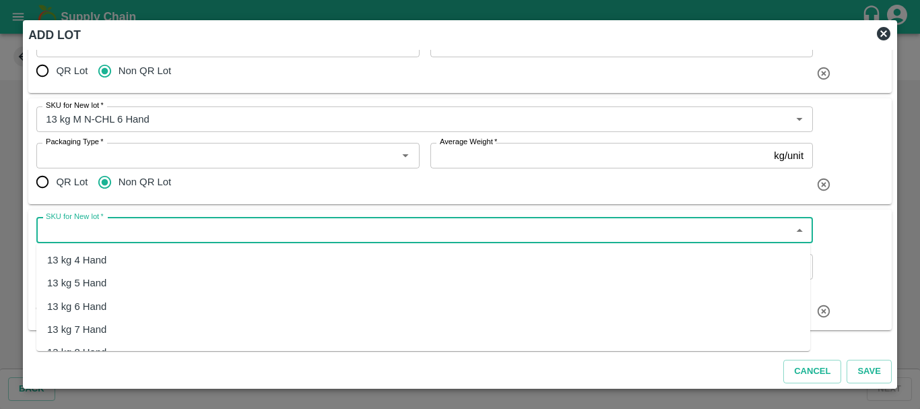
click at [100, 224] on input "SKU for New lot   *" at bounding box center [413, 231] width 746 height 18
paste input "13 kg M N-CHL"
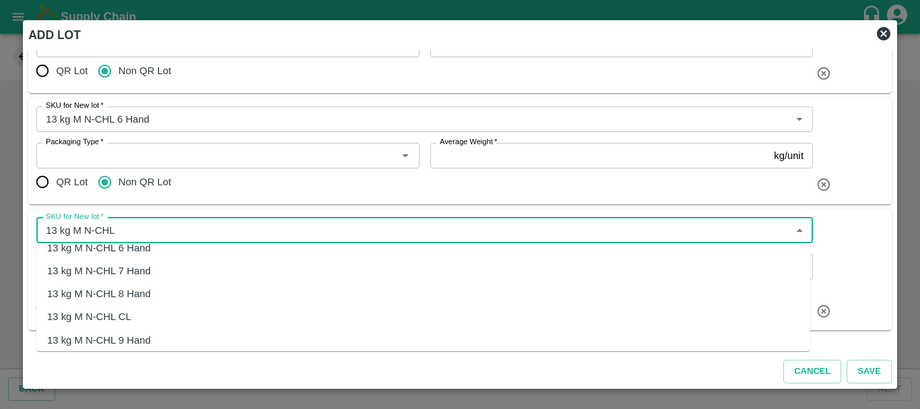
scroll to position [59, 0]
click at [117, 295] on div "13 kg M N-CHL 8 Hand" at bounding box center [99, 293] width 104 height 15
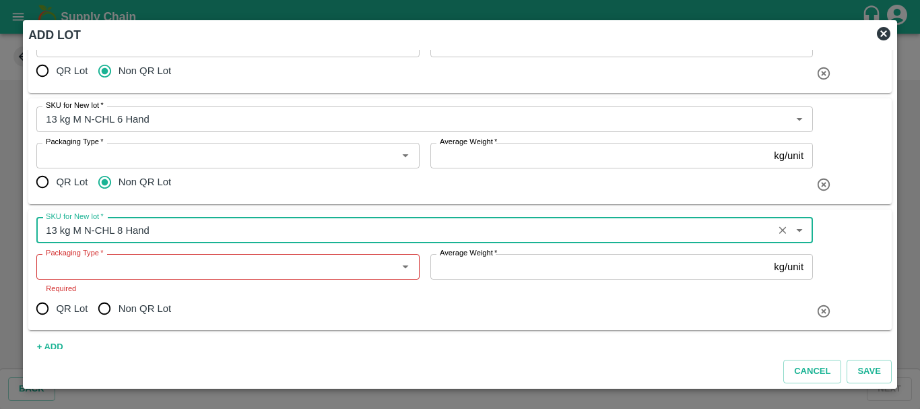
type input "13 kg M N-CHL 8 Hand"
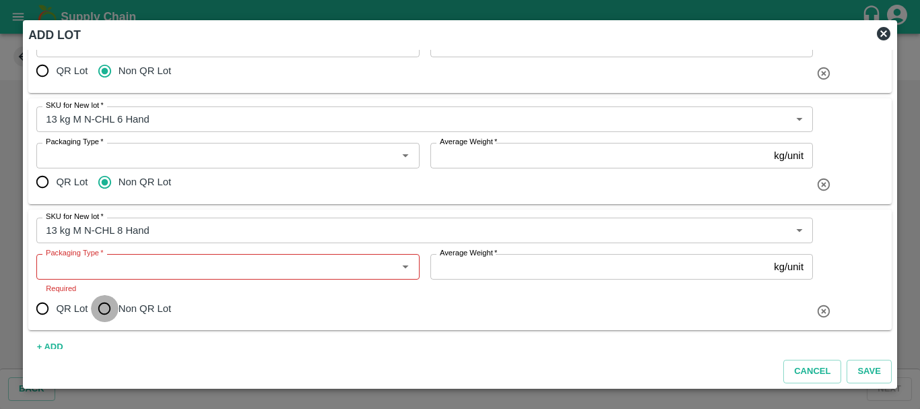
click at [108, 306] on input "Non QR Lot" at bounding box center [104, 308] width 27 height 27
radio input "true"
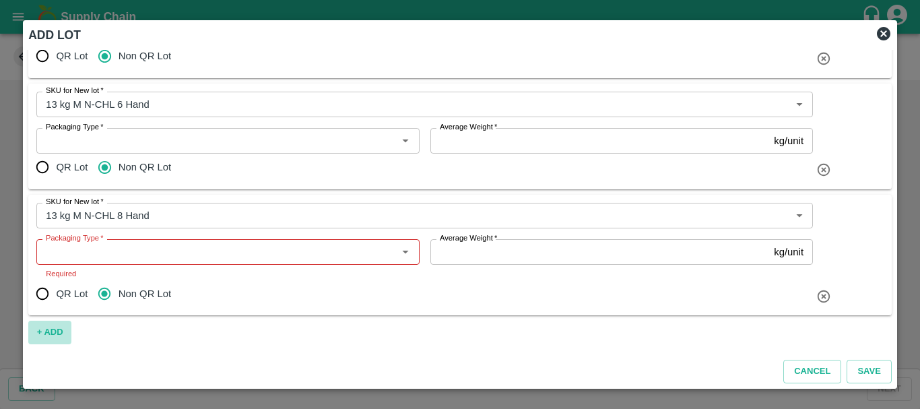
click at [56, 326] on button "+ ADD" at bounding box center [49, 333] width 43 height 24
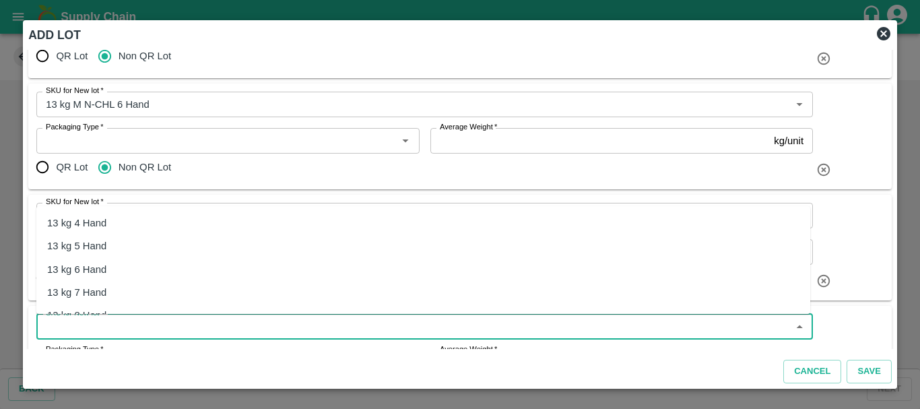
click at [203, 323] on input "SKU for New lot   *" at bounding box center [413, 327] width 746 height 18
paste input "13 kg M N-CHL"
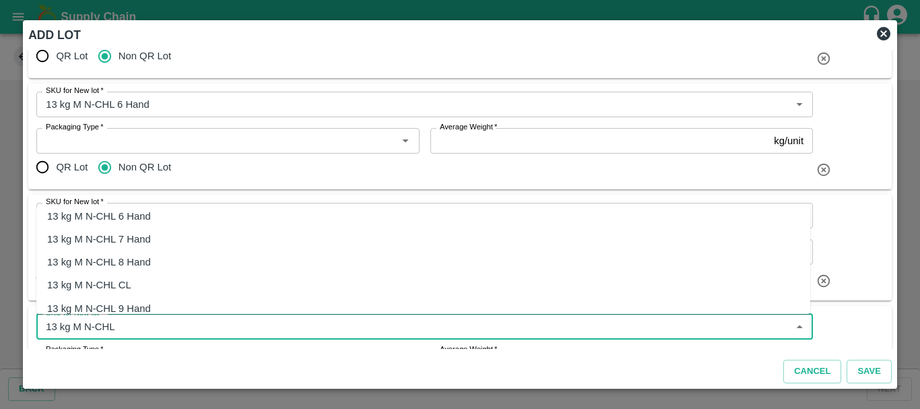
scroll to position [57, 0]
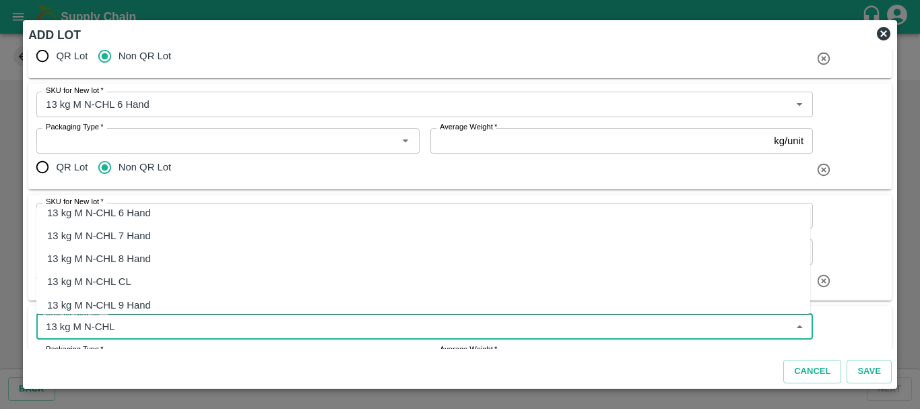
click at [102, 278] on div "13 kg M N-CHL CL" at bounding box center [89, 281] width 84 height 15
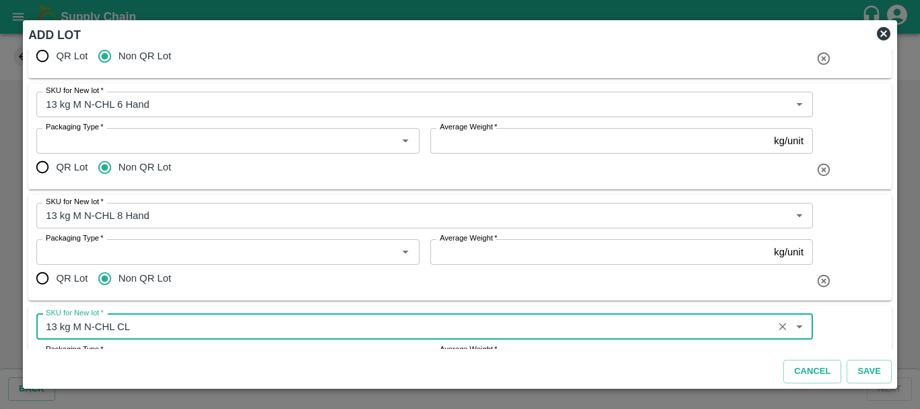
type input "13 kg M N-CHL CL"
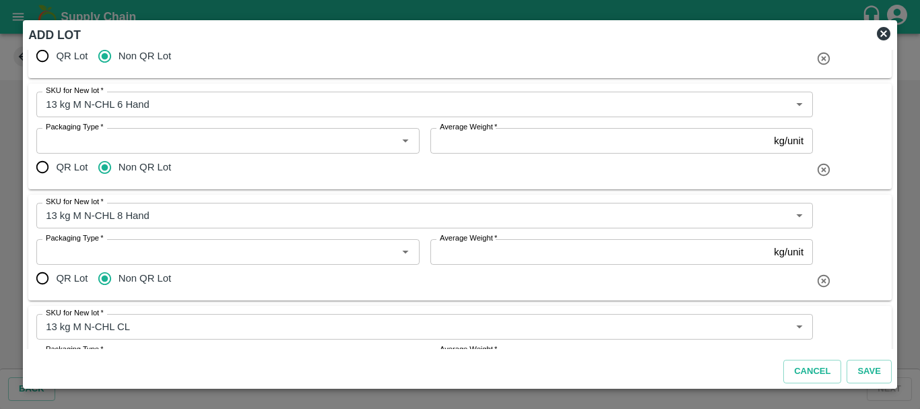
click at [232, 275] on div "QR Lot Non QR Lot" at bounding box center [424, 278] width 776 height 27
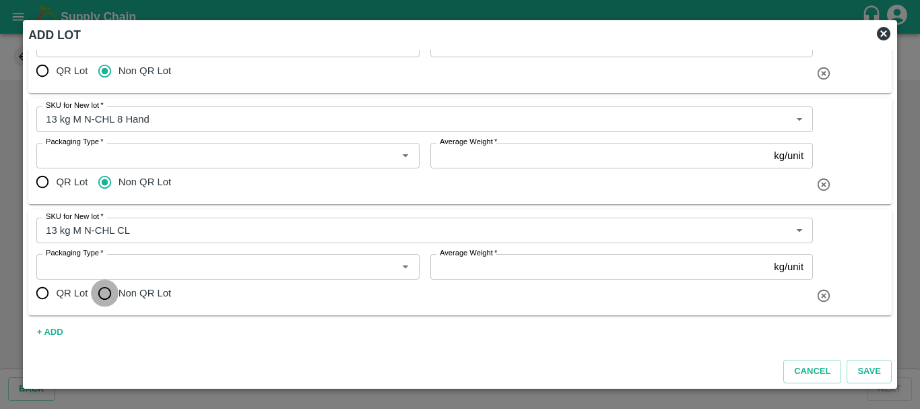
click at [104, 296] on input "Non QR Lot" at bounding box center [104, 292] width 27 height 27
radio input "true"
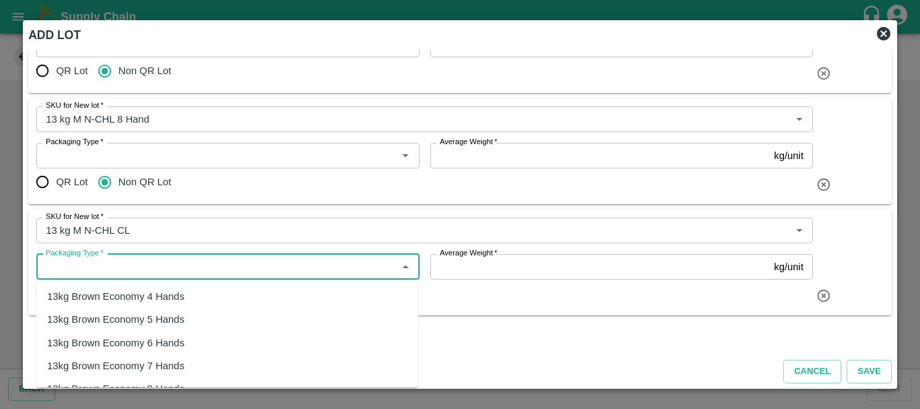
click at [127, 267] on input "Packaging Type   *" at bounding box center [216, 267] width 352 height 18
click at [78, 292] on div "13kg FARM EXPRESS" at bounding box center [98, 296] width 102 height 15
click at [51, 263] on input "Packaging Type   *" at bounding box center [207, 267] width 335 height 18
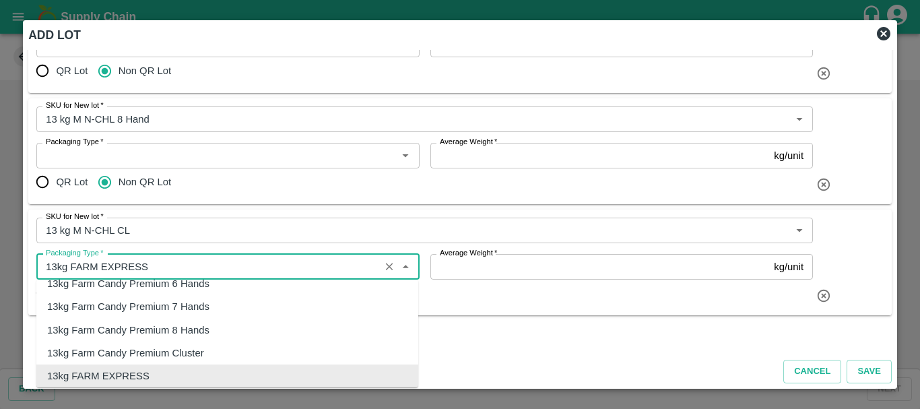
click at [51, 263] on input "Packaging Type   *" at bounding box center [207, 267] width 335 height 18
type input "13kg FARM EXPRESS"
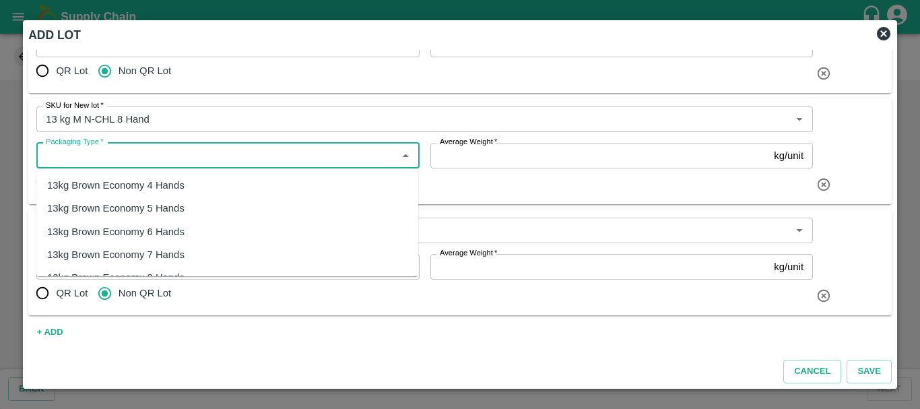
click at [132, 149] on input "Packaging Type   *" at bounding box center [216, 156] width 352 height 18
paste input "13kg FARM"
click at [123, 179] on div "13kg FARM EXPRESS" at bounding box center [98, 185] width 102 height 15
click at [52, 151] on input "Packaging Type   *" at bounding box center [207, 156] width 335 height 18
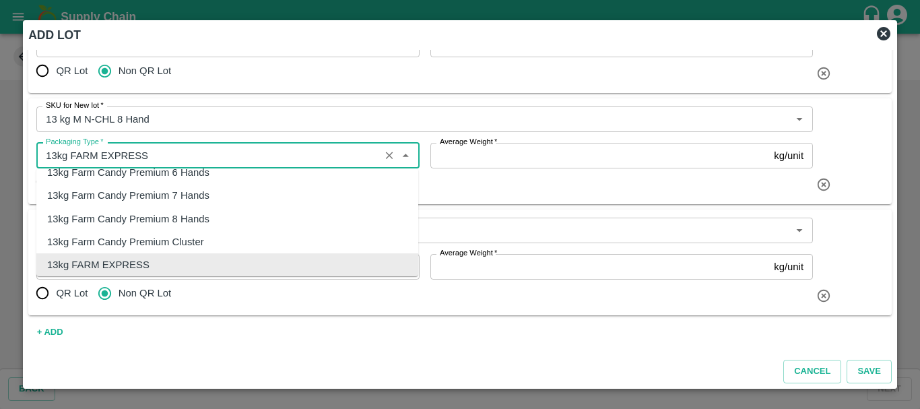
click at [52, 151] on input "Packaging Type   *" at bounding box center [207, 156] width 335 height 18
type input "13kg FARM EXPRESS"
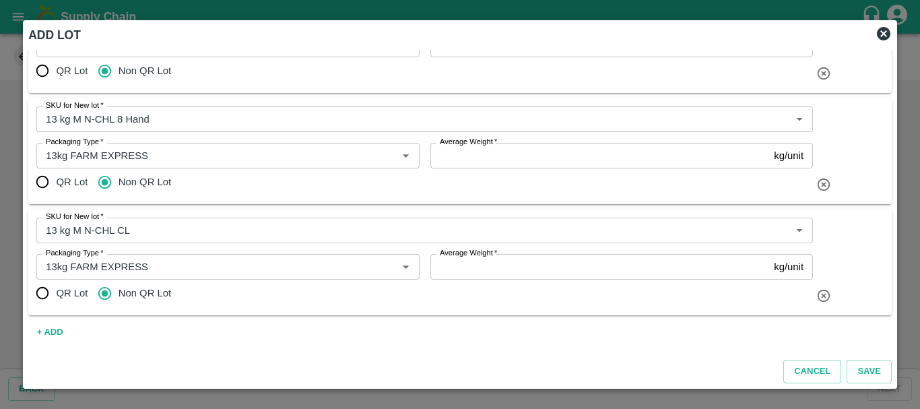
click at [214, 103] on div "SKU for New lot   * SKU for New lot   * Packaging Type   * Packaging Type   * A…" at bounding box center [459, 151] width 863 height 106
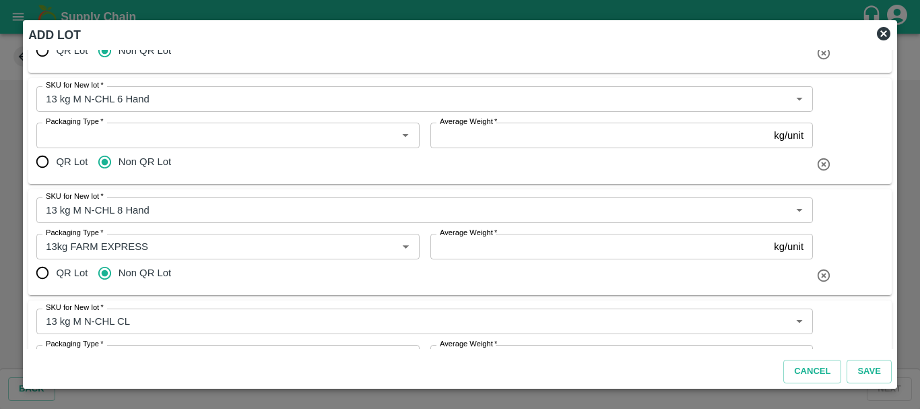
scroll to position [230, 0]
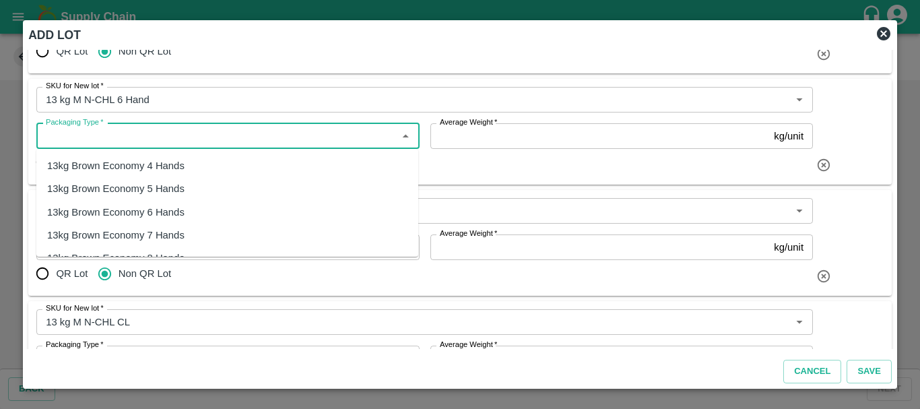
click at [161, 135] on input "Packaging Type   *" at bounding box center [216, 136] width 352 height 18
paste input "13kg FARM EXP"
click at [146, 165] on div "13kg FARM EXPRESS" at bounding box center [98, 165] width 102 height 15
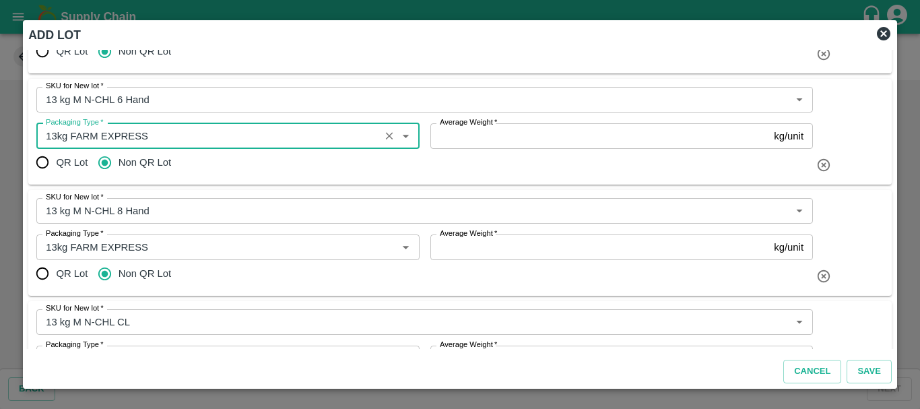
scroll to position [145, 0]
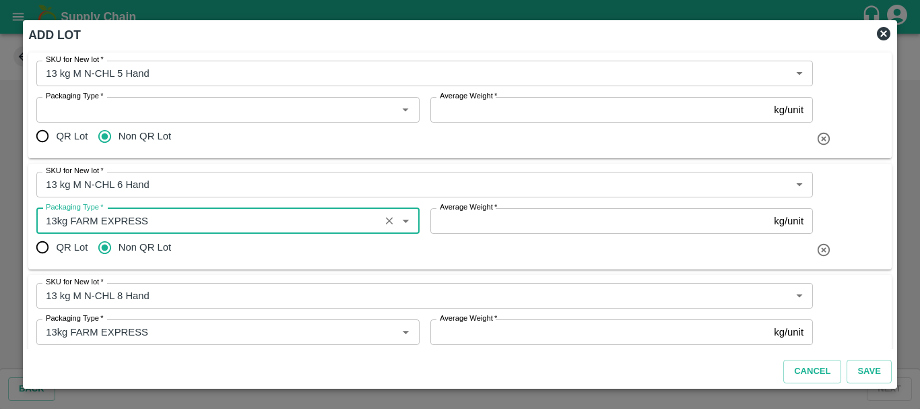
type input "13kg FARM EXPRESS"
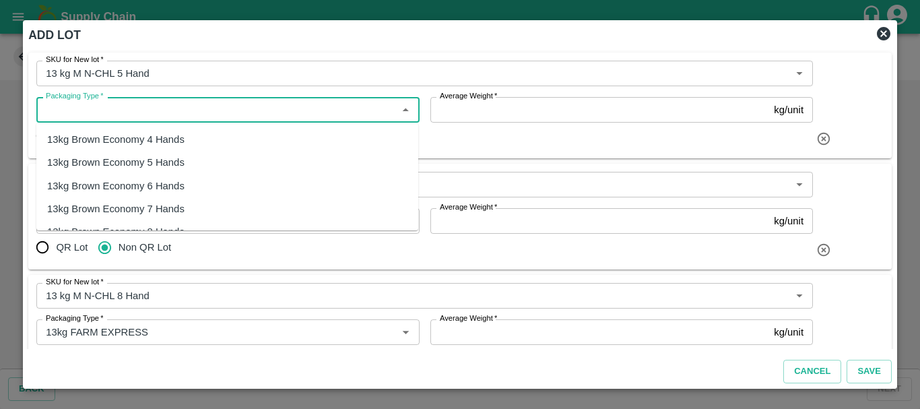
click at [156, 112] on input "Packaging Type   *" at bounding box center [216, 110] width 352 height 18
paste input "13kg FARM EXP"
click at [165, 137] on div "13kg FARM EXPRESS" at bounding box center [227, 139] width 382 height 23
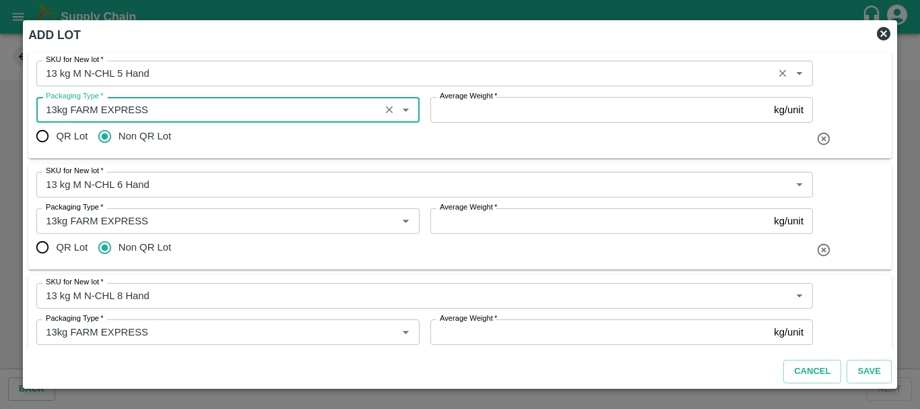
type input "13kg FARM EXPRESS"
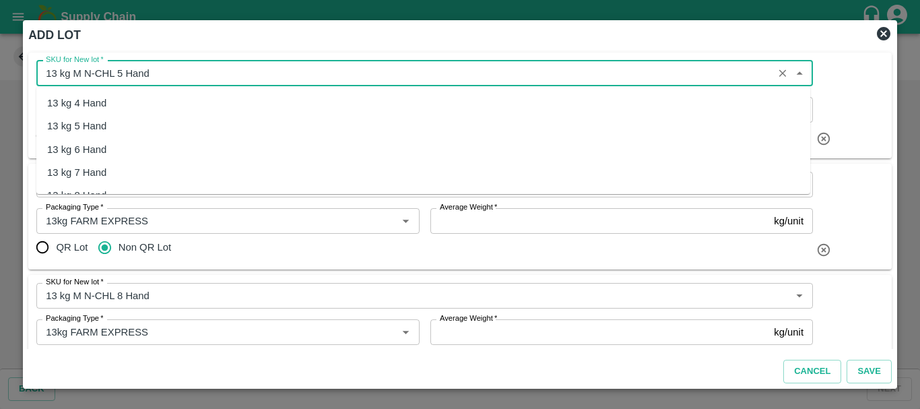
click at [221, 81] on input "SKU for New lot   *" at bounding box center [404, 74] width 729 height 18
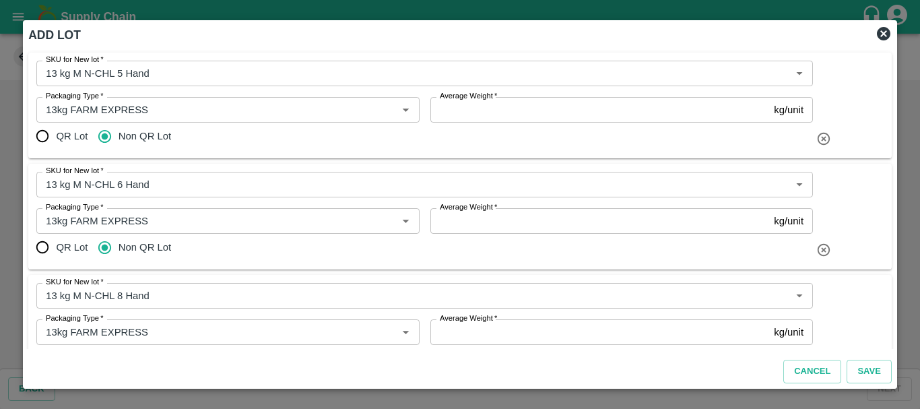
click at [289, 249] on div "QR Lot Non QR Lot" at bounding box center [424, 247] width 776 height 27
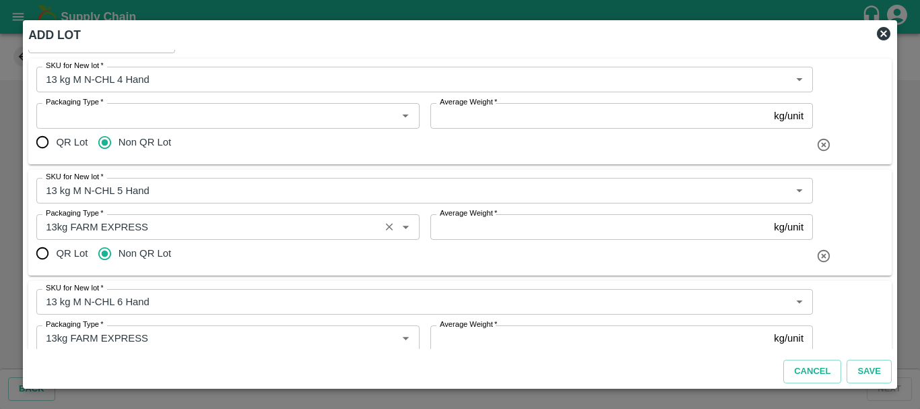
scroll to position [26, 0]
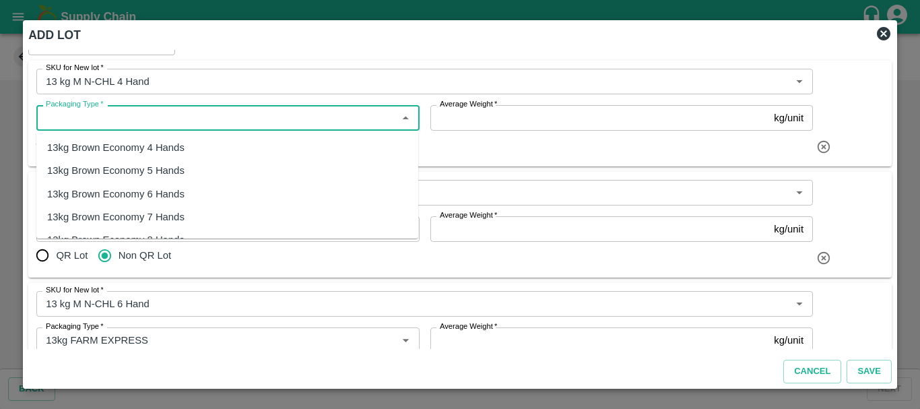
click at [160, 119] on input "Packaging Type   *" at bounding box center [216, 118] width 352 height 18
paste input "13kg FARM EXP"
click at [141, 154] on div "13kg FARM EXPRESS" at bounding box center [98, 147] width 102 height 15
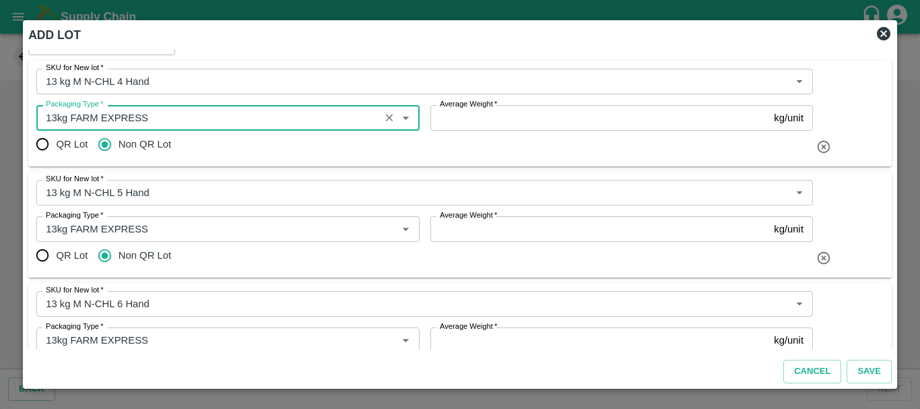
type input "13kg FARM EXPRESS"
click at [242, 178] on div "SKU for New lot   * SKU for New lot   * Packaging Type   * Packaging Type   * A…" at bounding box center [459, 225] width 863 height 106
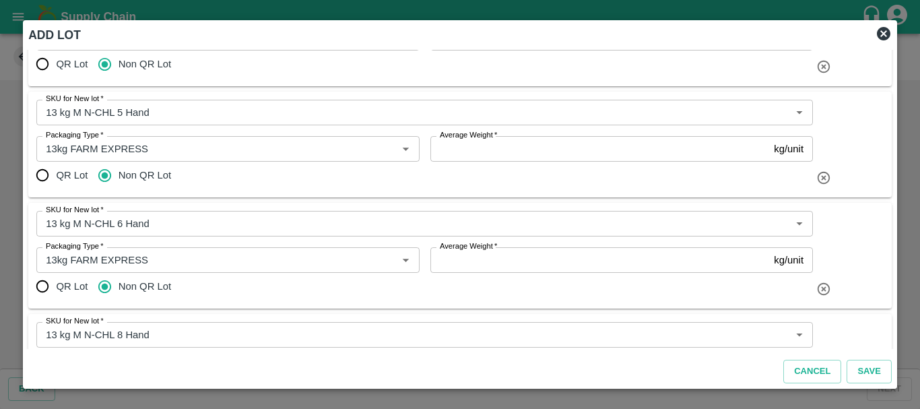
scroll to position [0, 0]
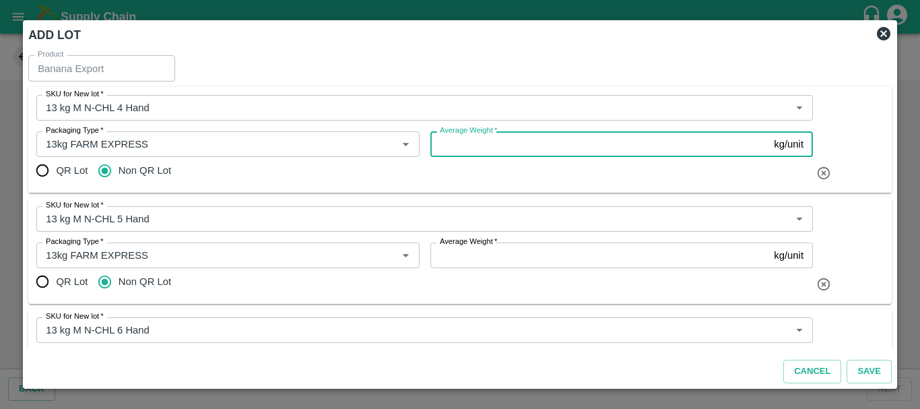
click at [525, 139] on input "Average Weight   *" at bounding box center [599, 144] width 339 height 26
type input "13"
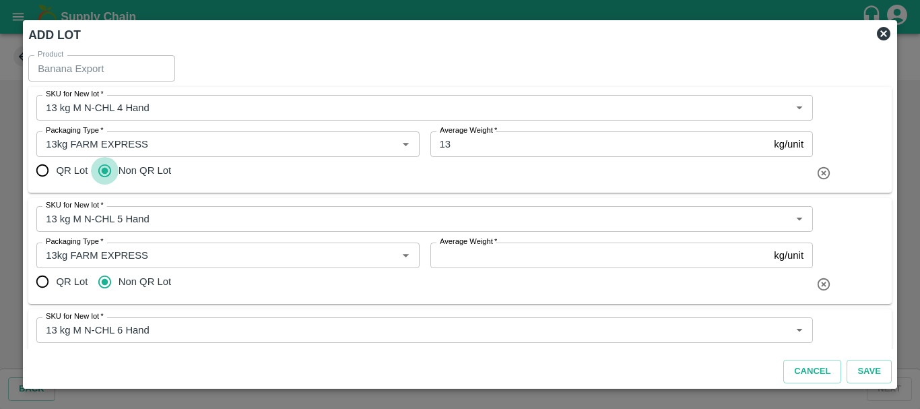
click at [518, 244] on input "Average Weight   *" at bounding box center [599, 255] width 339 height 26
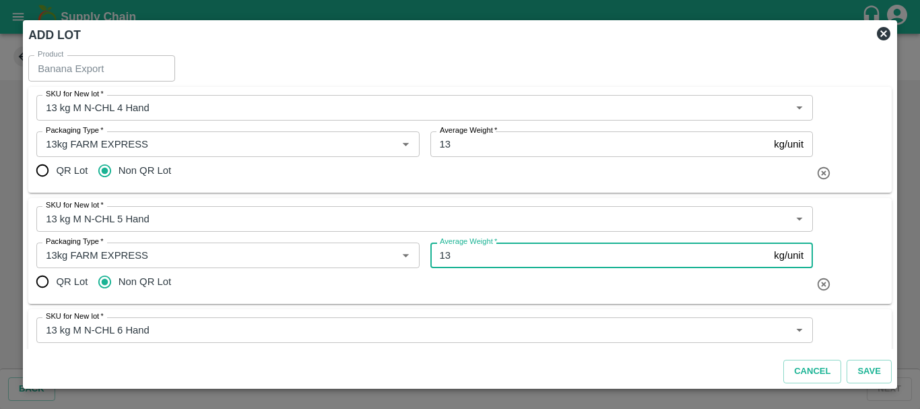
type input "13"
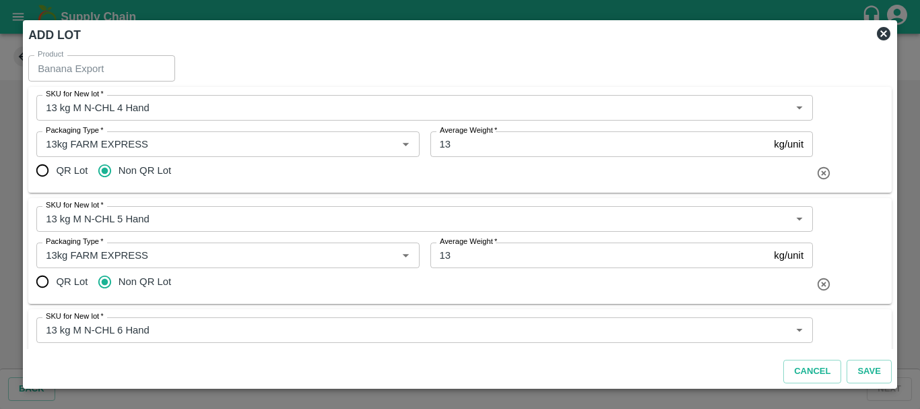
click at [517, 294] on div "QR Lot Non QR Lot" at bounding box center [424, 281] width 776 height 27
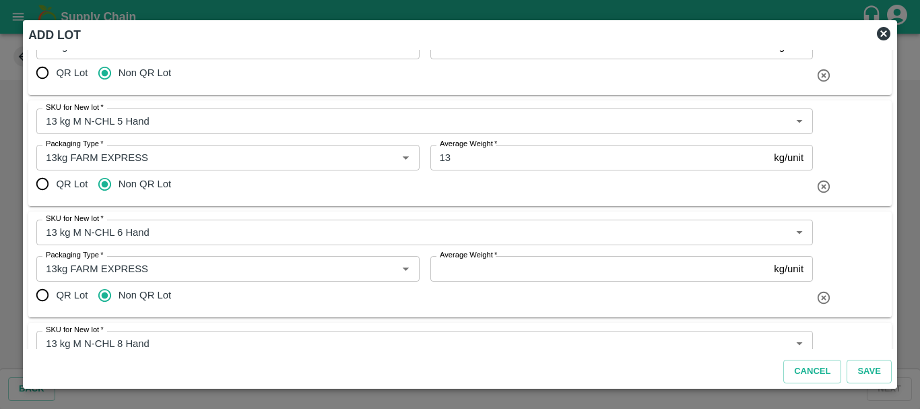
scroll to position [101, 0]
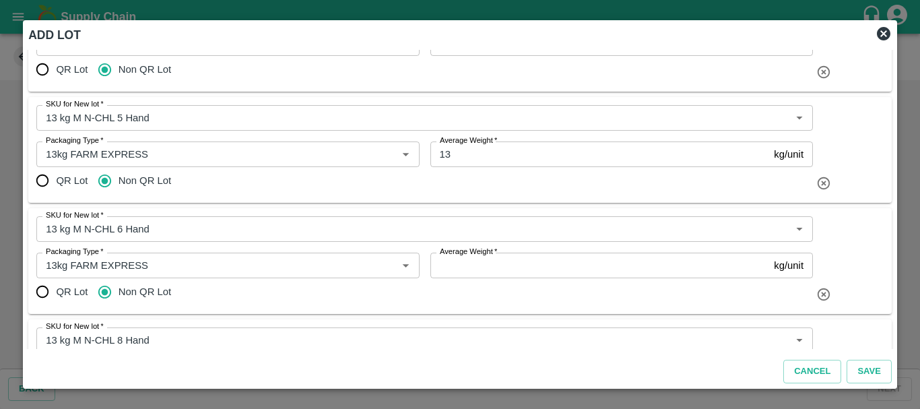
click at [504, 275] on input "Average Weight   *" at bounding box center [599, 266] width 339 height 26
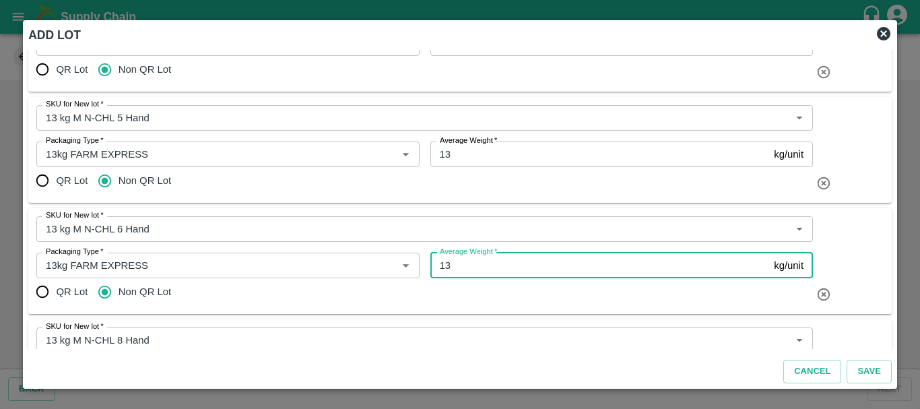
type input "13"
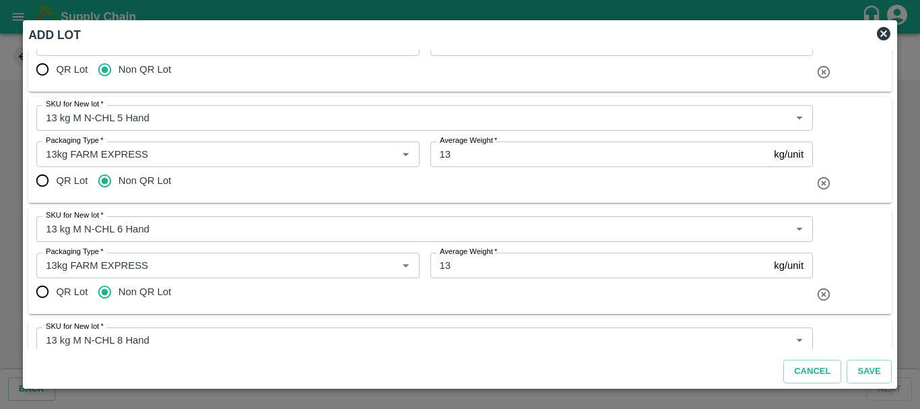
click at [504, 293] on div "QR Lot Non QR Lot" at bounding box center [424, 291] width 776 height 27
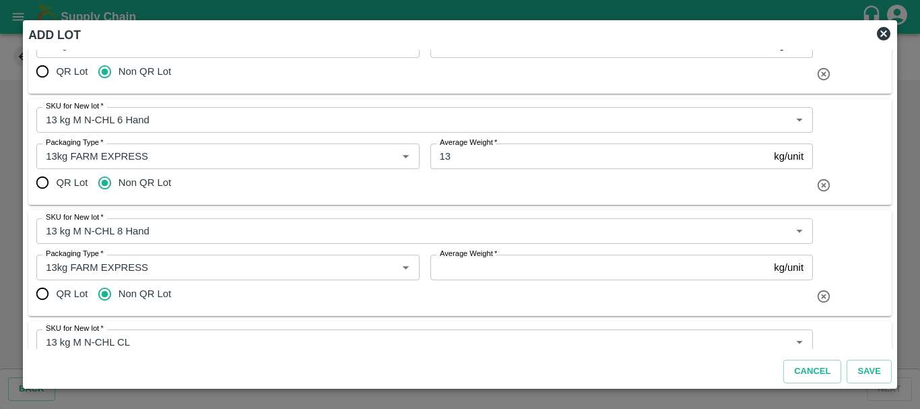
scroll to position [212, 0]
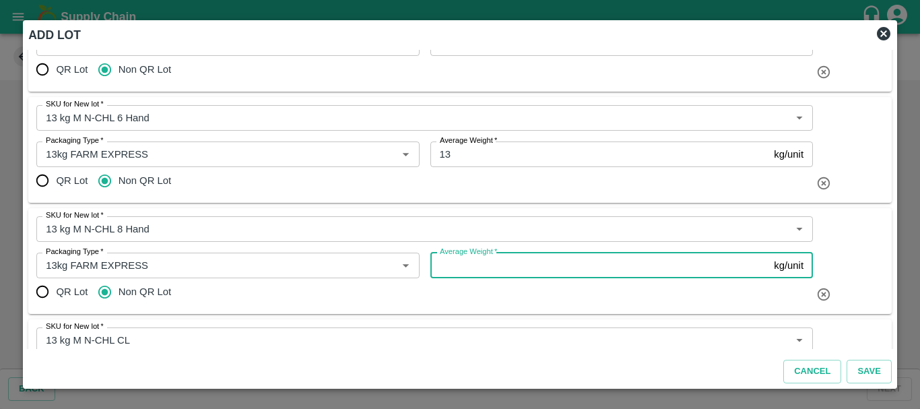
click at [484, 271] on input "Average Weight   *" at bounding box center [599, 266] width 339 height 26
type input "13"
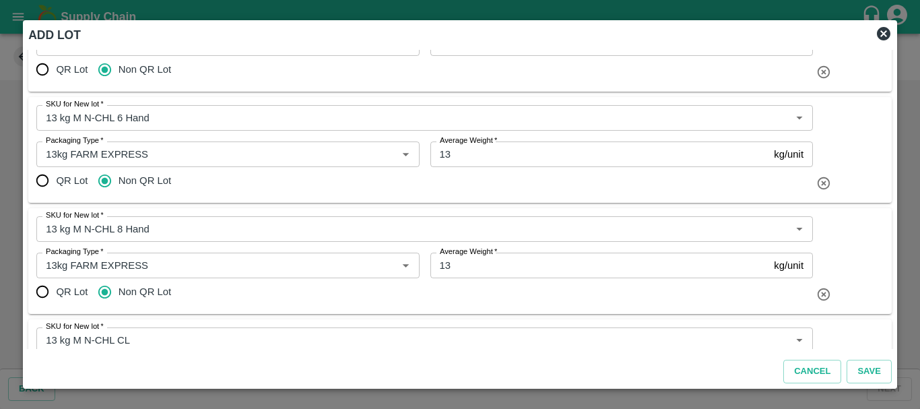
click at [491, 310] on div "SKU for New lot   * SKU for New lot   * Packaging Type   * Packaging Type   * A…" at bounding box center [459, 261] width 863 height 106
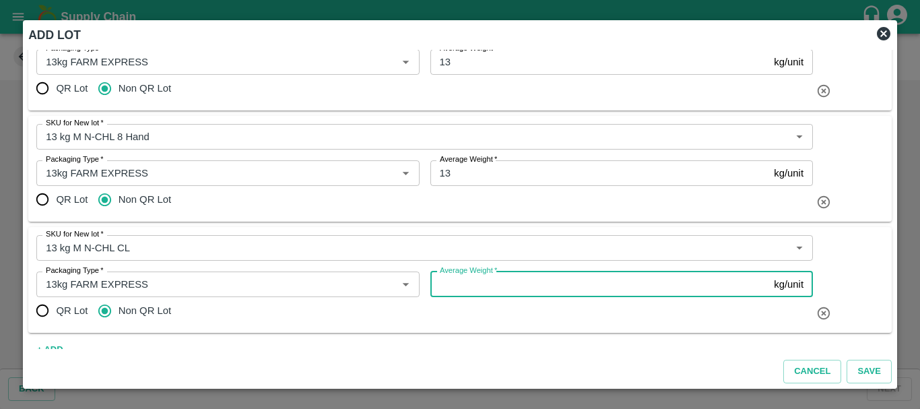
click at [459, 284] on input "Average Weight   *" at bounding box center [599, 284] width 339 height 26
type input "13"
click at [394, 312] on div "QR Lot Non QR Lot" at bounding box center [424, 310] width 776 height 27
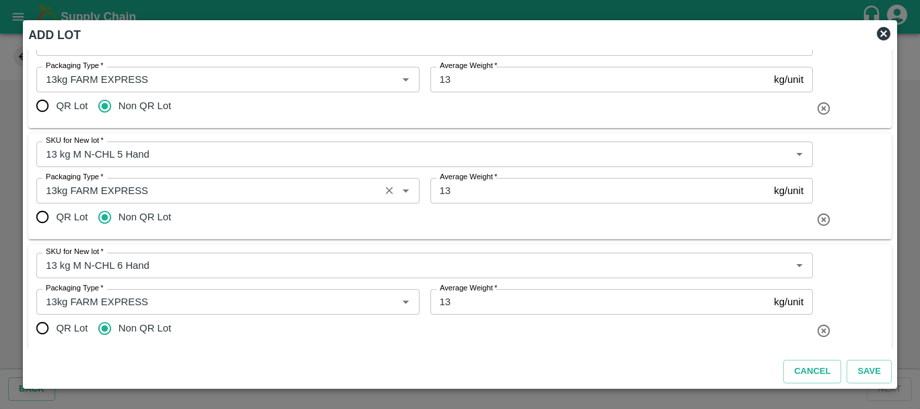
scroll to position [0, 0]
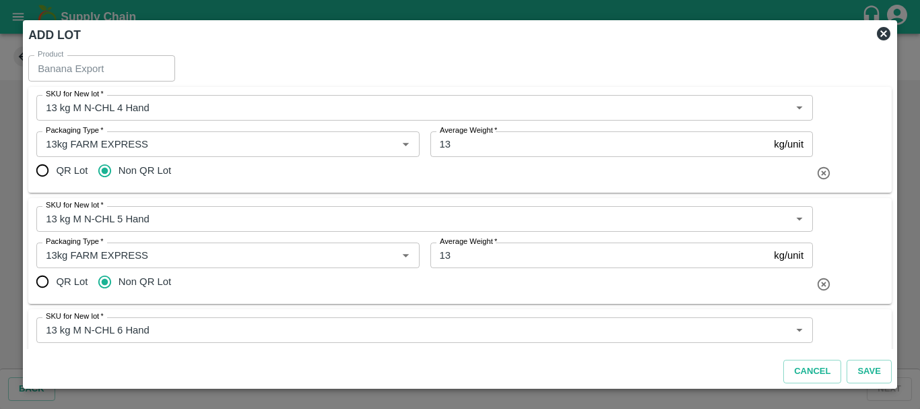
click at [632, 286] on div "QR Lot Non QR Lot" at bounding box center [424, 281] width 776 height 27
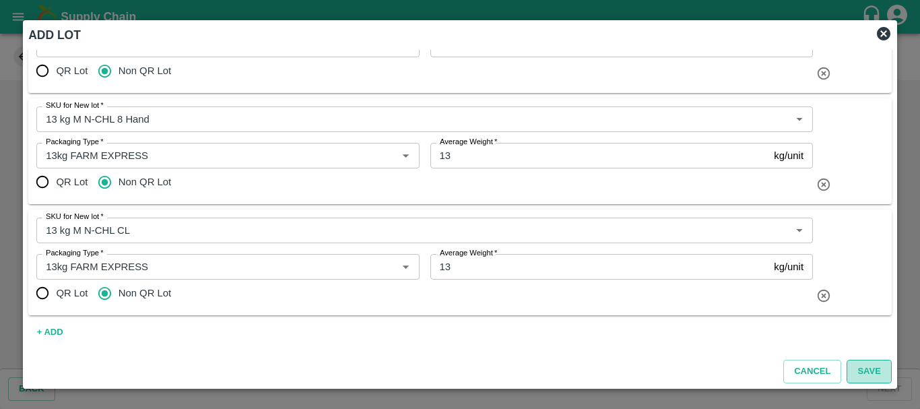
click at [867, 366] on button "Save" at bounding box center [869, 372] width 44 height 24
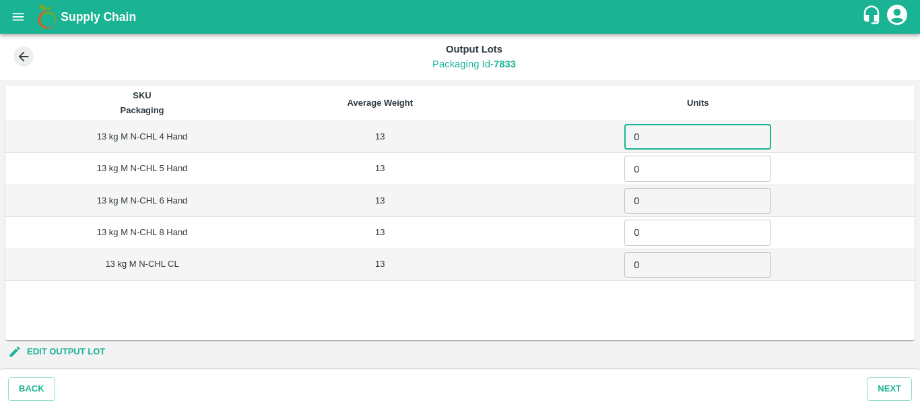
click at [666, 139] on input "0" at bounding box center [697, 137] width 147 height 26
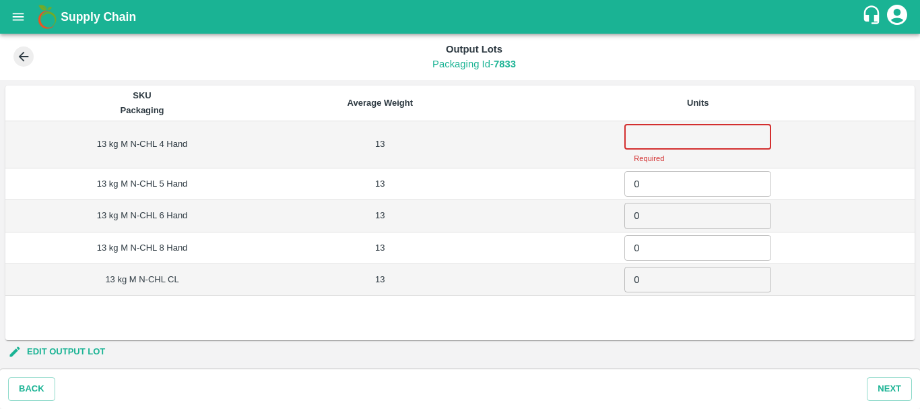
paste input "32"
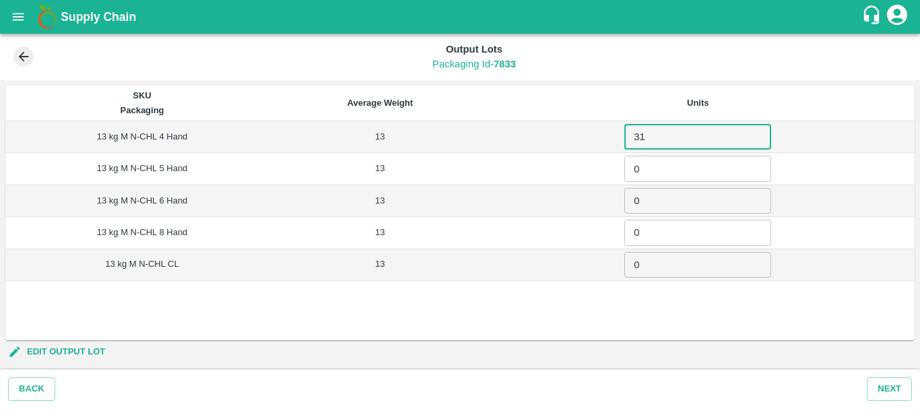
type input "3"
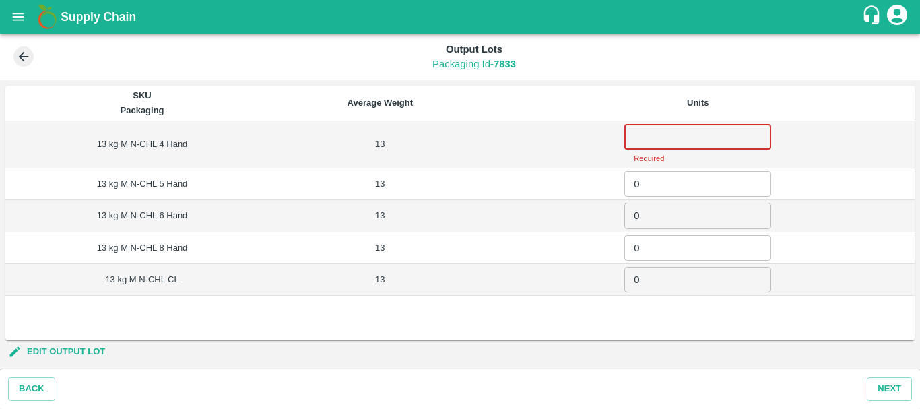
paste input "32"
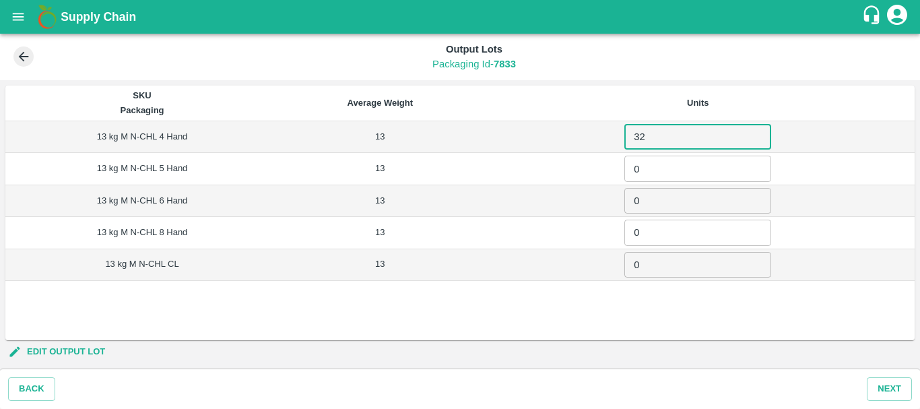
type input "32"
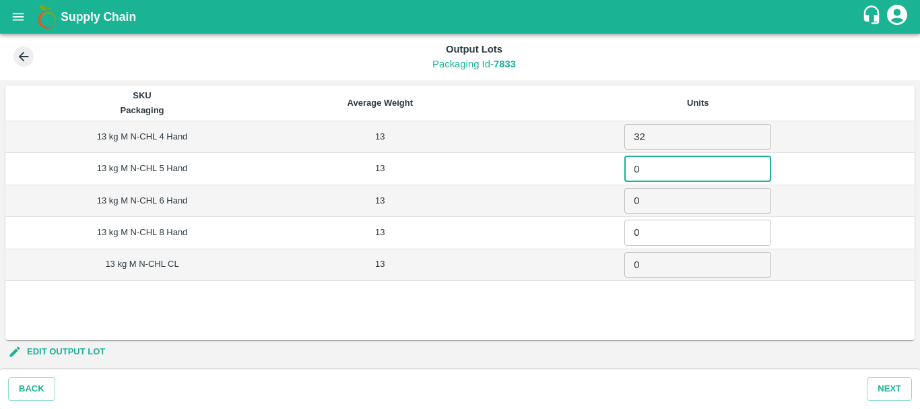
click at [651, 172] on input "0" at bounding box center [697, 169] width 147 height 26
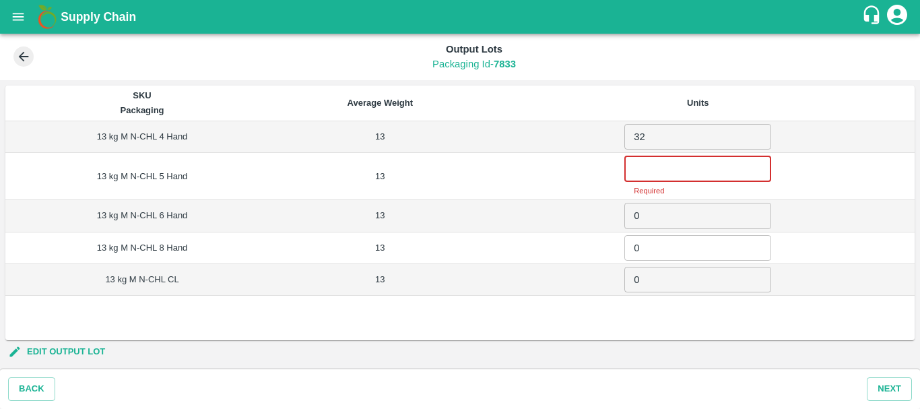
click at [651, 172] on input "number" at bounding box center [697, 169] width 147 height 26
paste input "440"
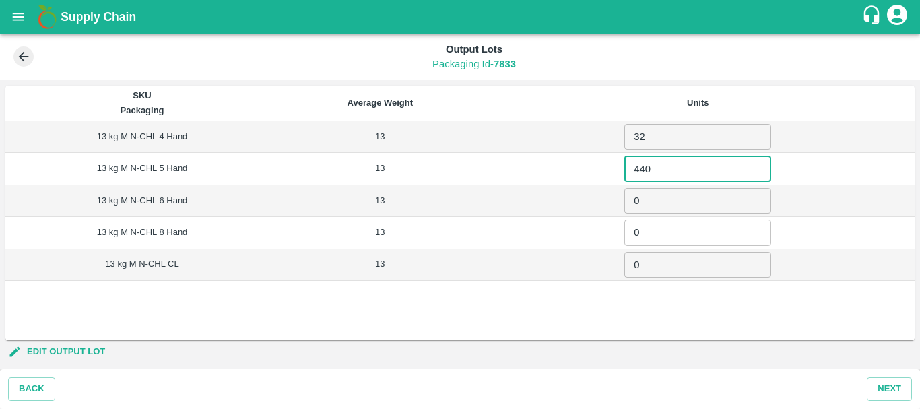
type input "440"
click at [657, 201] on input "0" at bounding box center [697, 201] width 147 height 26
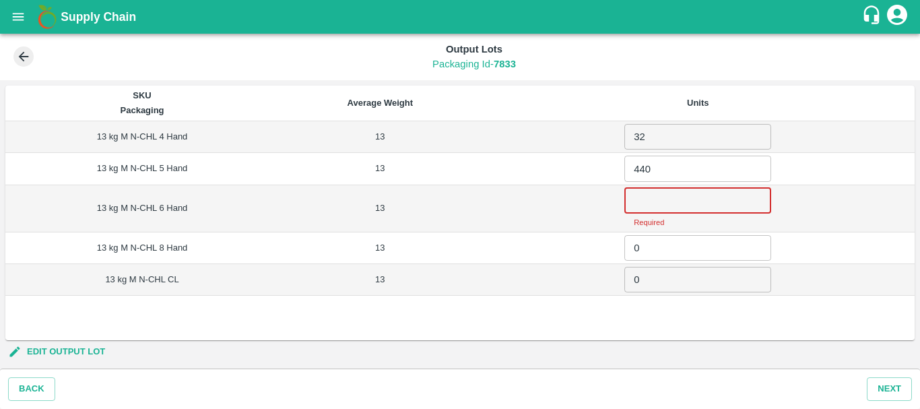
paste input "956"
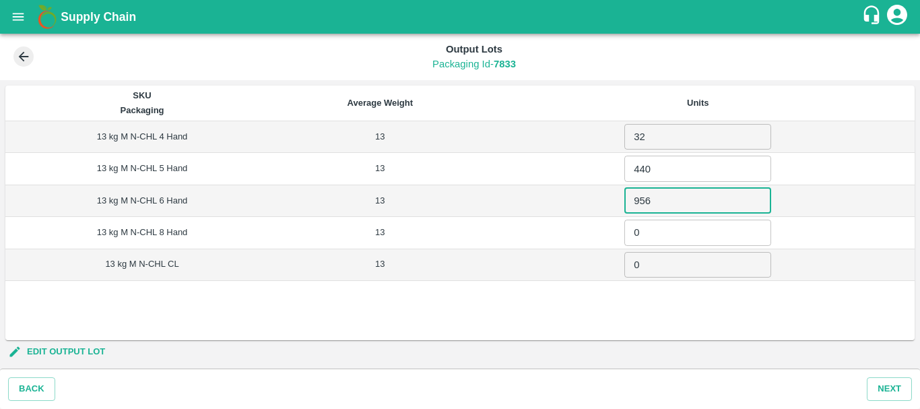
type input "956"
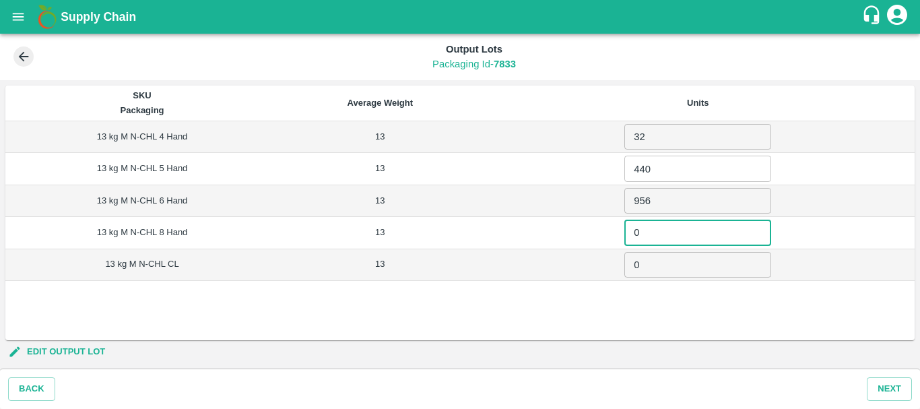
click at [661, 228] on input "0" at bounding box center [697, 233] width 147 height 26
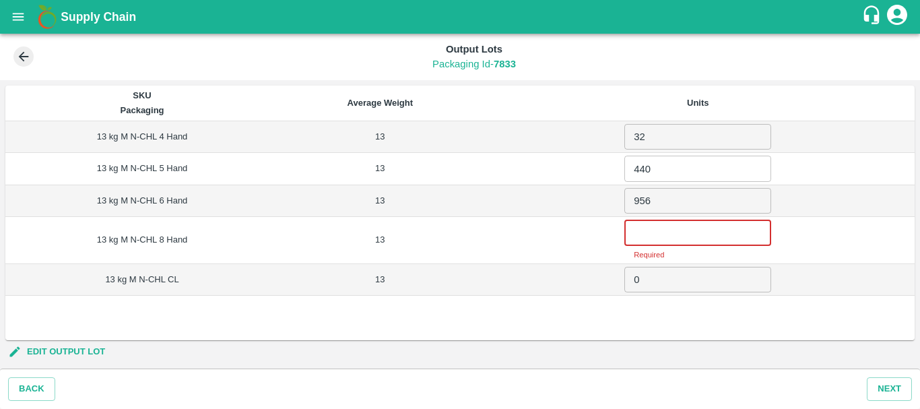
paste input "220"
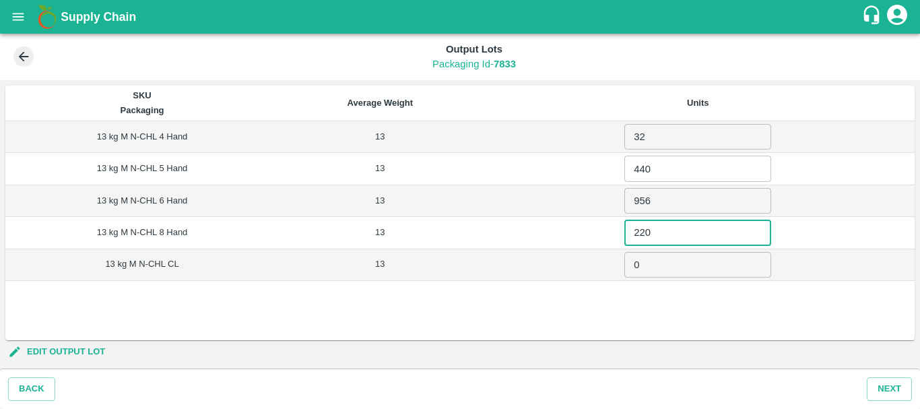
type input "220"
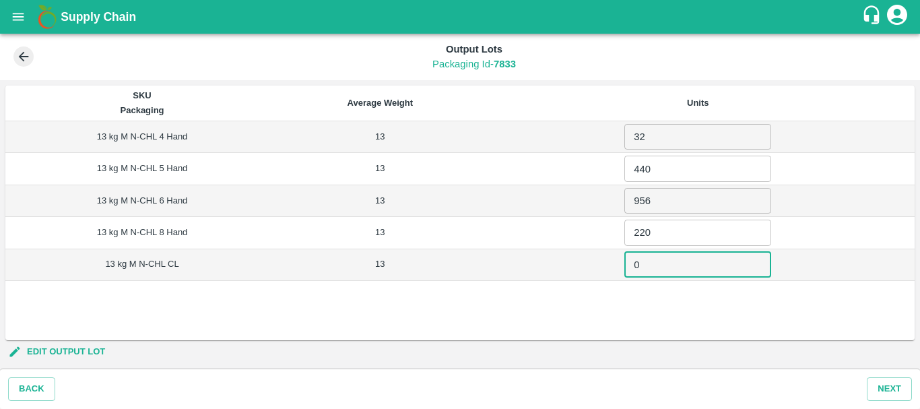
click at [667, 267] on input "0" at bounding box center [697, 265] width 147 height 26
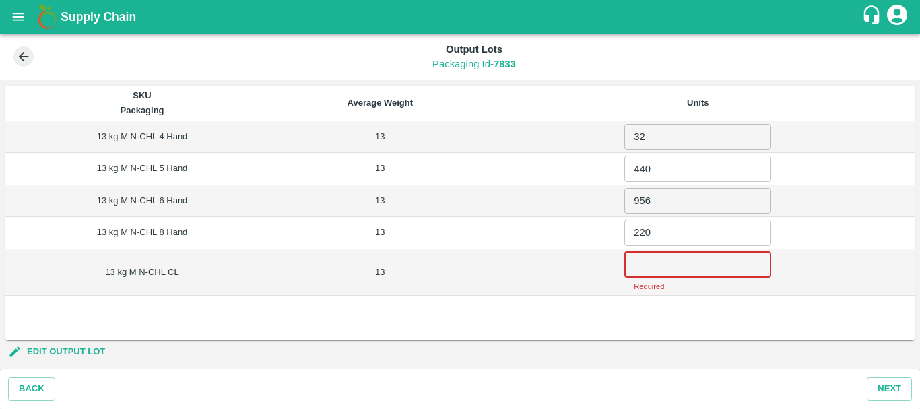
paste input "100"
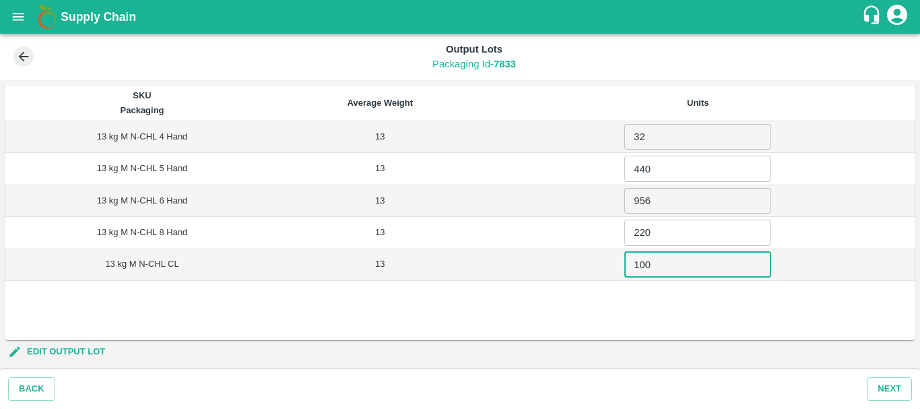
type input "100"
click at [547, 267] on td "100 ​" at bounding box center [698, 265] width 433 height 32
click at [535, 238] on td "220 ​" at bounding box center [698, 233] width 433 height 32
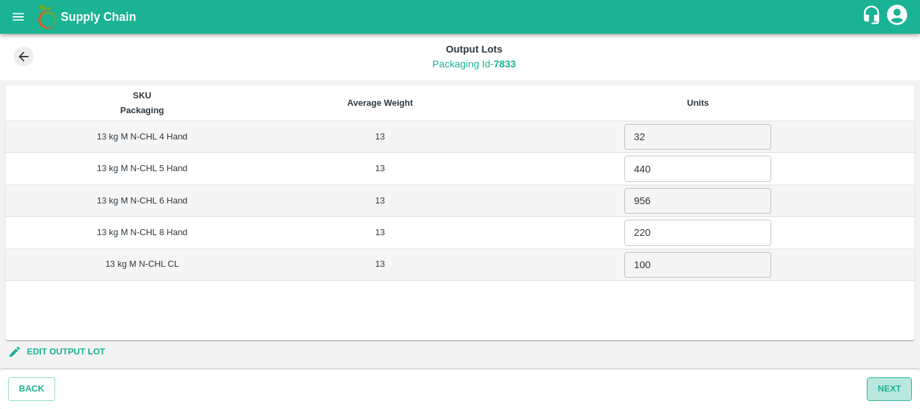
click at [886, 384] on button "Next" at bounding box center [889, 389] width 45 height 24
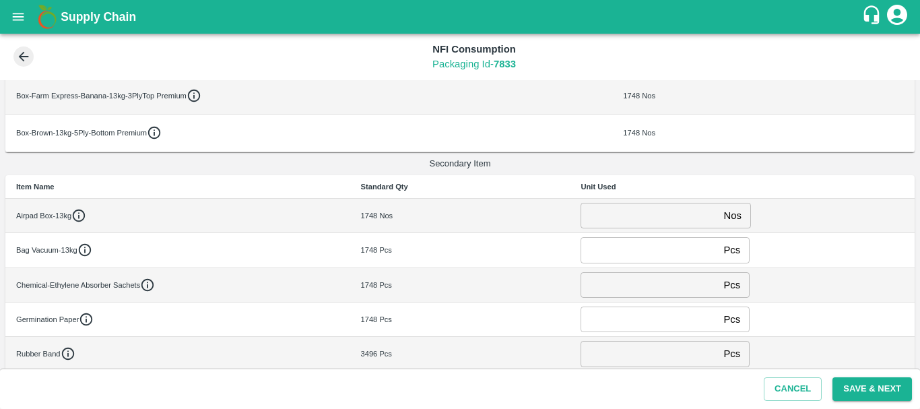
scroll to position [161, 0]
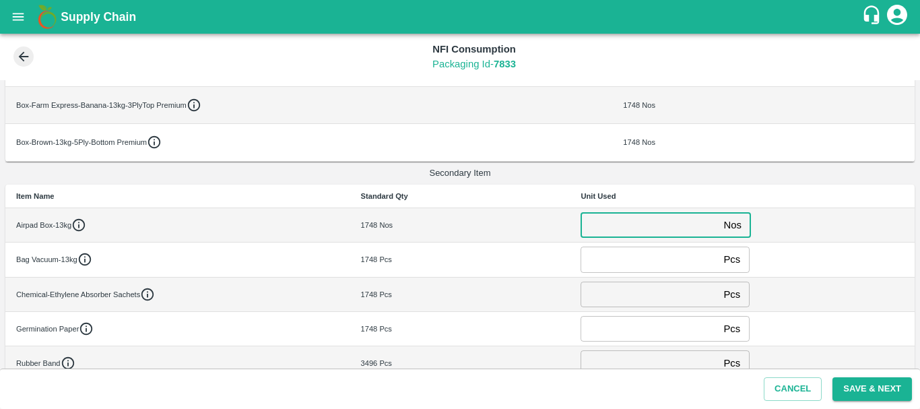
click at [601, 218] on input "number" at bounding box center [649, 225] width 137 height 26
type input "0"
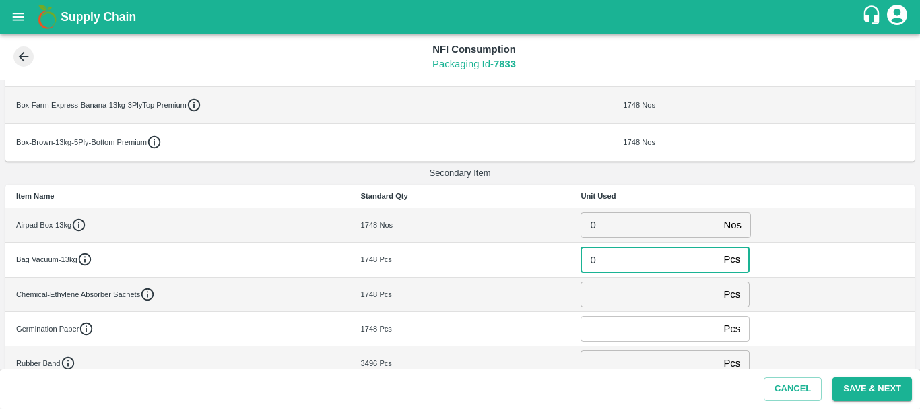
type input "0"
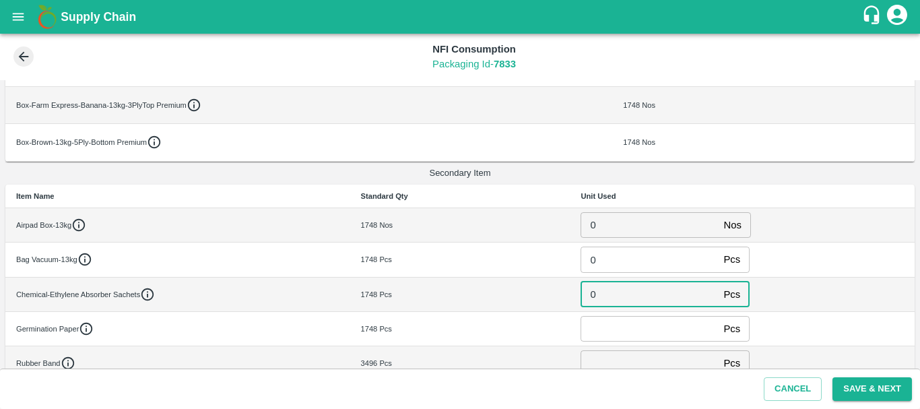
type input "0"
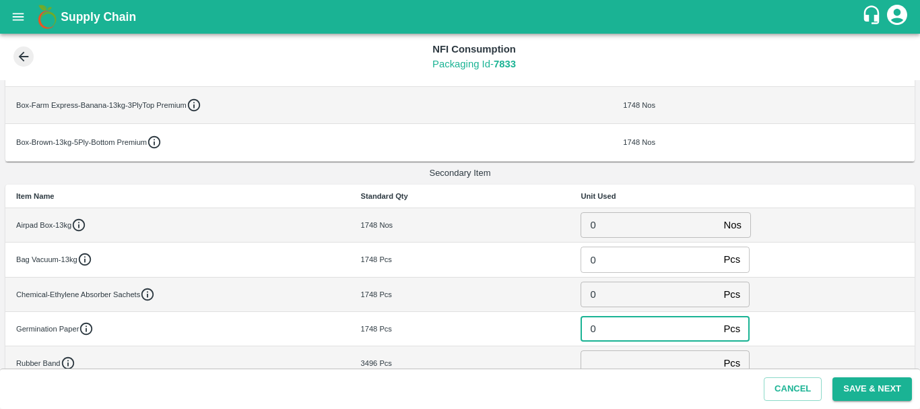
type input "0"
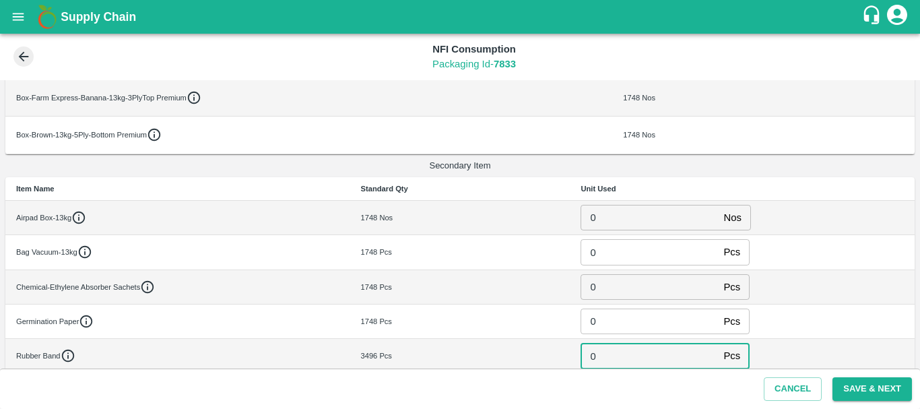
type input "0"
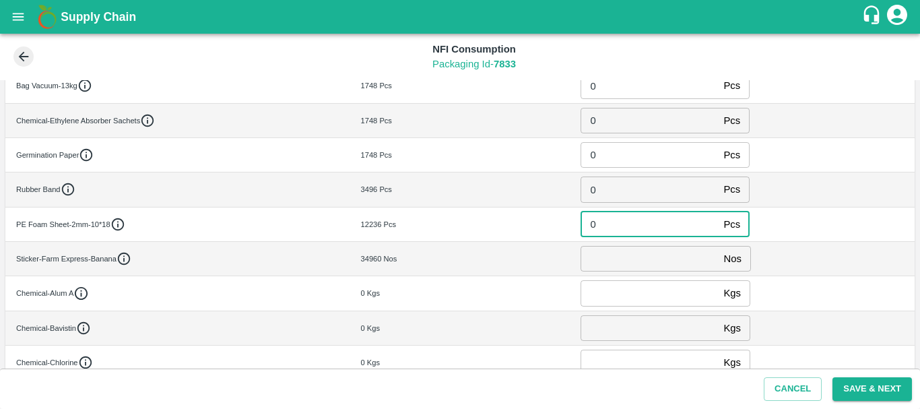
type input "0"
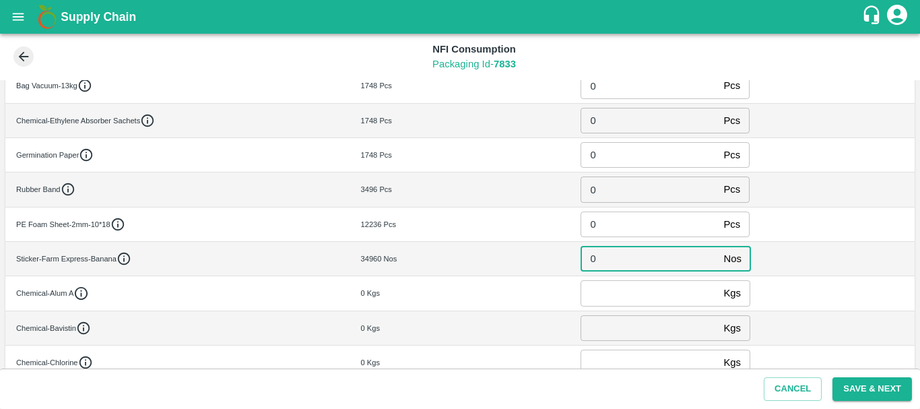
type input "0"
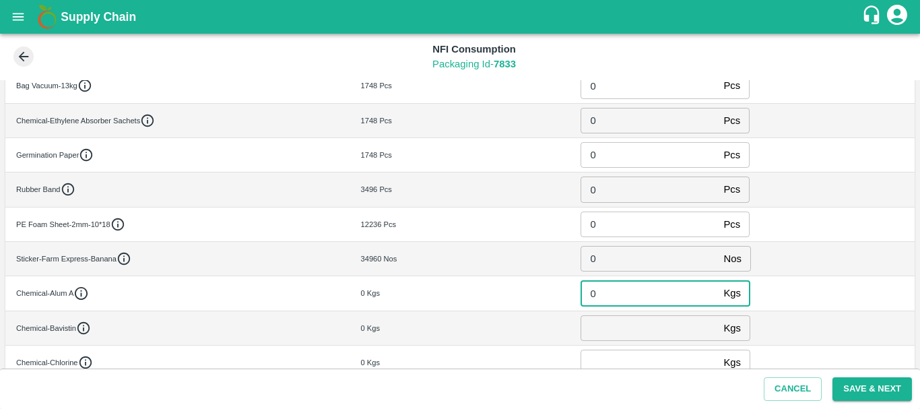
type input "0"
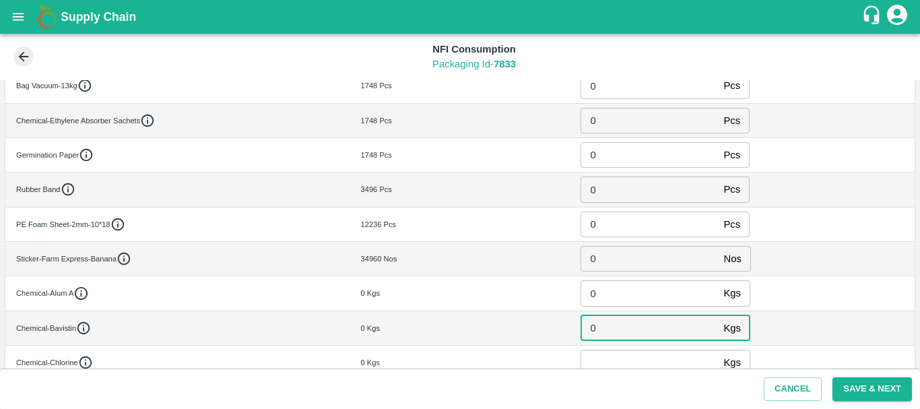
type input "0"
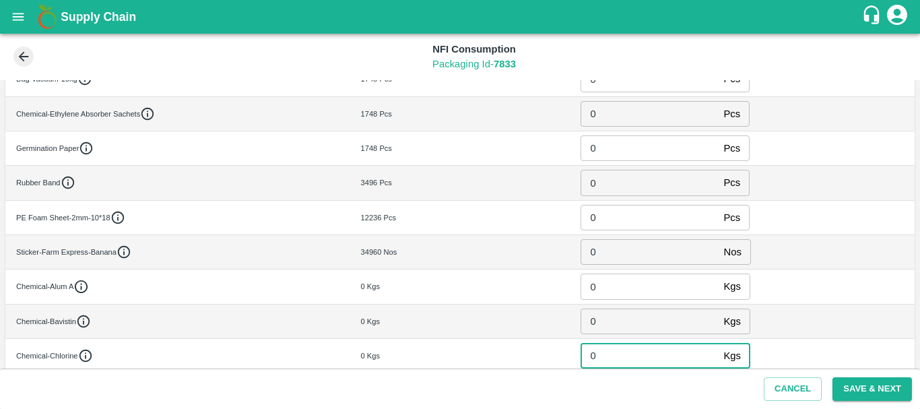
type input "0"
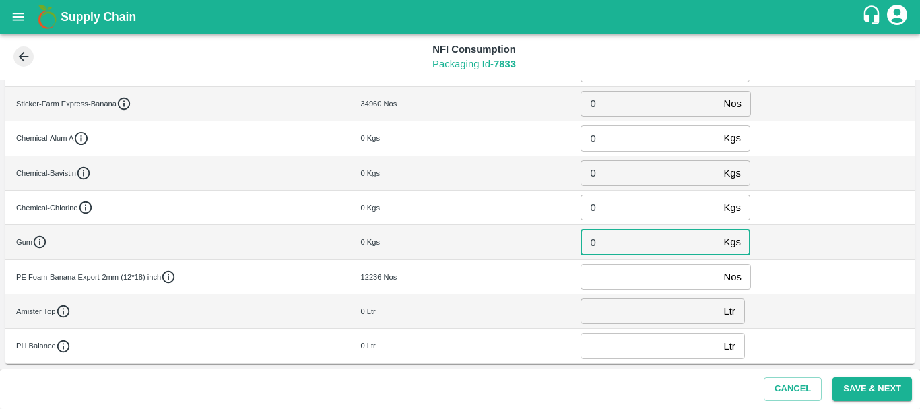
type input "0"
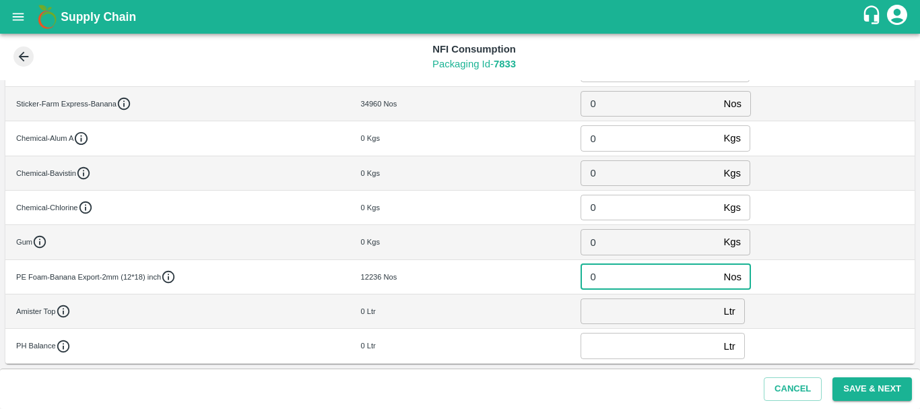
type input "0"
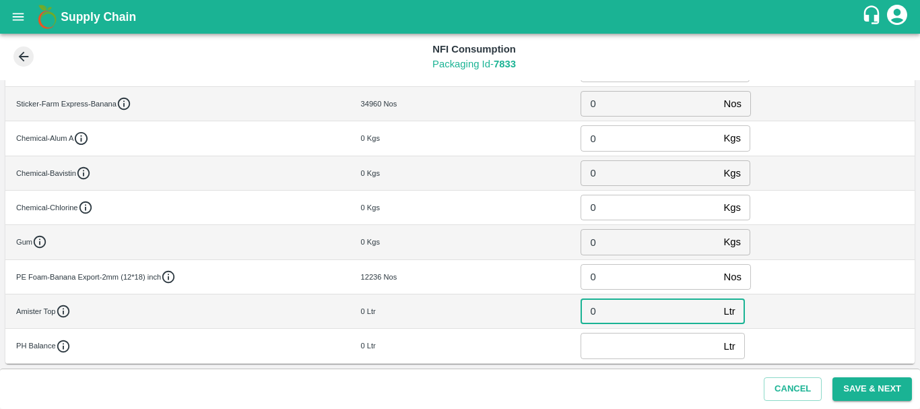
type input "0"
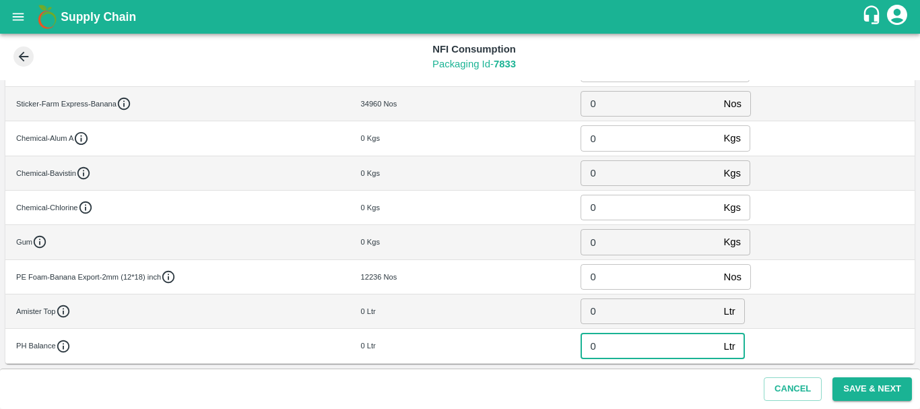
type input "0"
click at [477, 277] on div "12236 Nos" at bounding box center [460, 277] width 199 height 12
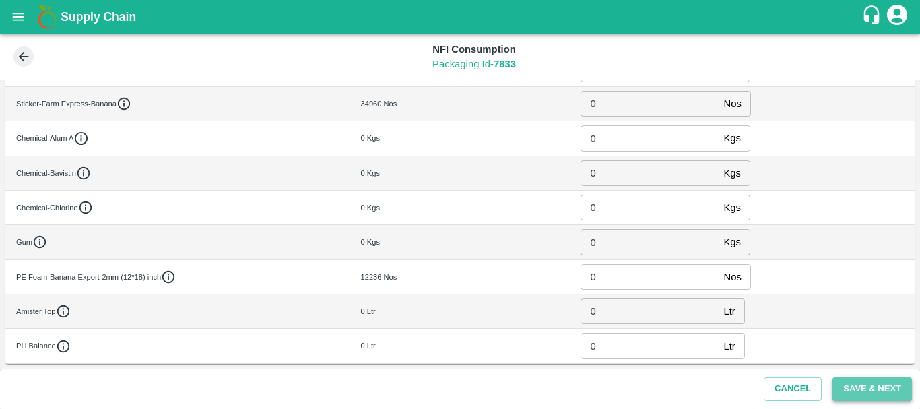
click at [855, 389] on button "Save & Next" at bounding box center [871, 389] width 79 height 24
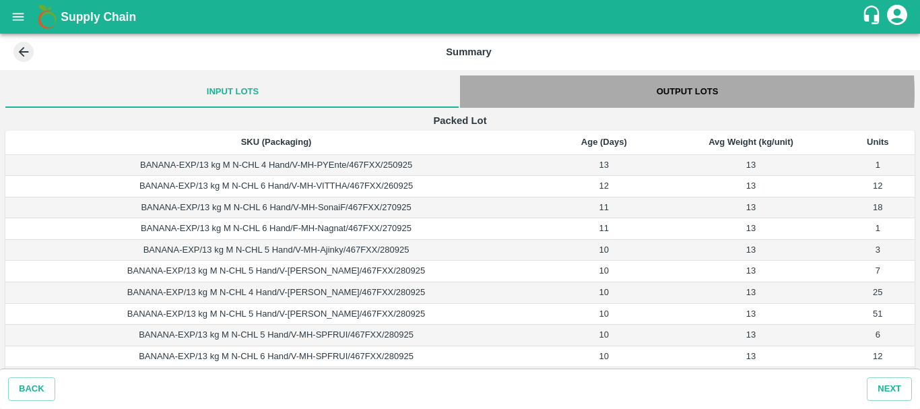
click at [667, 93] on button "Output Lots" at bounding box center [687, 91] width 455 height 32
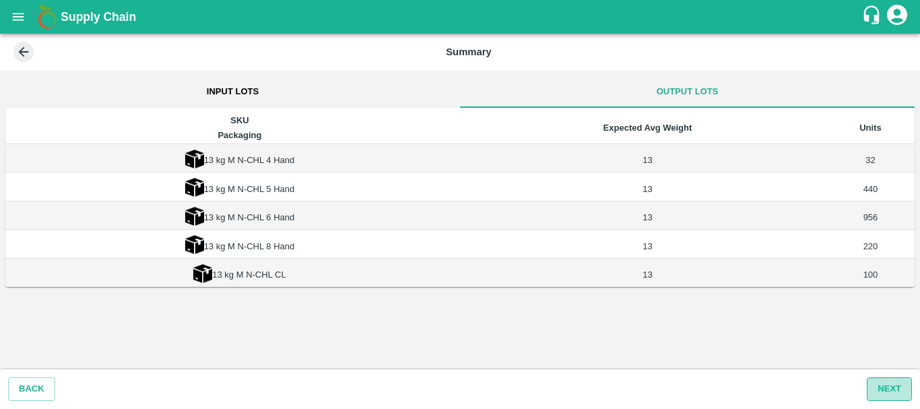
click at [876, 389] on button "Next" at bounding box center [889, 389] width 45 height 24
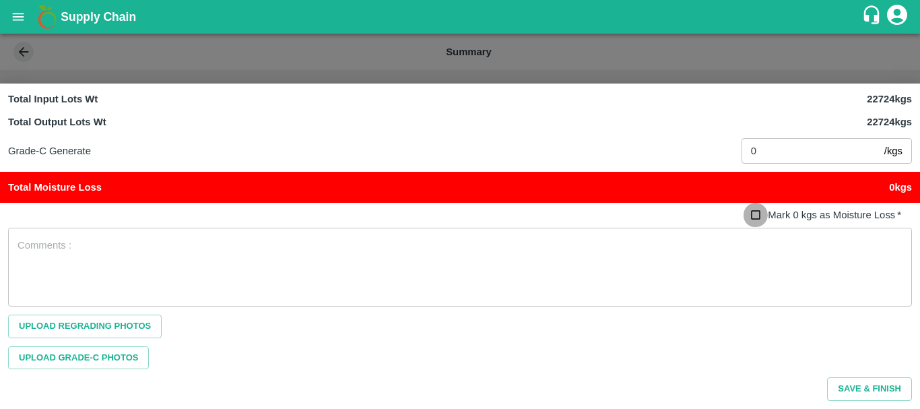
click at [753, 207] on input "Mark 0 kgs as Moisture Loss   *" at bounding box center [755, 215] width 25 height 25
checkbox input "true"
click at [651, 130] on div "Grade-C Generate 0 /kgs ​" at bounding box center [460, 151] width 920 height 42
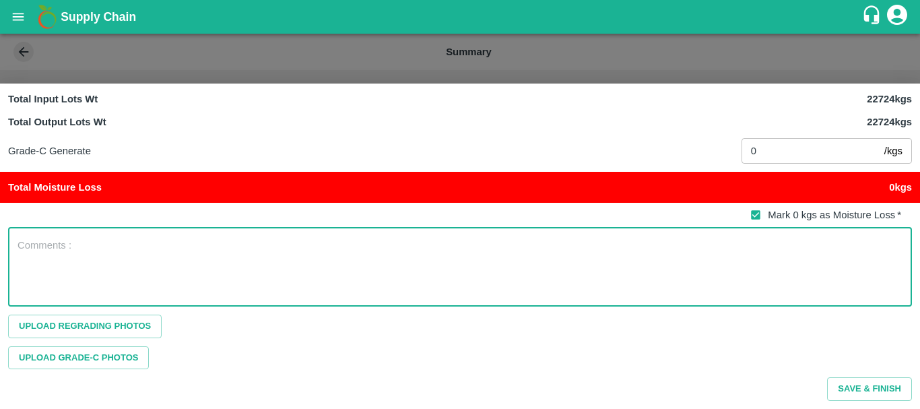
click at [136, 243] on textarea at bounding box center [460, 266] width 885 height 57
type textarea "P"
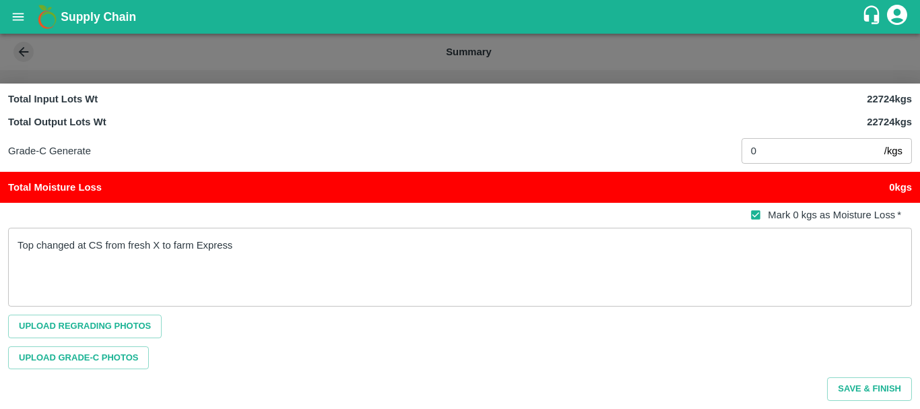
click at [275, 237] on div "Top changed at CS from fresh X to farm Express x ​" at bounding box center [460, 267] width 904 height 79
click at [17, 241] on div "Top changed at CS from fresh X to farm Express x ​" at bounding box center [460, 267] width 904 height 79
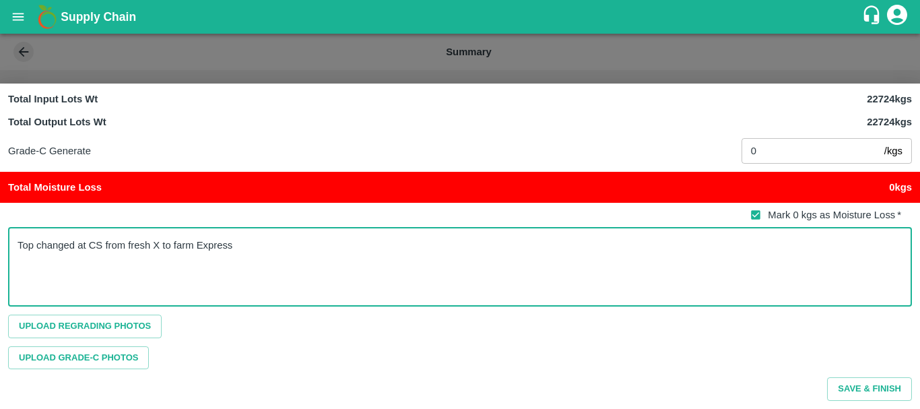
click at [18, 242] on textarea "Top changed at CS from fresh X to farm Express" at bounding box center [460, 266] width 885 height 57
click at [337, 243] on textarea "Physically Top changed at CS from fresh X to farm Express" at bounding box center [460, 266] width 885 height 57
click at [370, 248] on textarea "Physically Top changed at CS from fresh X to farm Express boxes." at bounding box center [460, 266] width 885 height 57
type textarea "Physically Top changed at CS from fresh X to farm Express boxes."
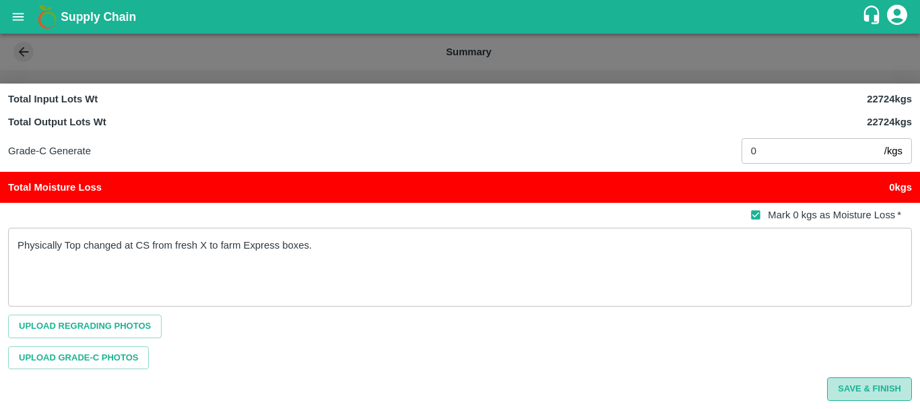
click at [853, 387] on button "Save & Finish" at bounding box center [869, 389] width 85 height 24
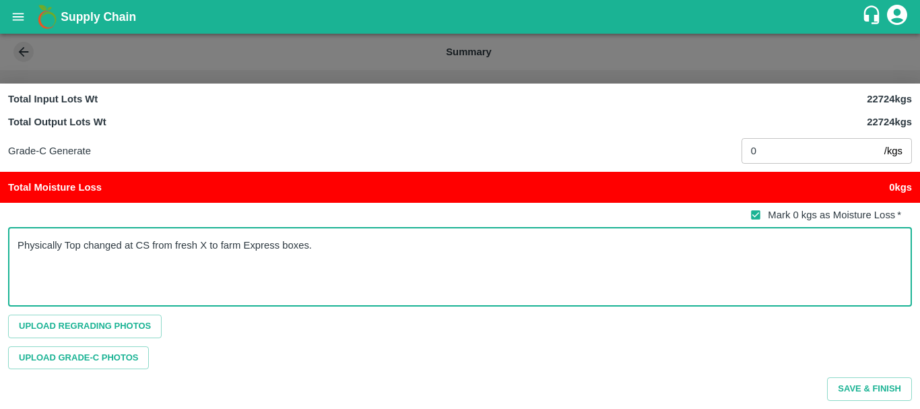
click at [539, 269] on textarea "Physically Top changed at CS from fresh X to farm Express boxes." at bounding box center [460, 266] width 885 height 57
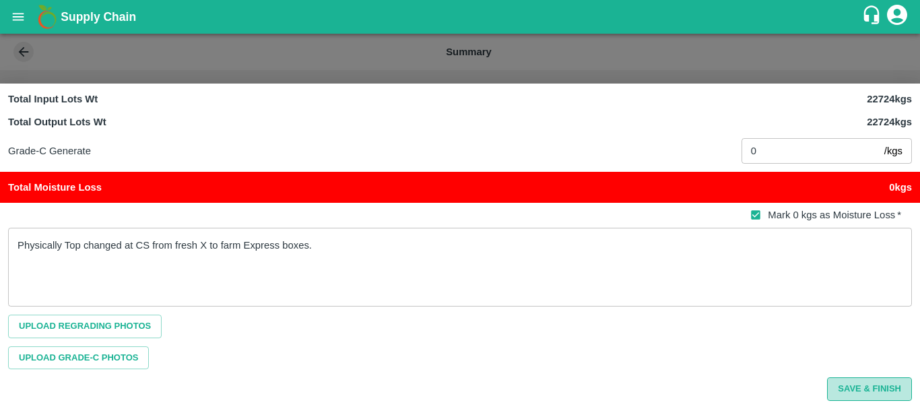
click at [846, 389] on button "Save & Finish" at bounding box center [869, 389] width 85 height 24
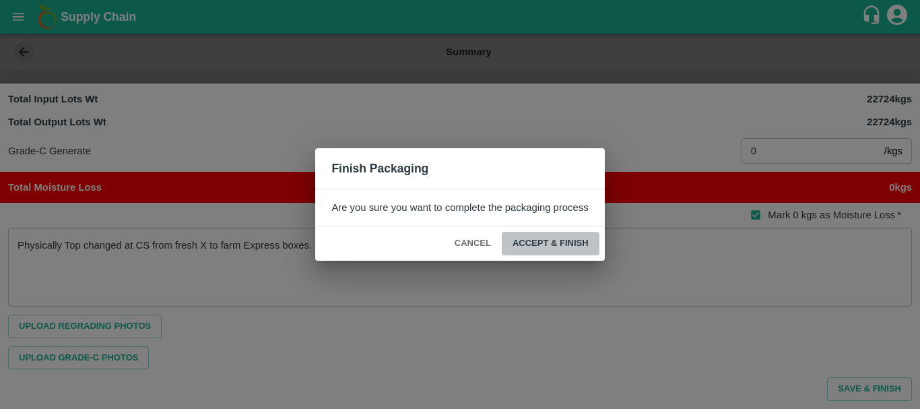
click at [550, 240] on button "ACCEPT & FINISH" at bounding box center [551, 244] width 98 height 24
click at [550, 240] on icon at bounding box center [551, 244] width 20 height 20
click at [550, 240] on icon at bounding box center [550, 243] width 18 height 18
click at [550, 240] on icon at bounding box center [550, 244] width 22 height 22
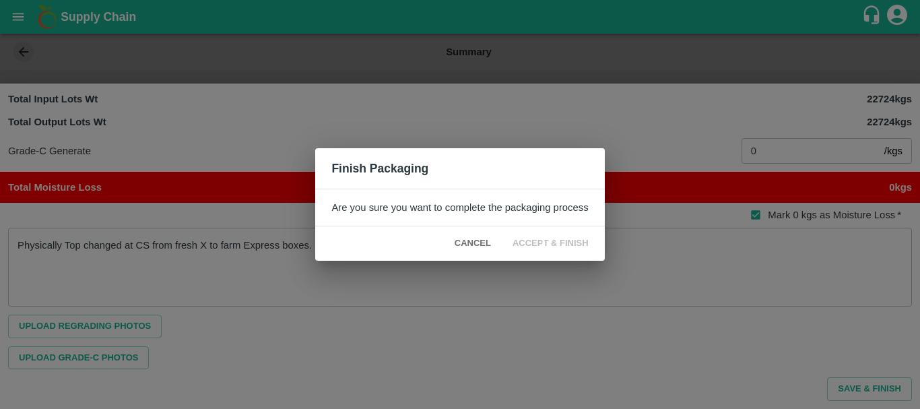
click at [550, 240] on icon at bounding box center [550, 243] width 23 height 23
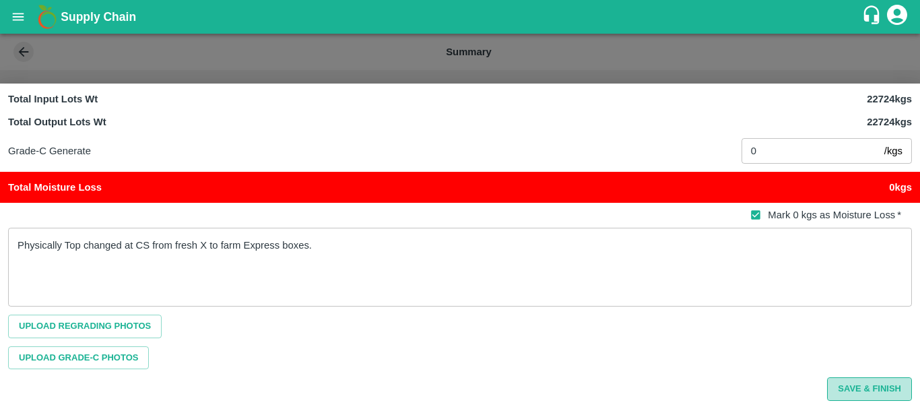
click at [858, 391] on button "Save & Finish" at bounding box center [869, 389] width 85 height 24
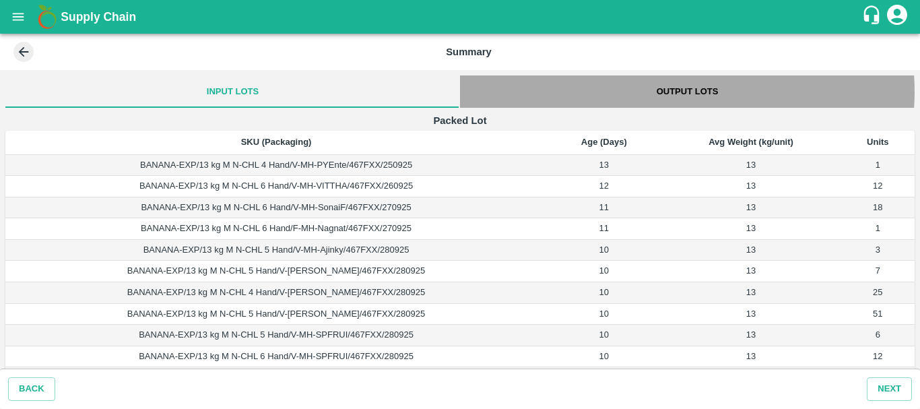
click at [670, 92] on button "Output Lots" at bounding box center [687, 91] width 455 height 32
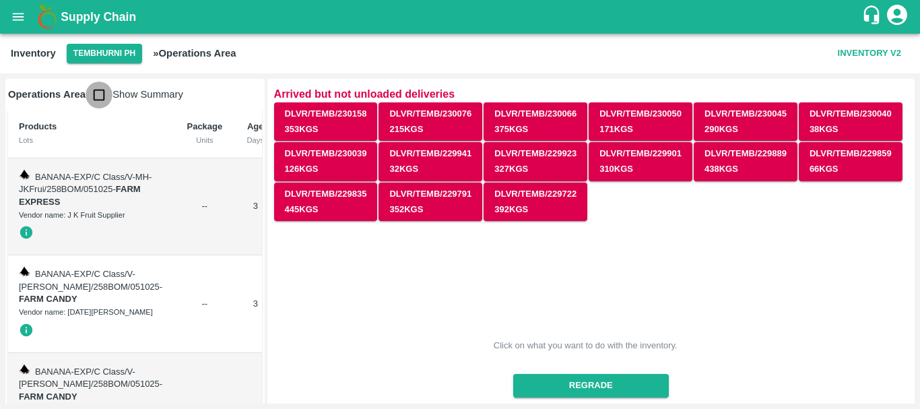
click at [102, 99] on input "checkbox" at bounding box center [99, 94] width 27 height 27
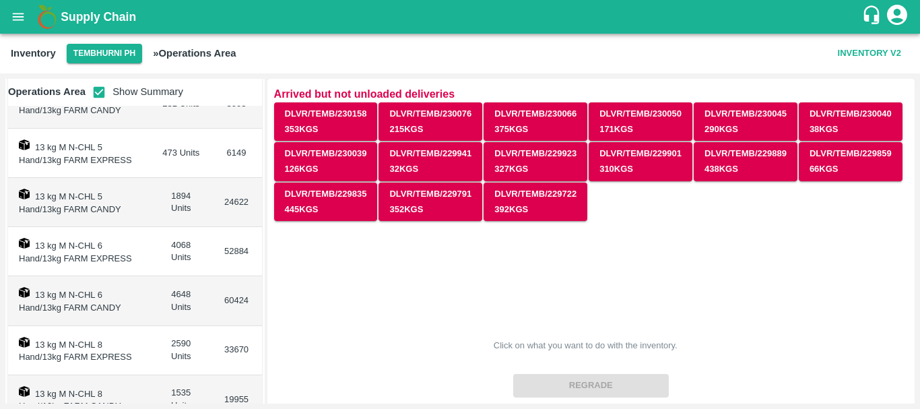
scroll to position [235, 0]
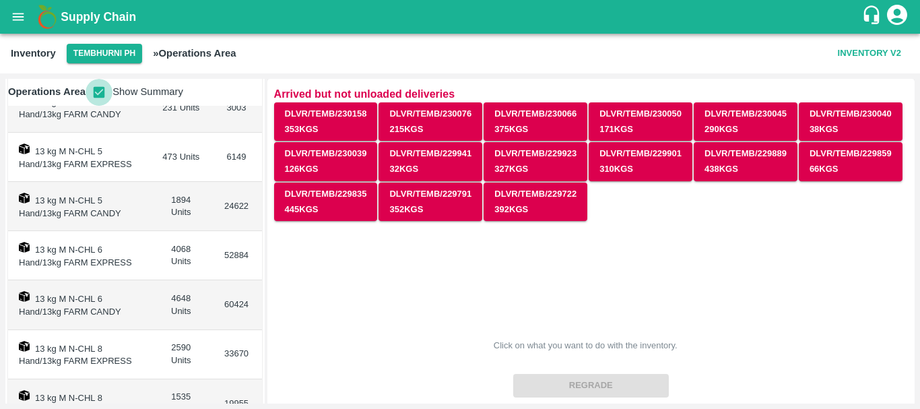
click at [100, 94] on input "checkbox" at bounding box center [99, 92] width 27 height 27
checkbox input "false"
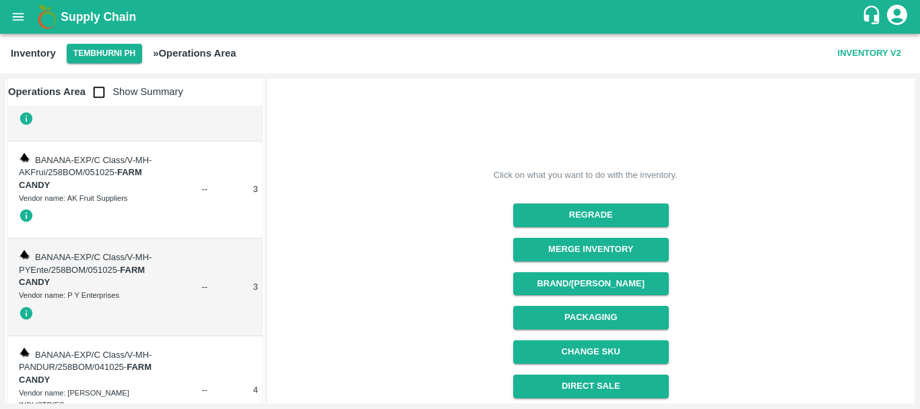
scroll to position [174, 0]
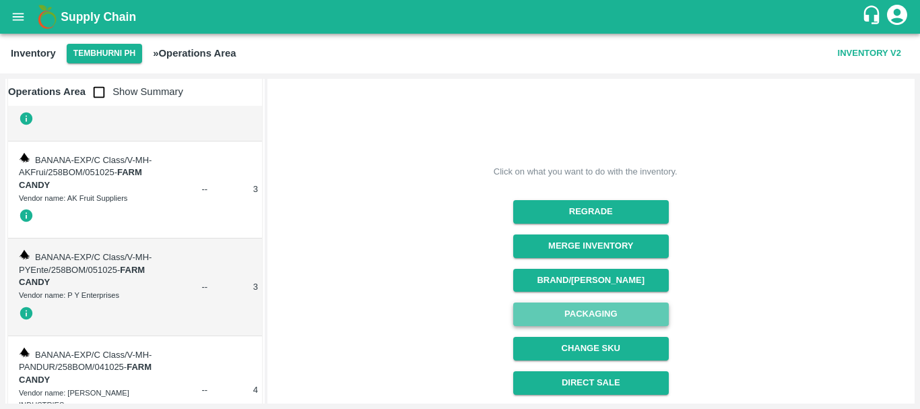
click at [570, 314] on button "Packaging" at bounding box center [591, 314] width 156 height 24
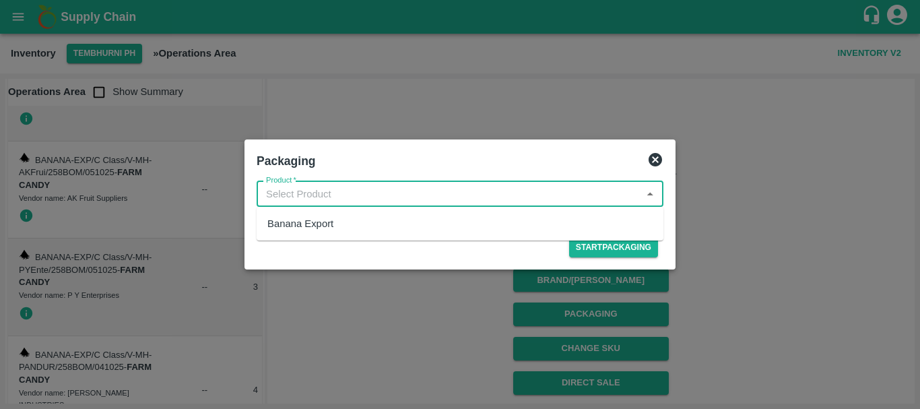
click at [351, 199] on input "Product   *" at bounding box center [449, 194] width 376 height 18
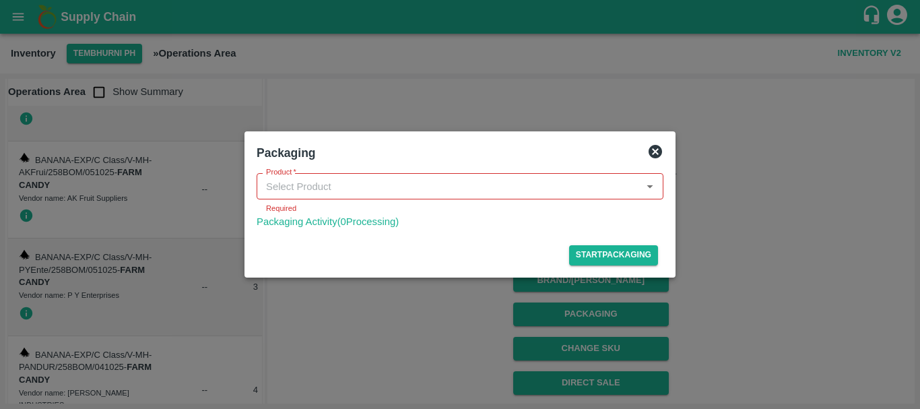
click at [363, 270] on div "Packaging Product   * Product Required Packaging Activity( 0 Processing) Start …" at bounding box center [460, 204] width 920 height 409
click at [653, 145] on icon at bounding box center [655, 151] width 16 height 16
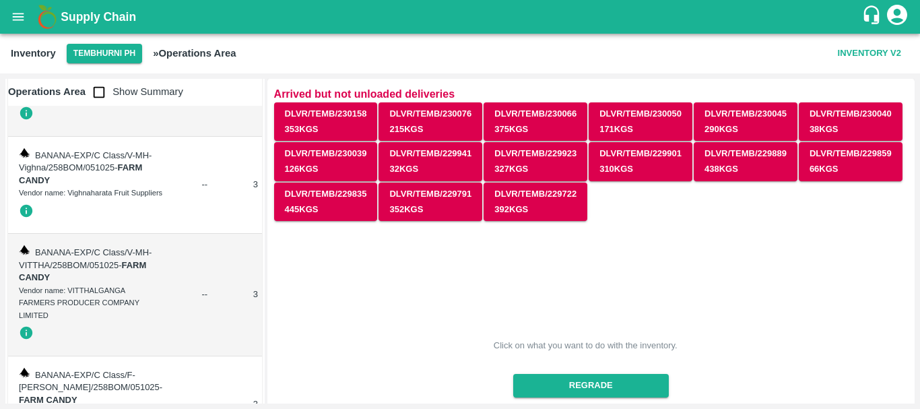
scroll to position [739, 0]
